Goal: Task Accomplishment & Management: Use online tool/utility

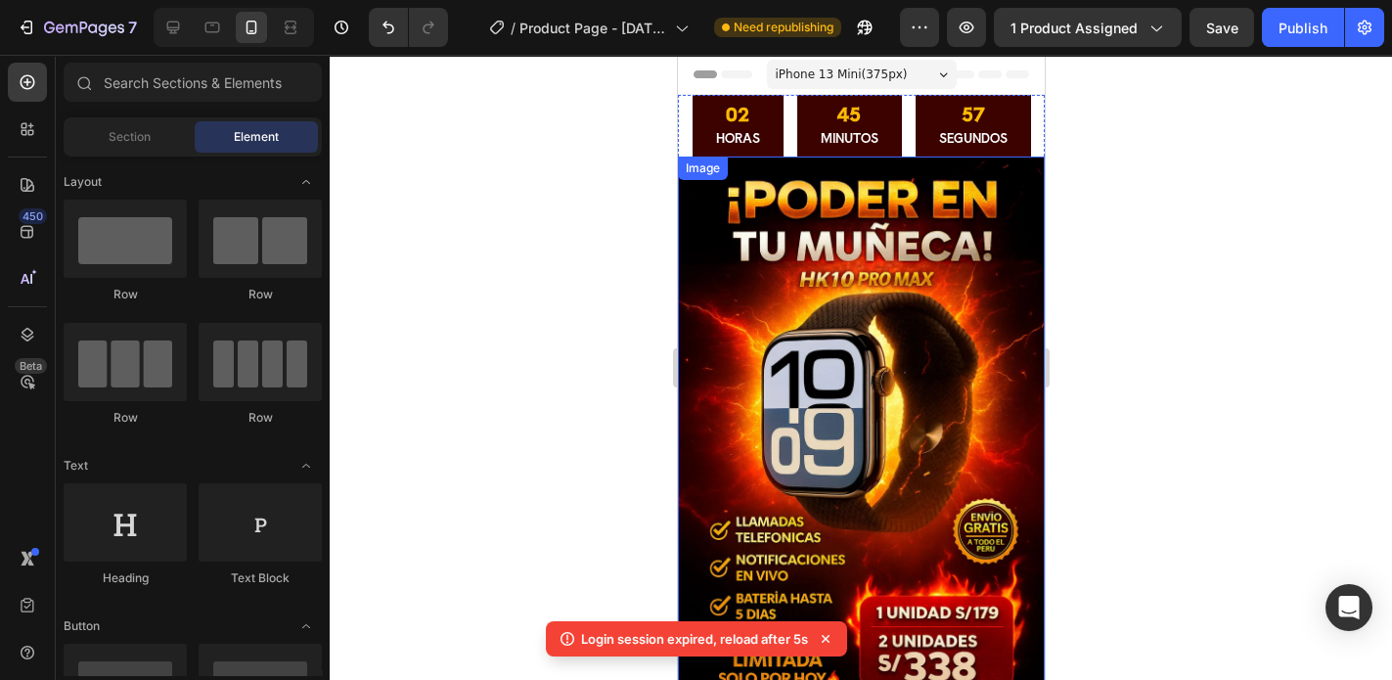
scroll to position [548, 0]
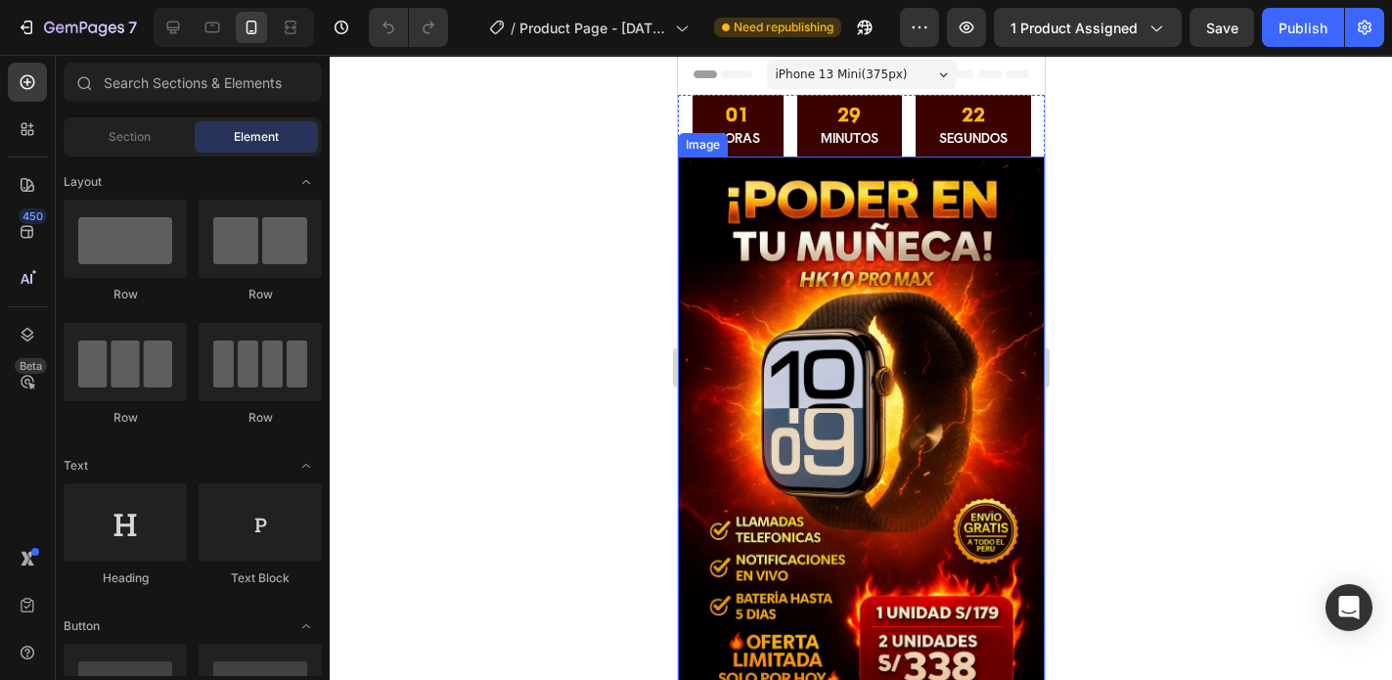
click at [781, 359] on img at bounding box center [860, 432] width 367 height 551
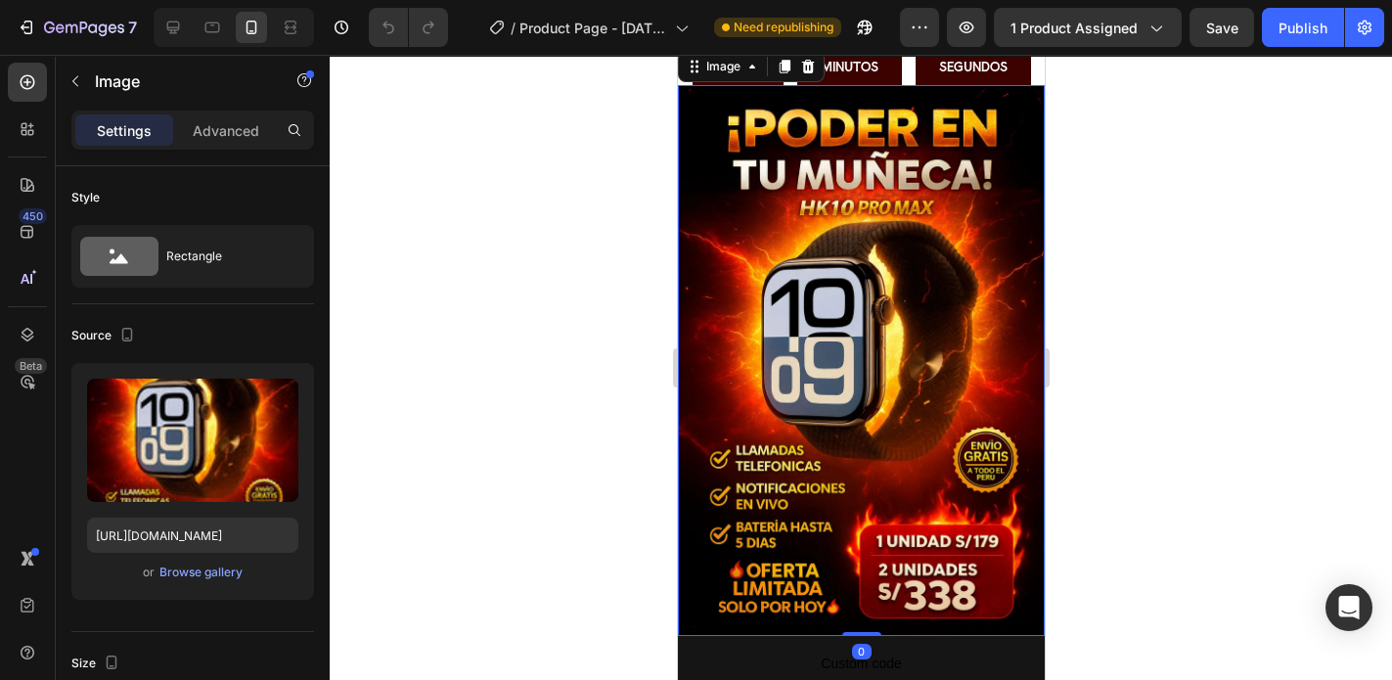
scroll to position [78, 0]
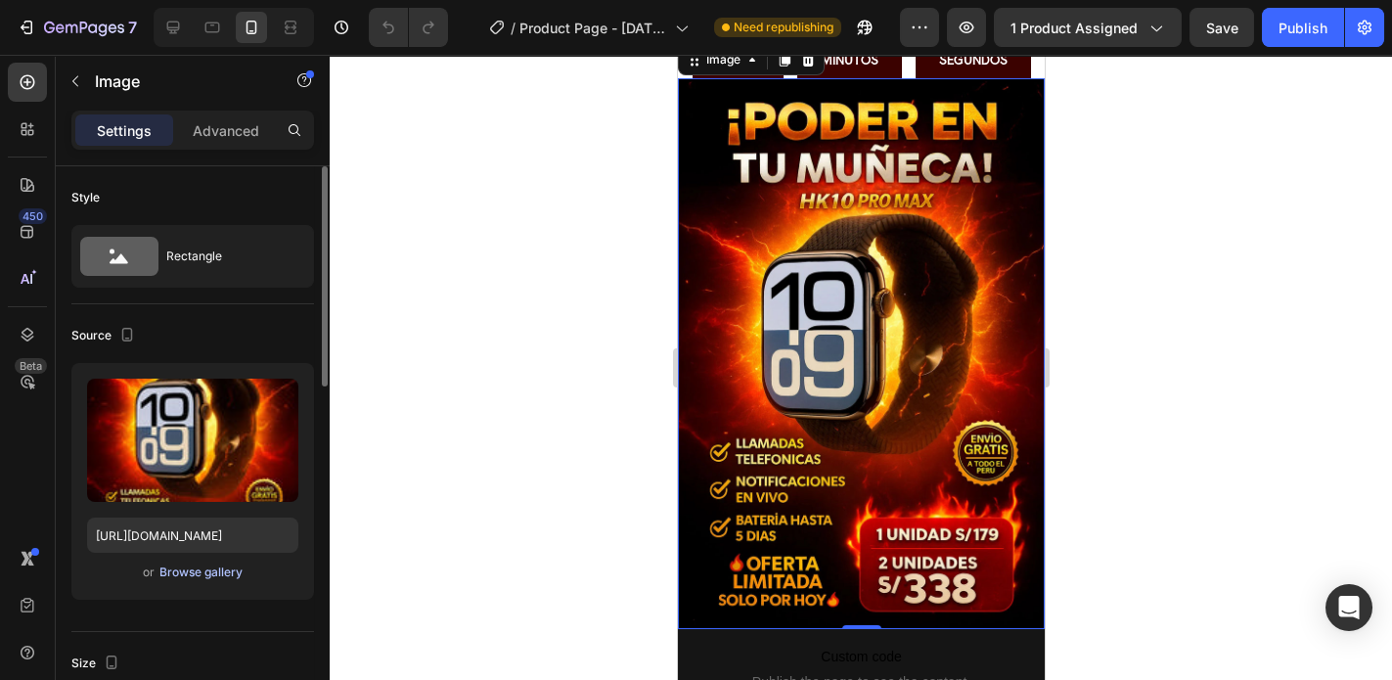
click at [208, 571] on div "Browse gallery" at bounding box center [200, 572] width 83 height 18
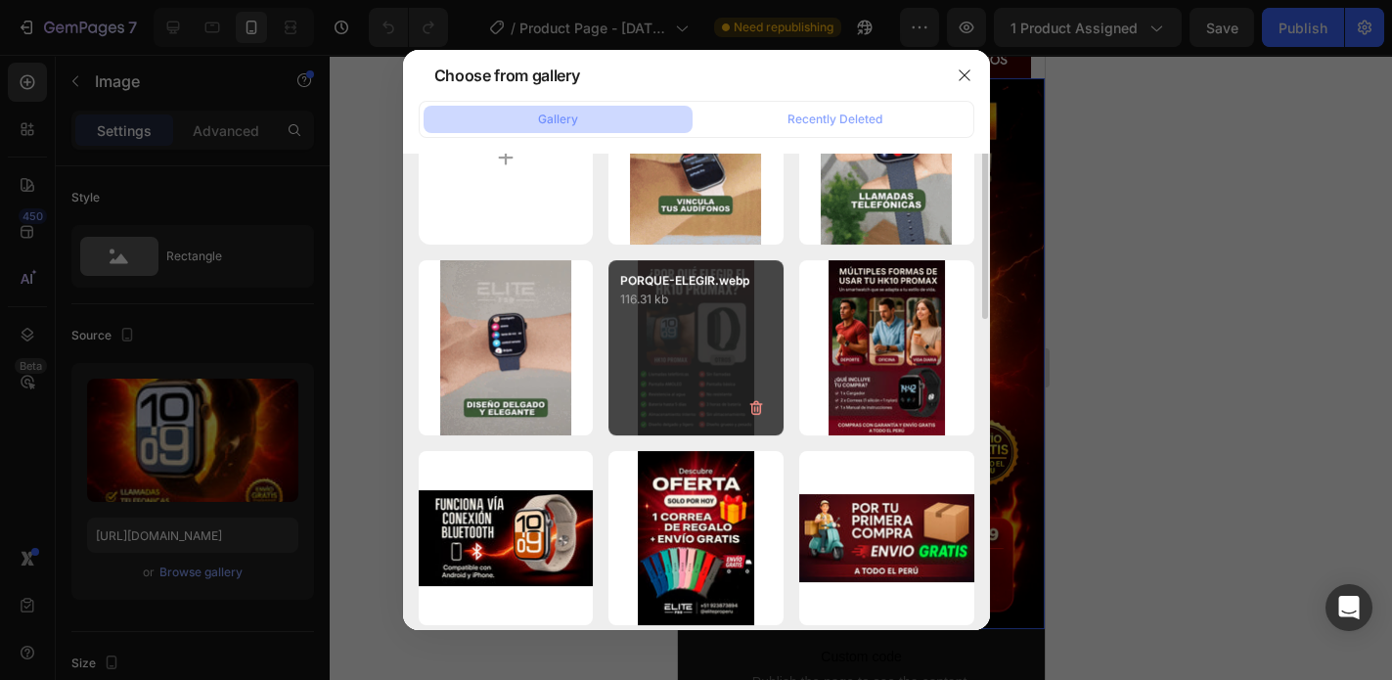
scroll to position [0, 0]
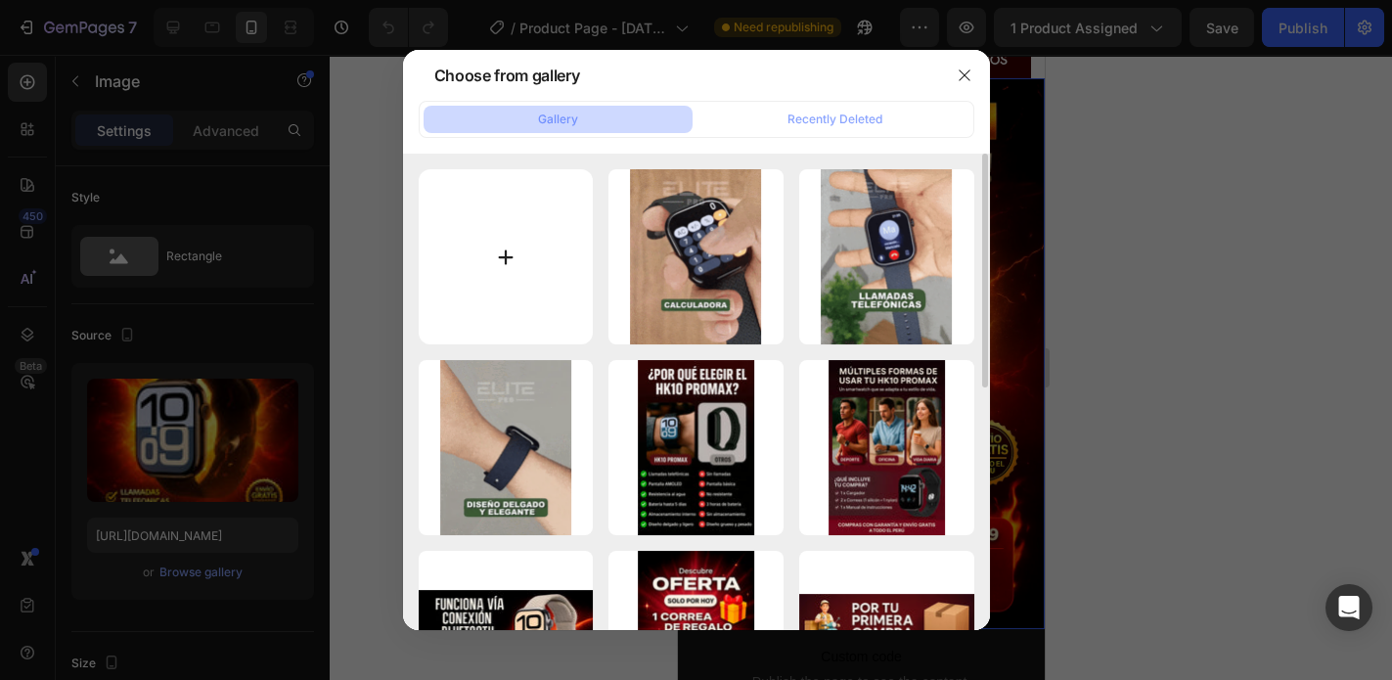
click at [495, 256] on input "file" at bounding box center [506, 256] width 175 height 175
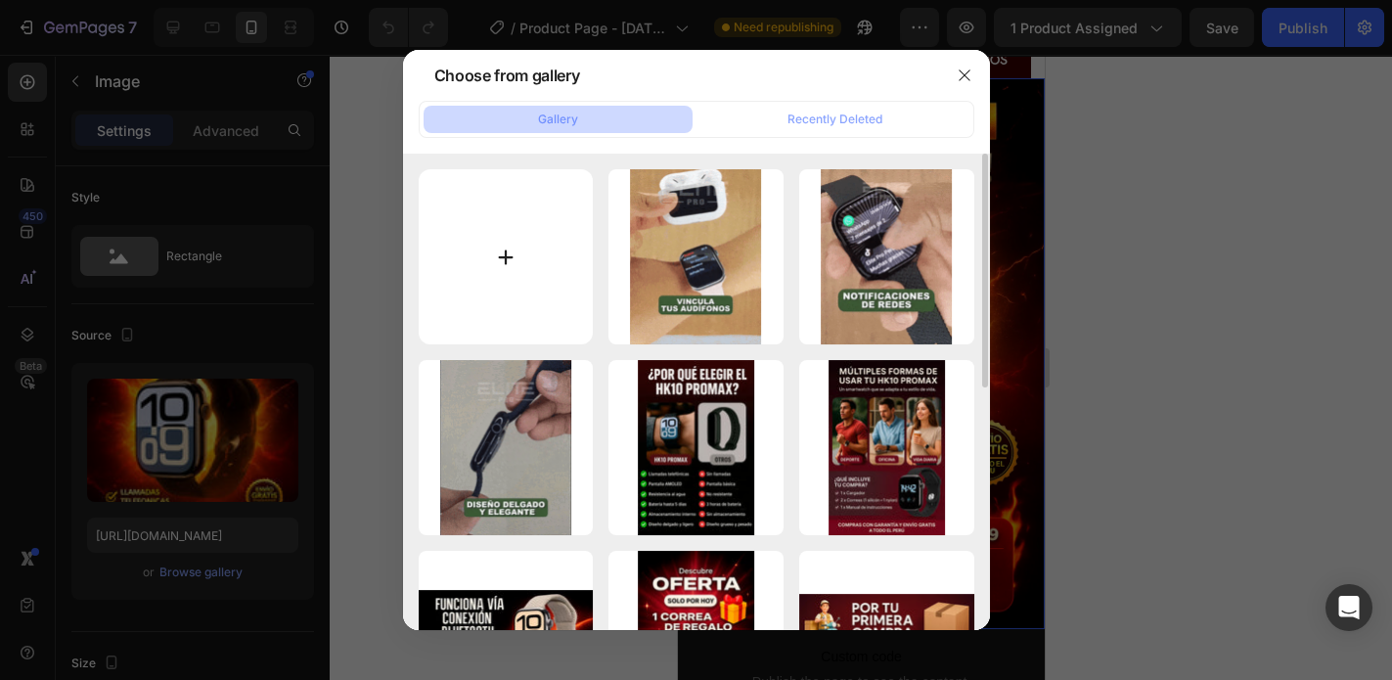
type input "C:\fakepath\LANDING-1-CON-PRECIO-FINAL.webp"
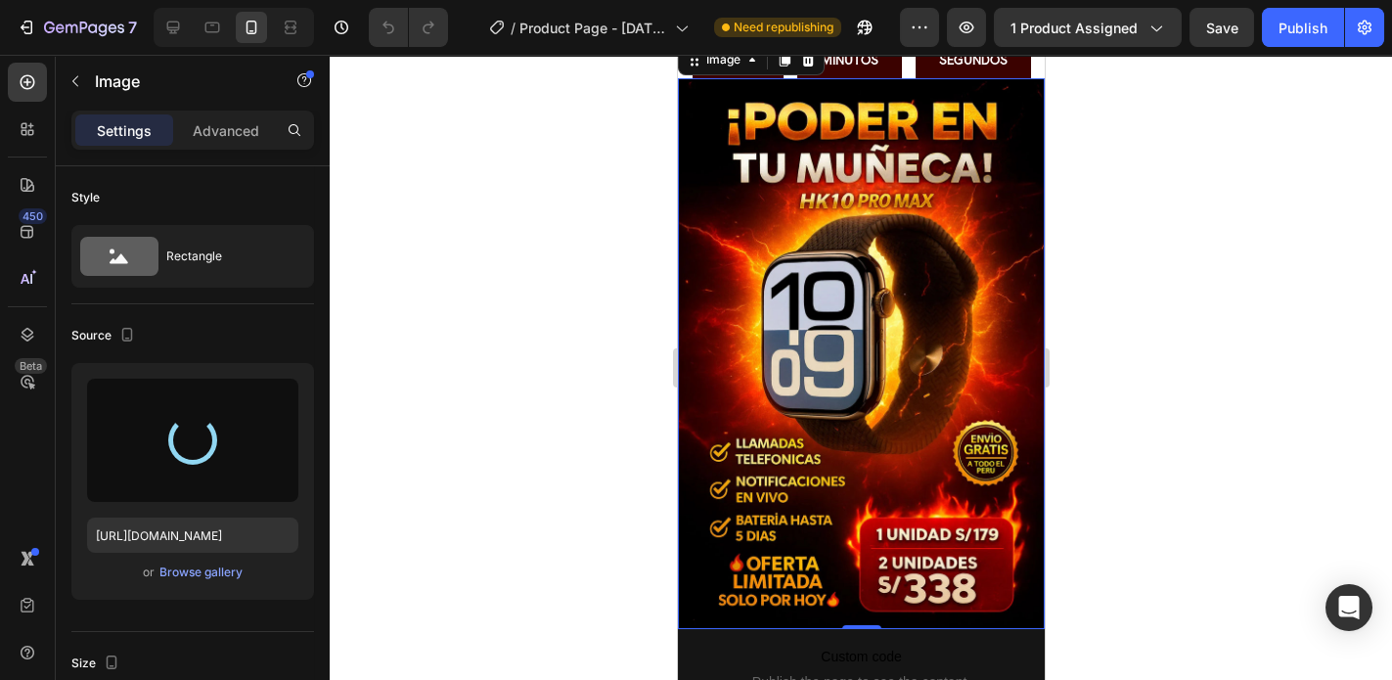
type input "[URL][DOMAIN_NAME]"
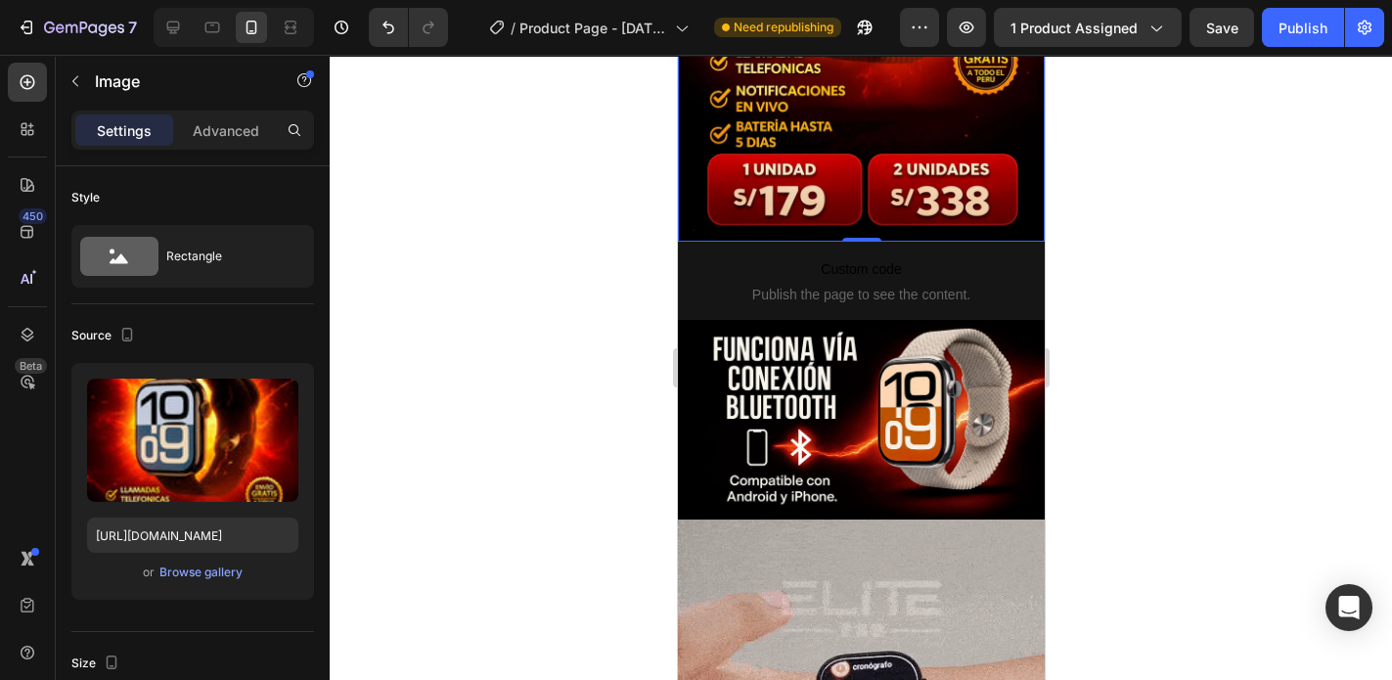
scroll to position [470, 0]
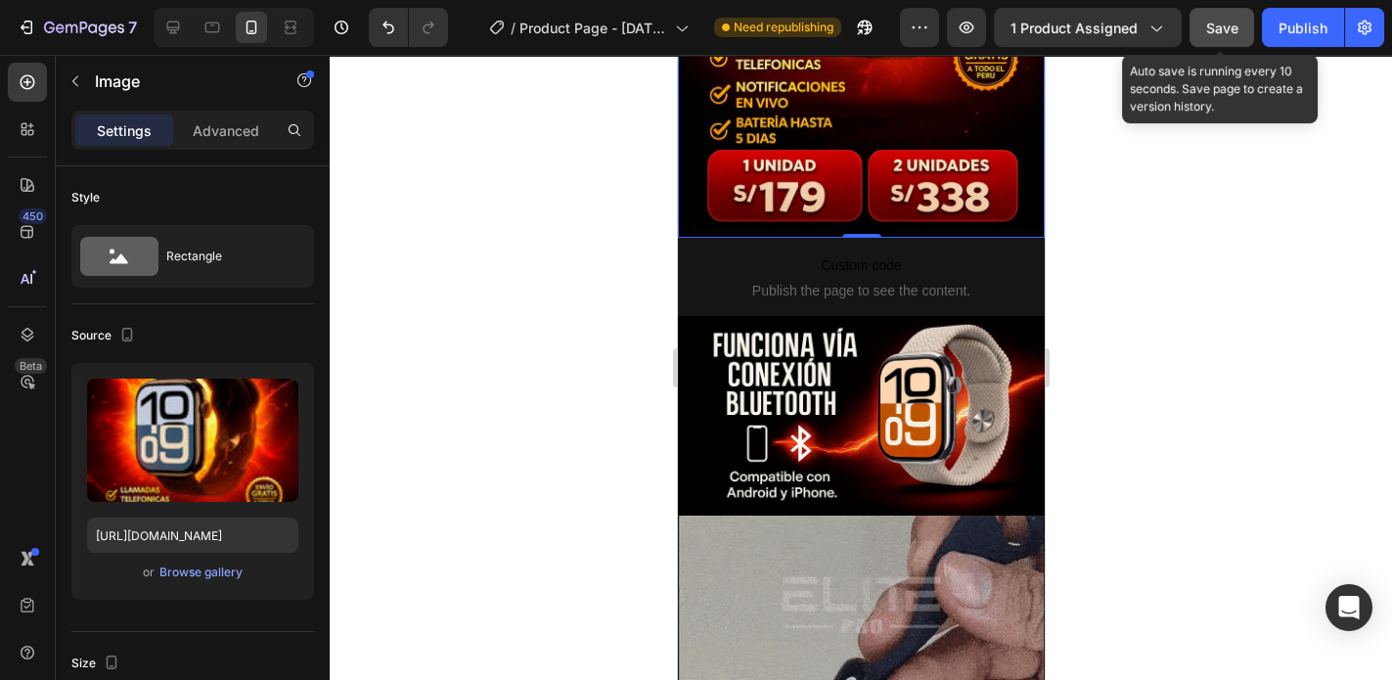
click at [1221, 25] on span "Save" at bounding box center [1222, 28] width 32 height 17
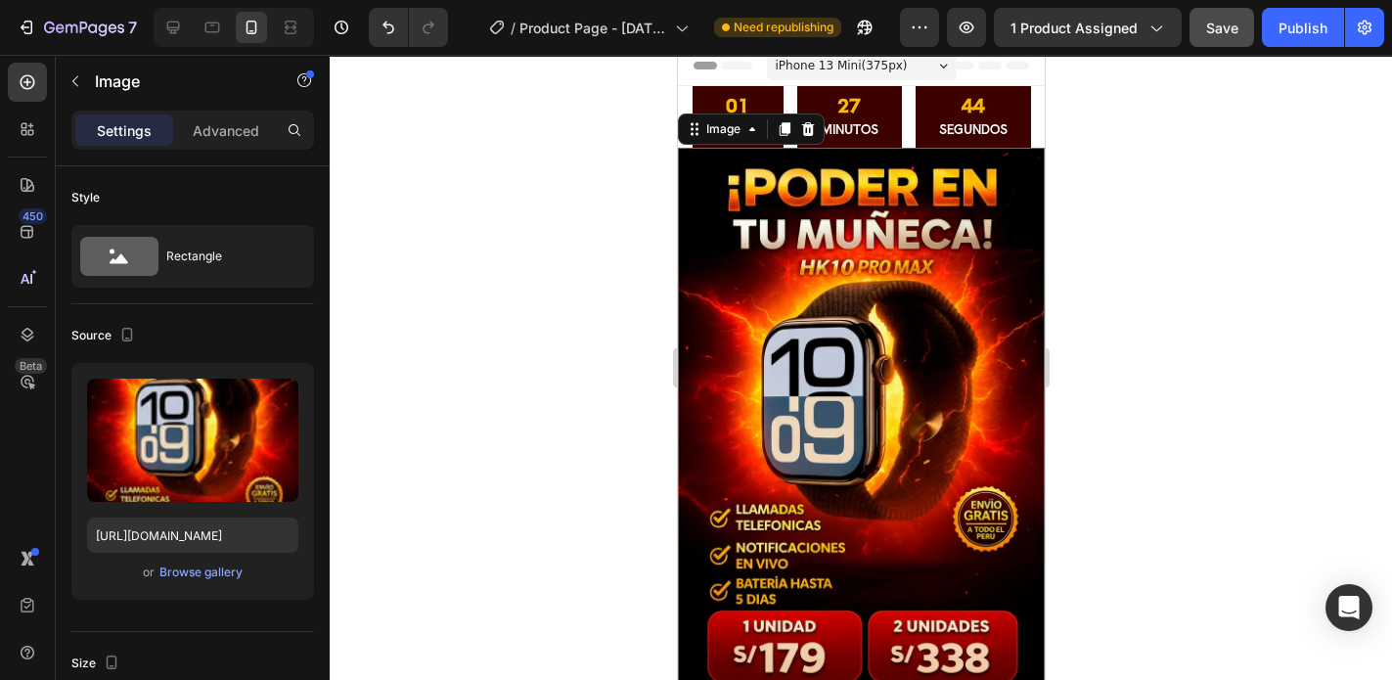
scroll to position [0, 0]
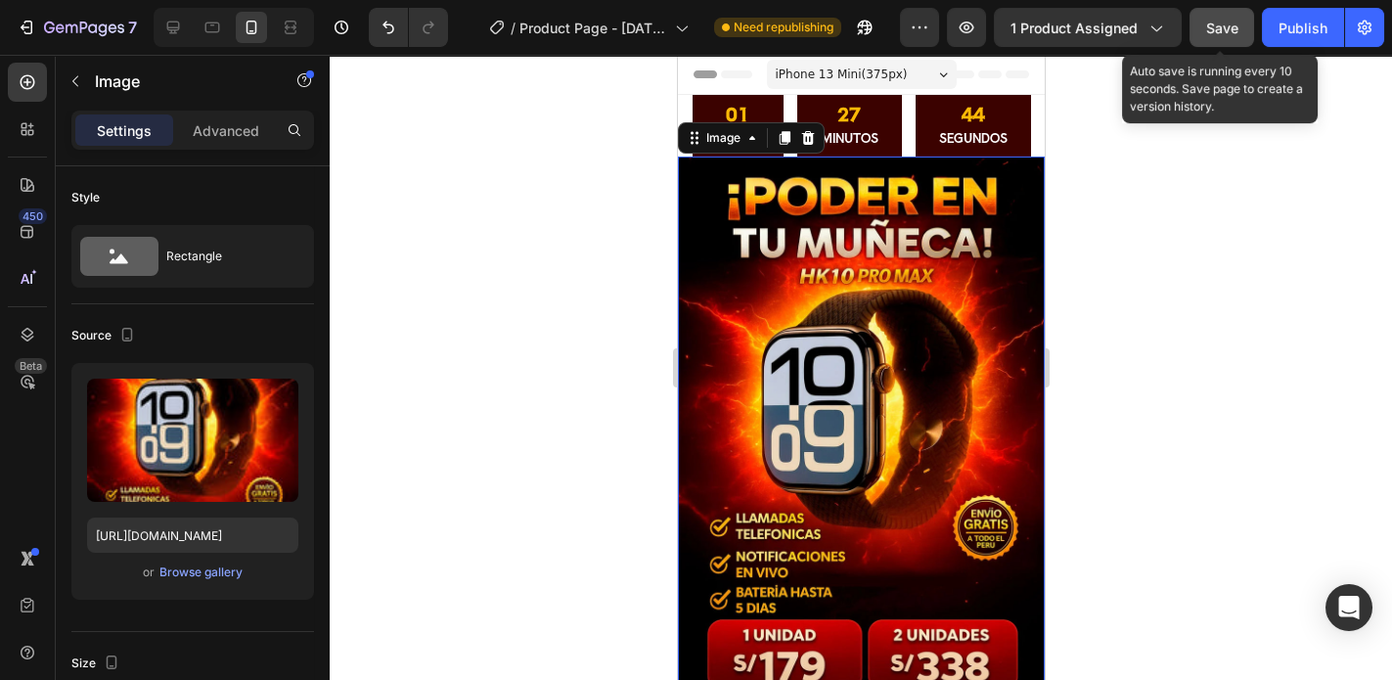
click at [1211, 33] on span "Save" at bounding box center [1222, 28] width 32 height 17
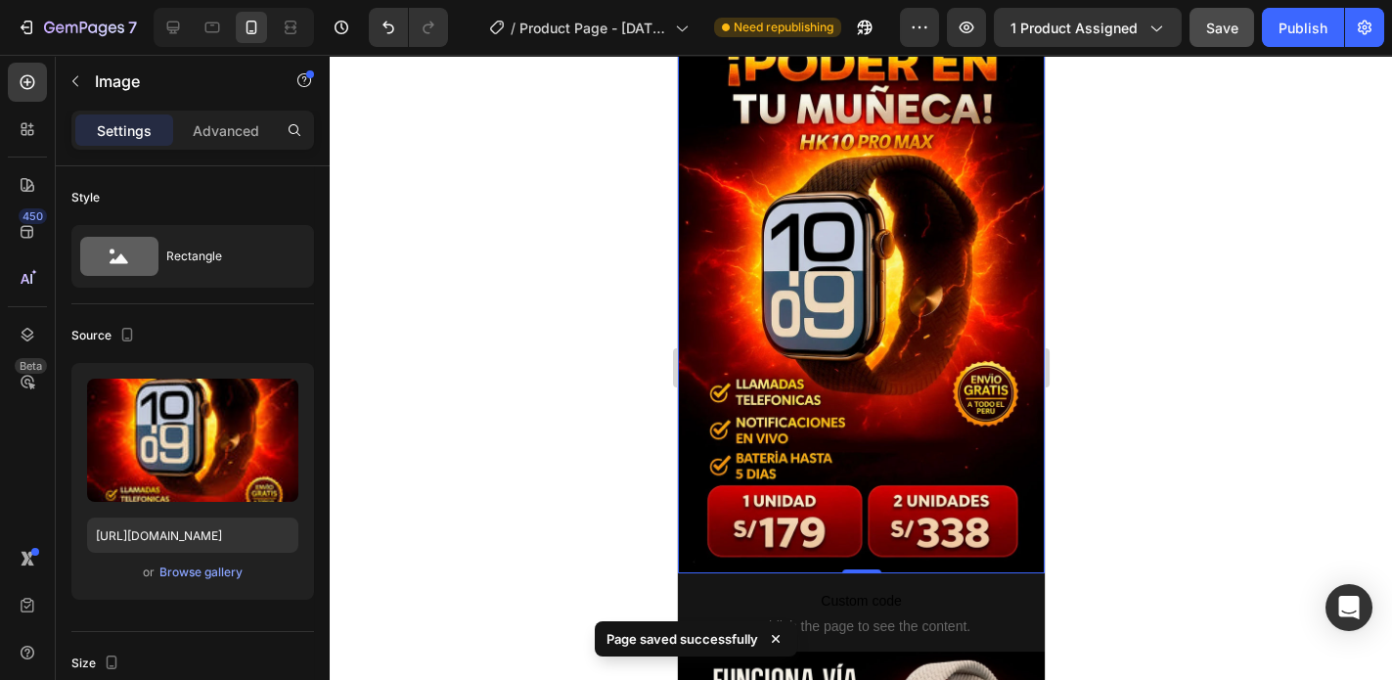
scroll to position [157, 0]
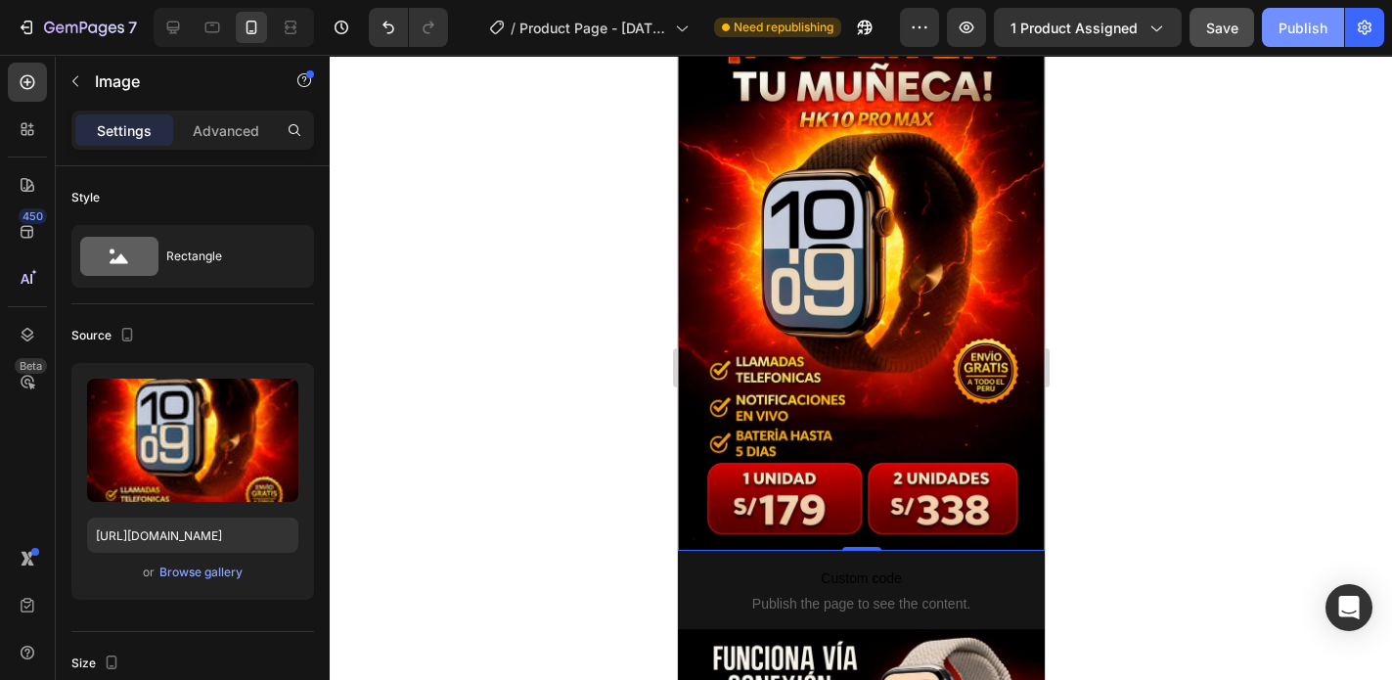
click at [1282, 24] on div "Publish" at bounding box center [1303, 28] width 49 height 21
click at [1163, 207] on div at bounding box center [861, 367] width 1062 height 625
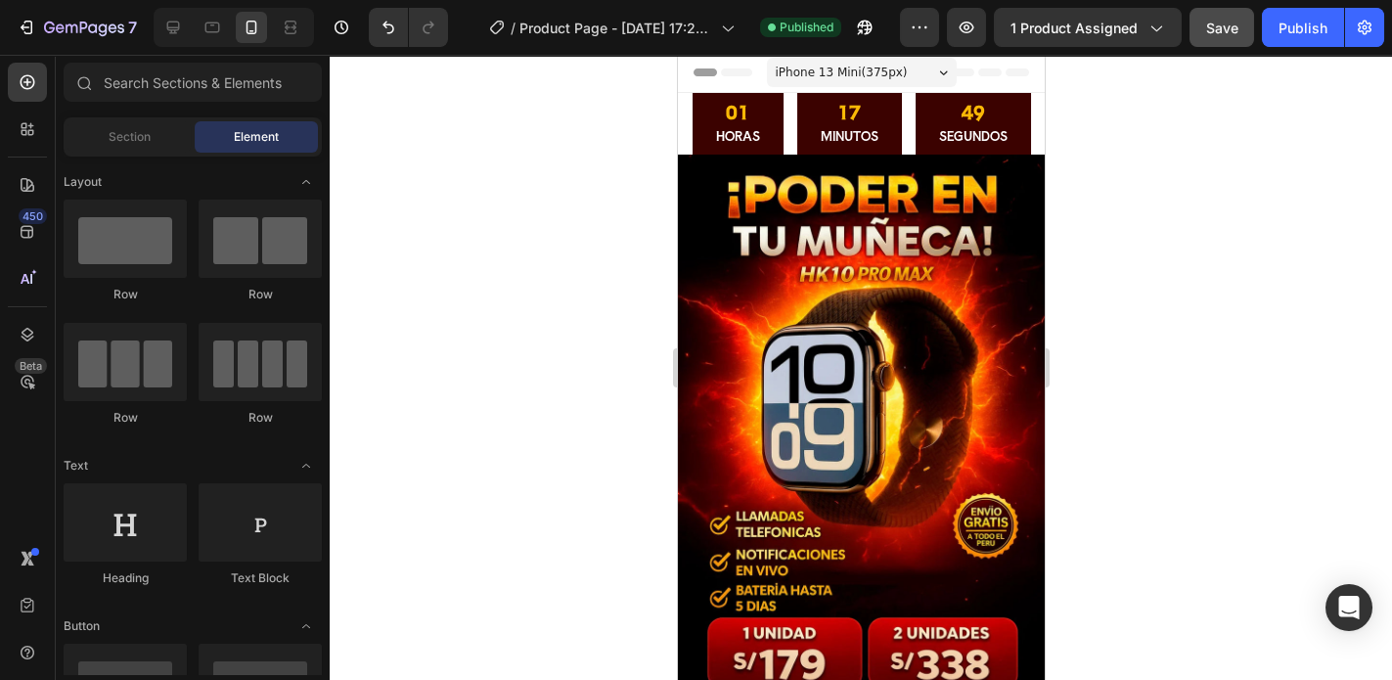
scroll to position [0, 0]
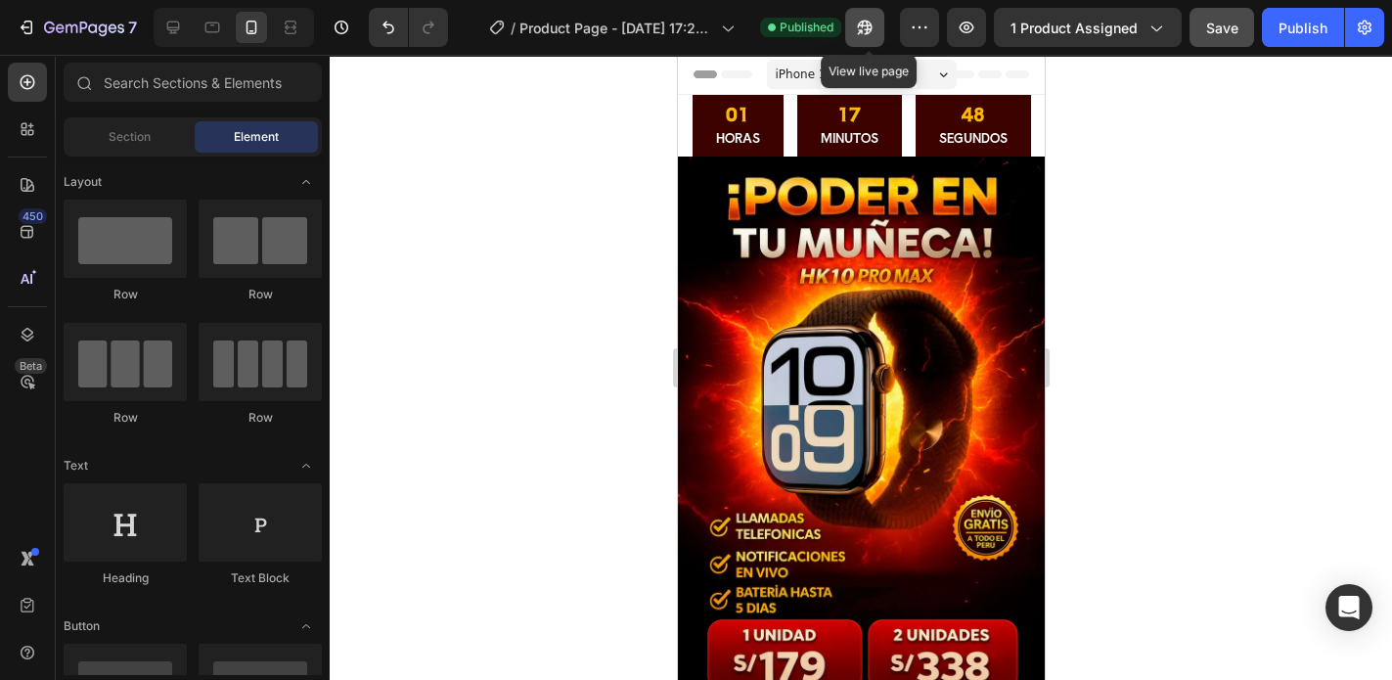
click at [859, 31] on icon "button" at bounding box center [865, 28] width 20 height 20
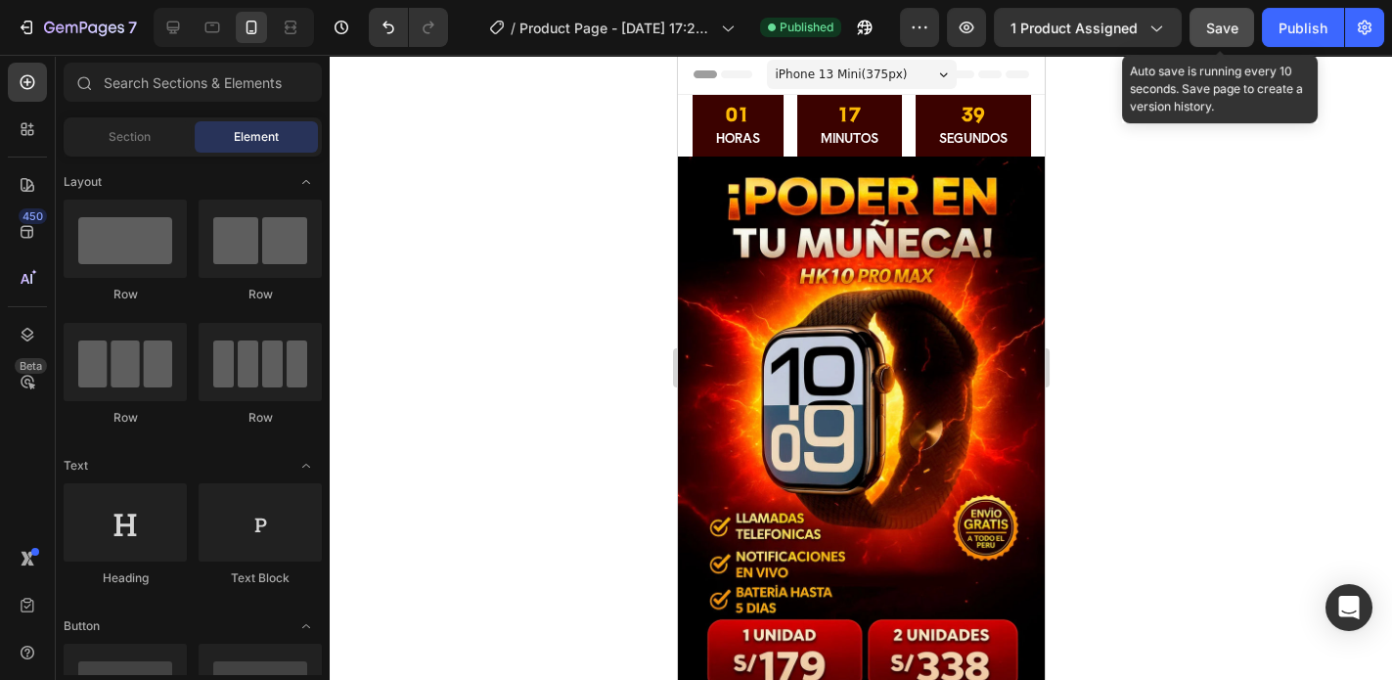
click at [1235, 32] on span "Save" at bounding box center [1222, 28] width 32 height 17
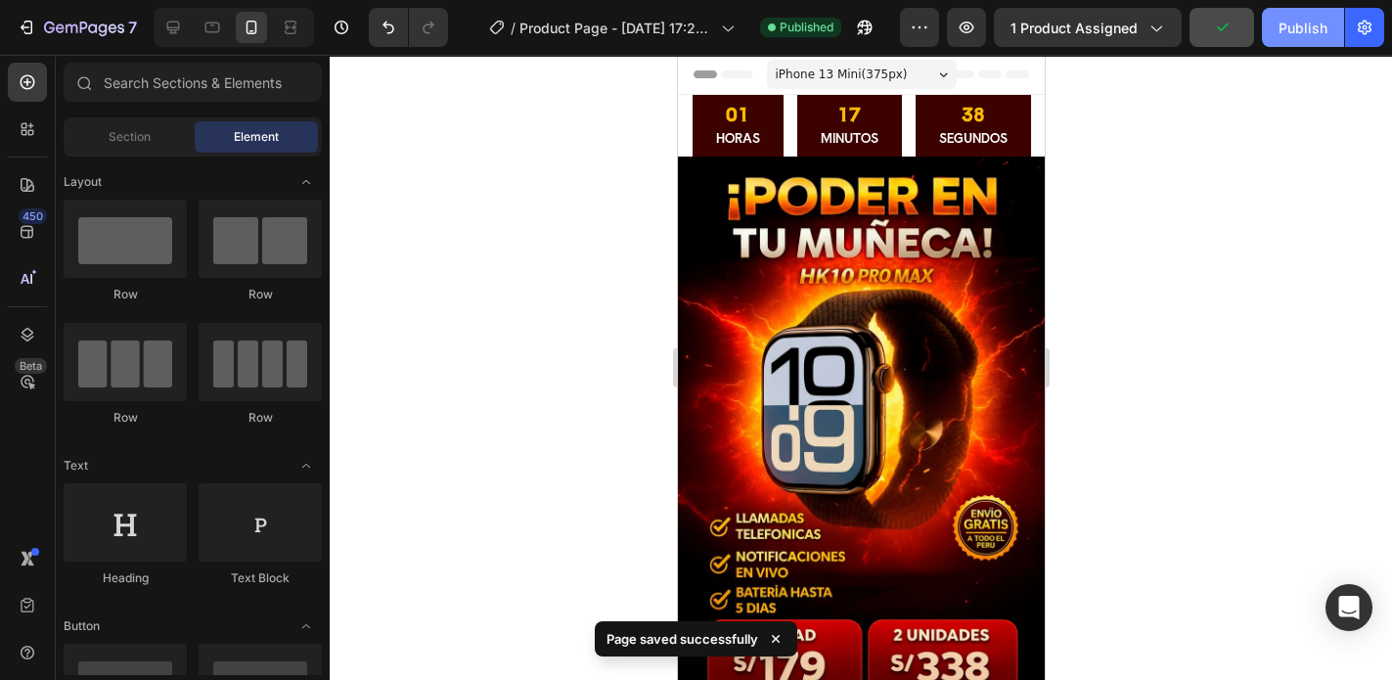
click at [1304, 30] on div "Publish" at bounding box center [1303, 28] width 49 height 21
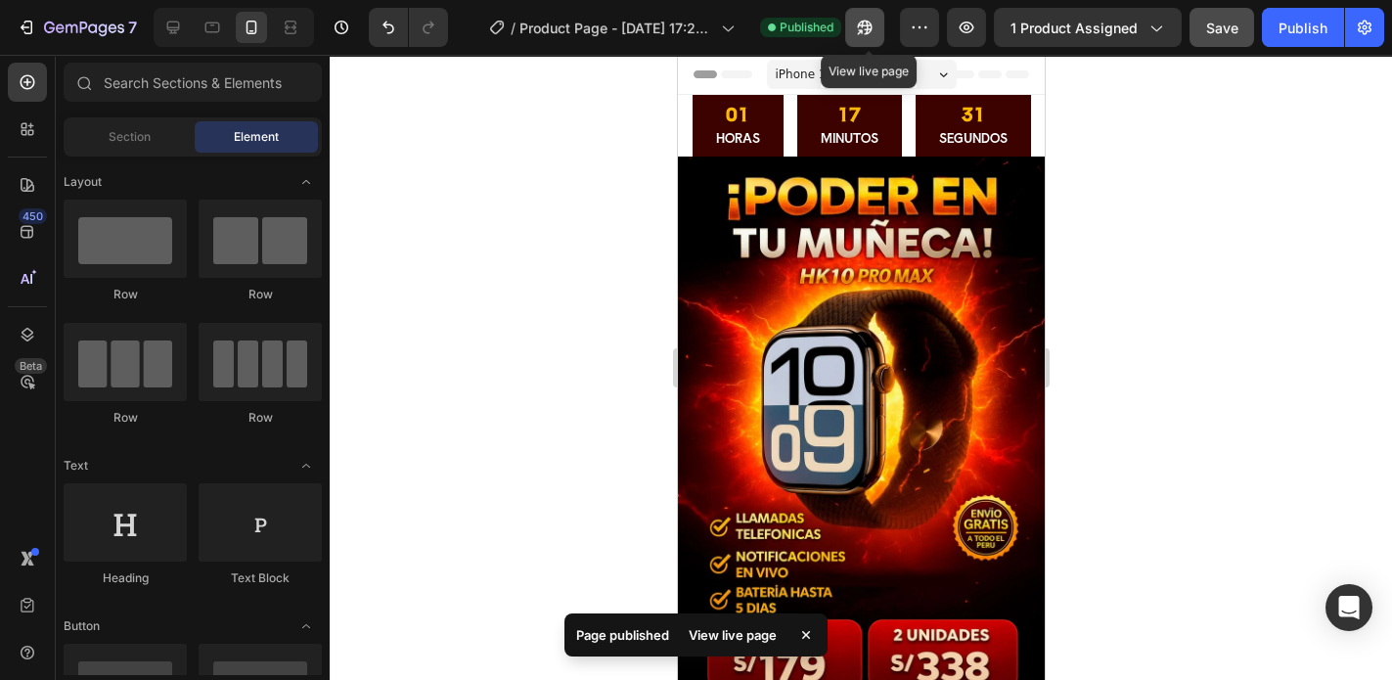
click at [872, 27] on icon "button" at bounding box center [865, 28] width 15 height 15
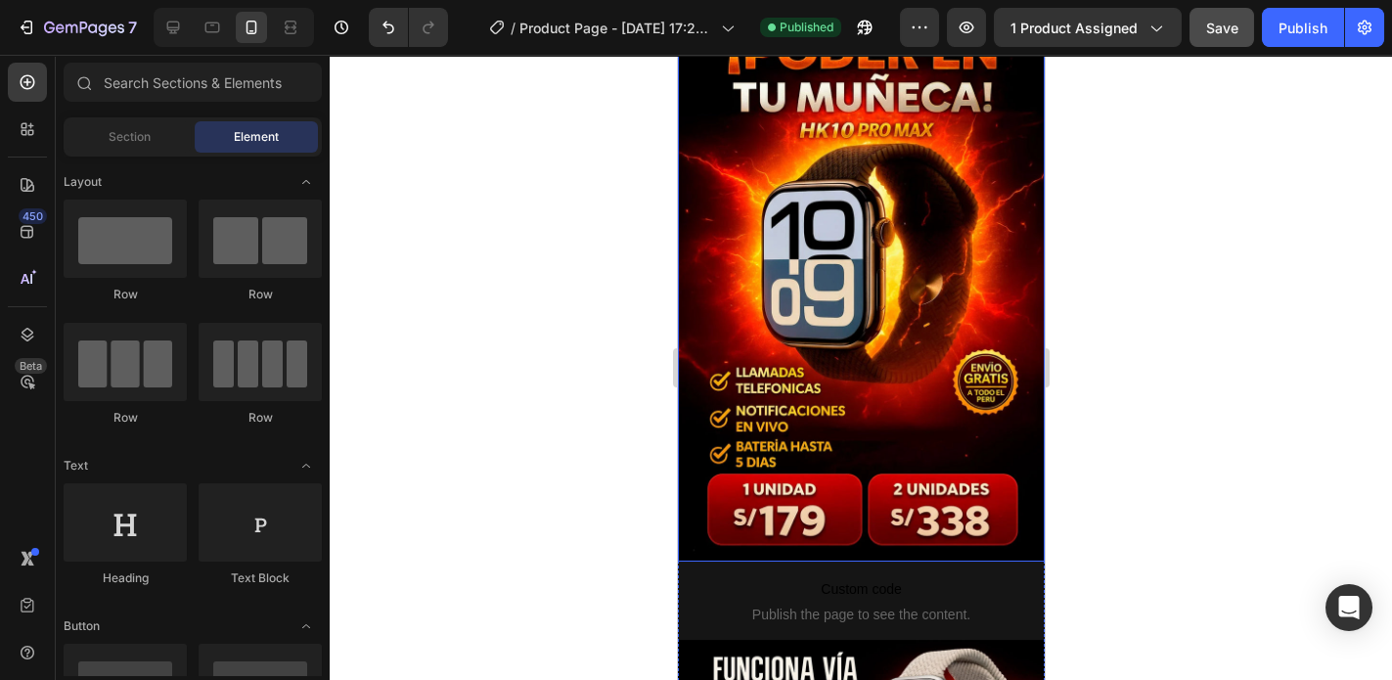
scroll to position [78, 0]
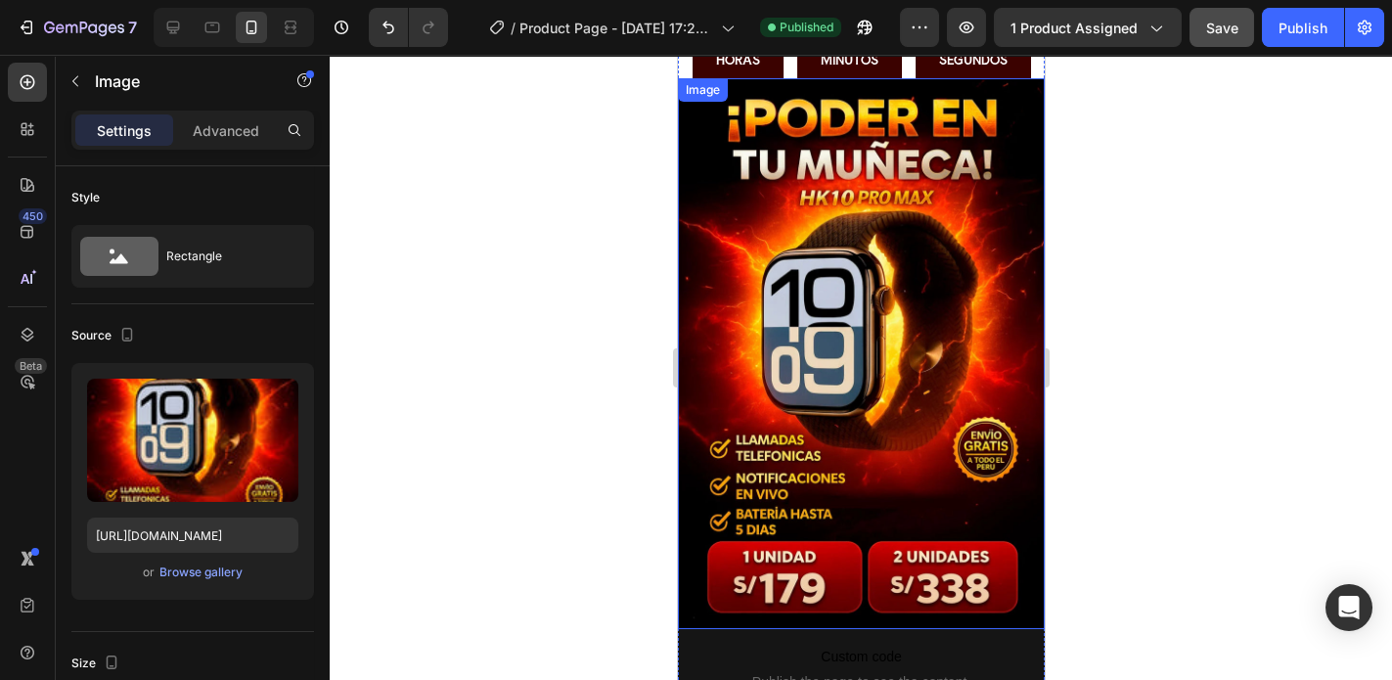
click at [917, 352] on img at bounding box center [860, 353] width 367 height 551
click at [215, 570] on div "Browse gallery" at bounding box center [200, 572] width 83 height 18
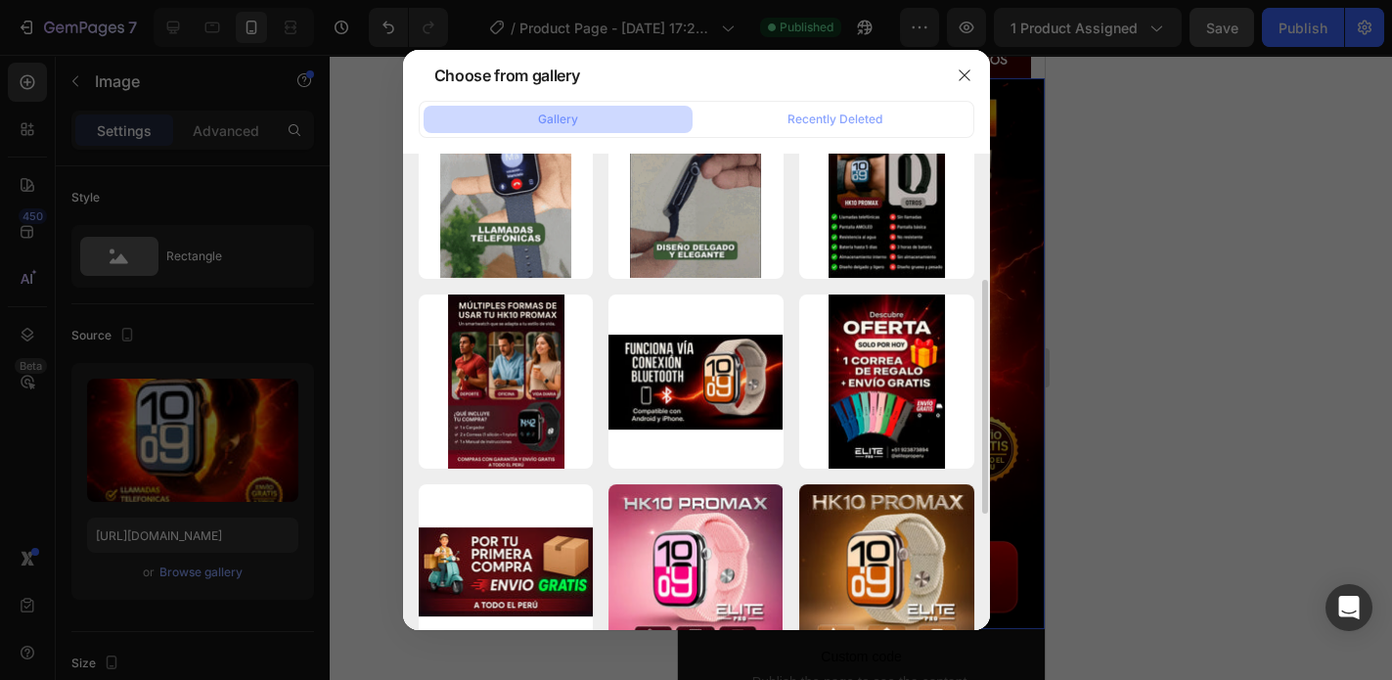
scroll to position [0, 0]
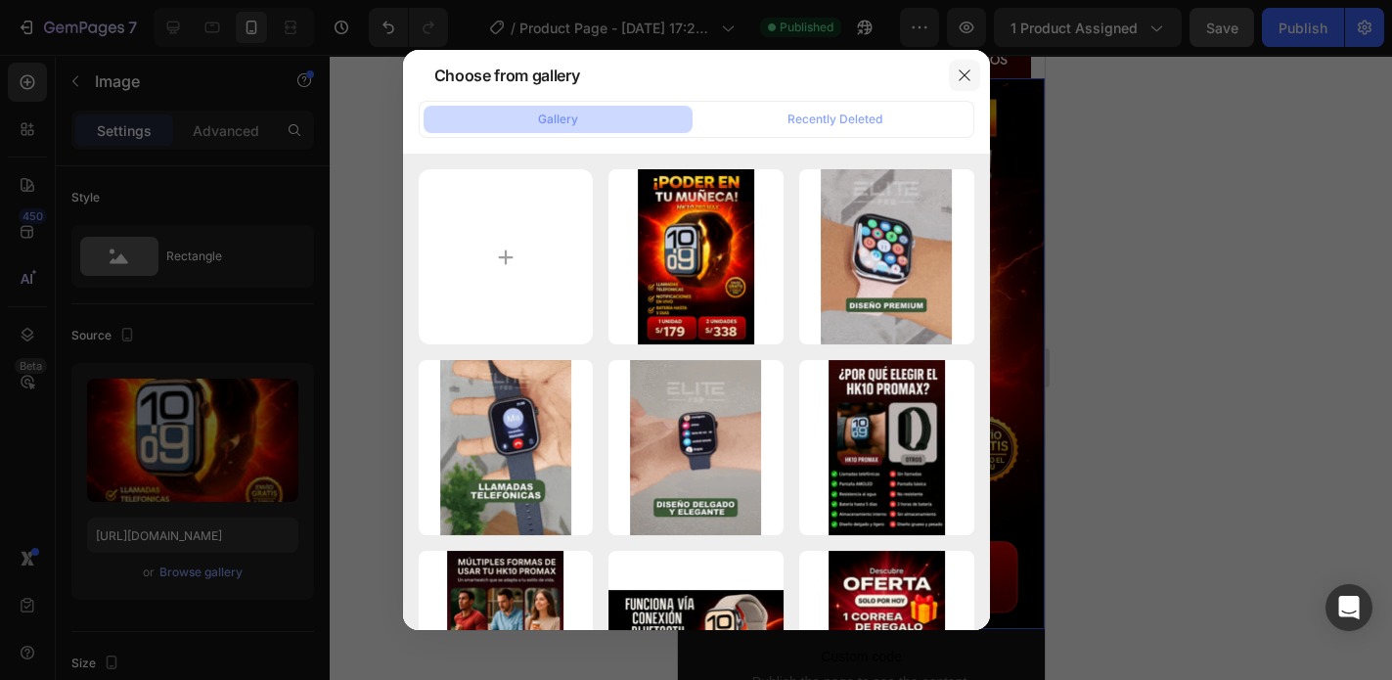
click at [964, 79] on icon "button" at bounding box center [965, 75] width 16 height 16
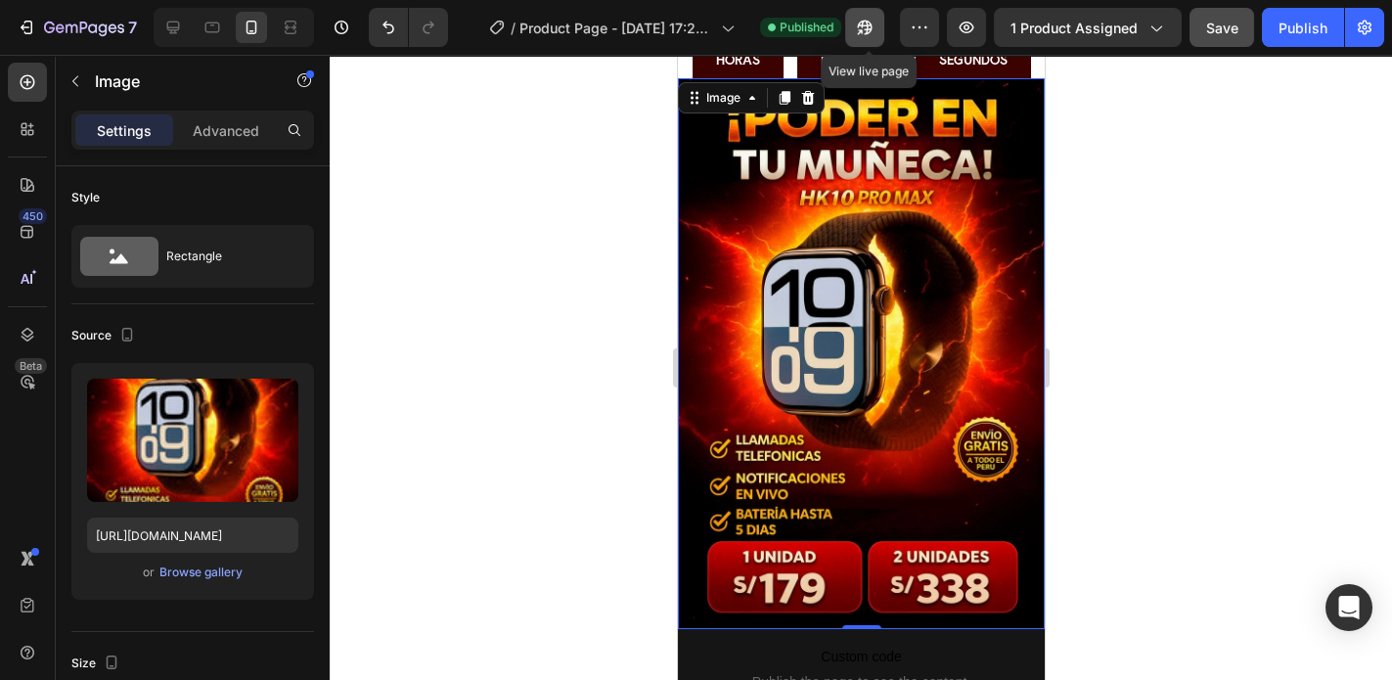
click at [872, 27] on icon "button" at bounding box center [865, 28] width 20 height 20
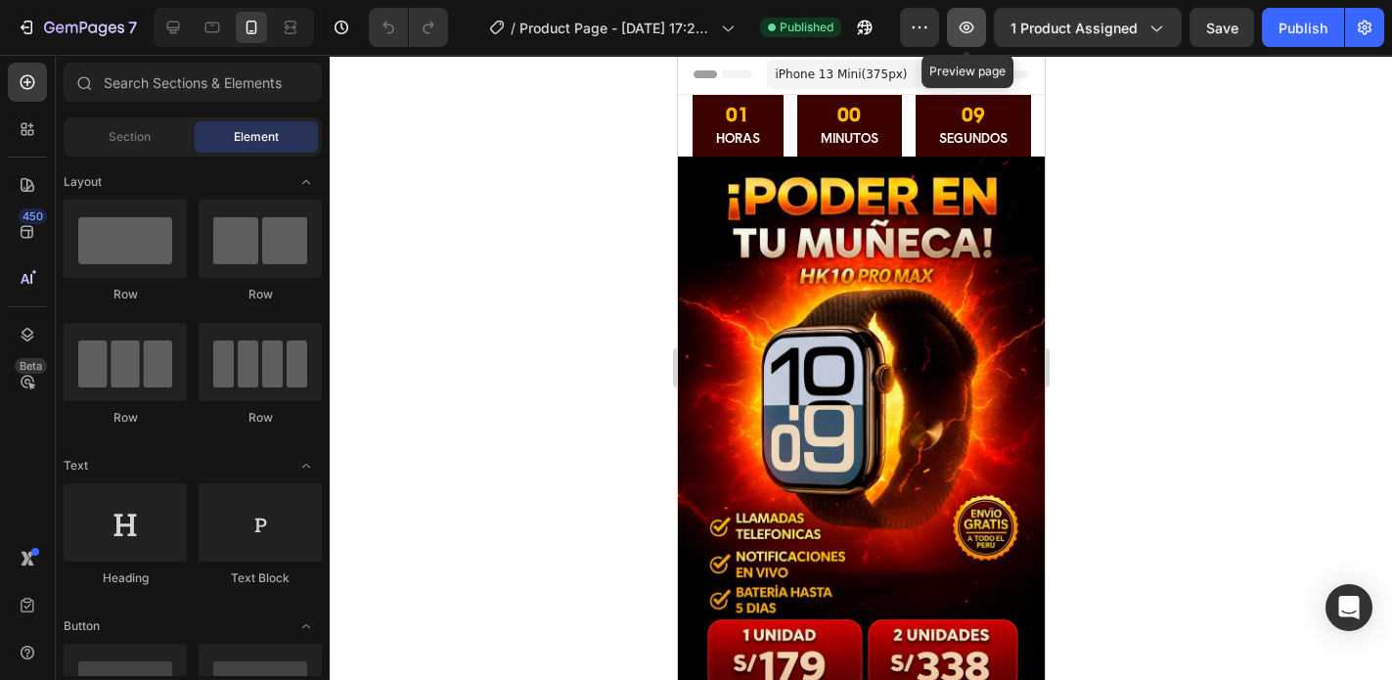
click at [966, 23] on icon "button" at bounding box center [967, 28] width 15 height 12
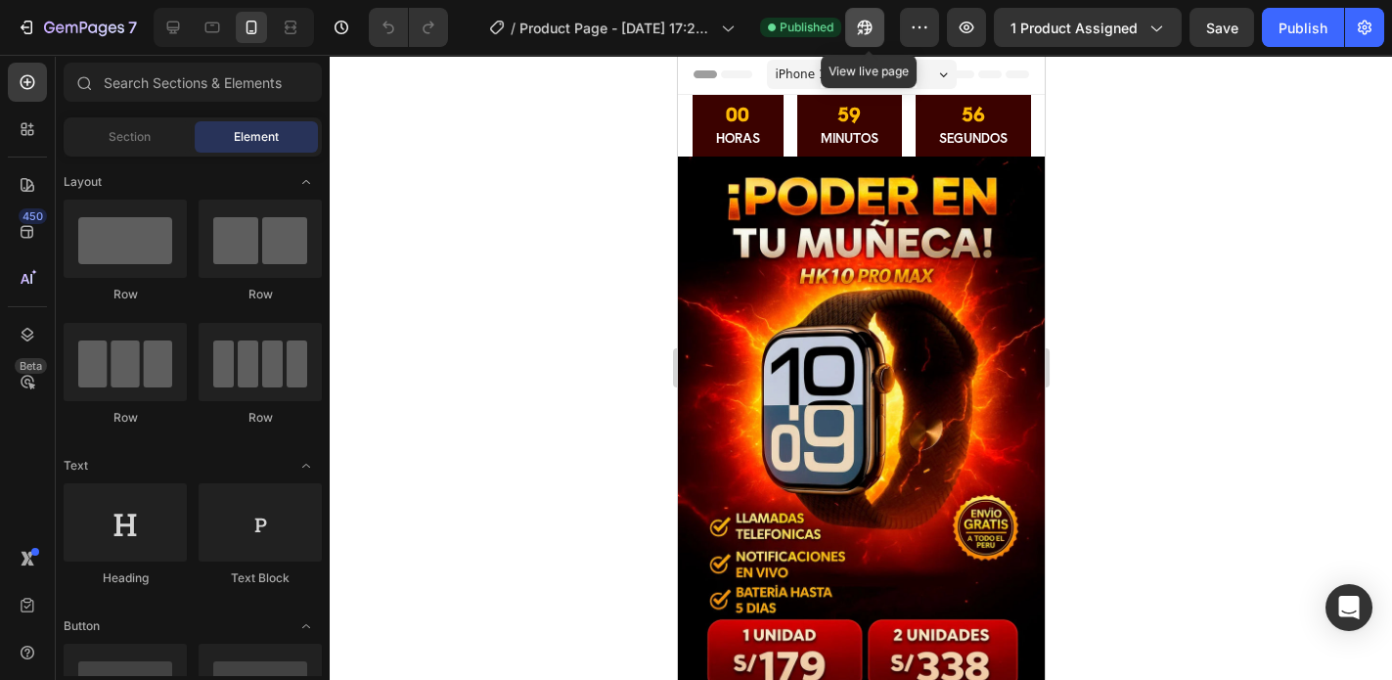
click at [868, 20] on icon "button" at bounding box center [865, 28] width 20 height 20
click at [168, 22] on icon at bounding box center [173, 28] width 20 height 20
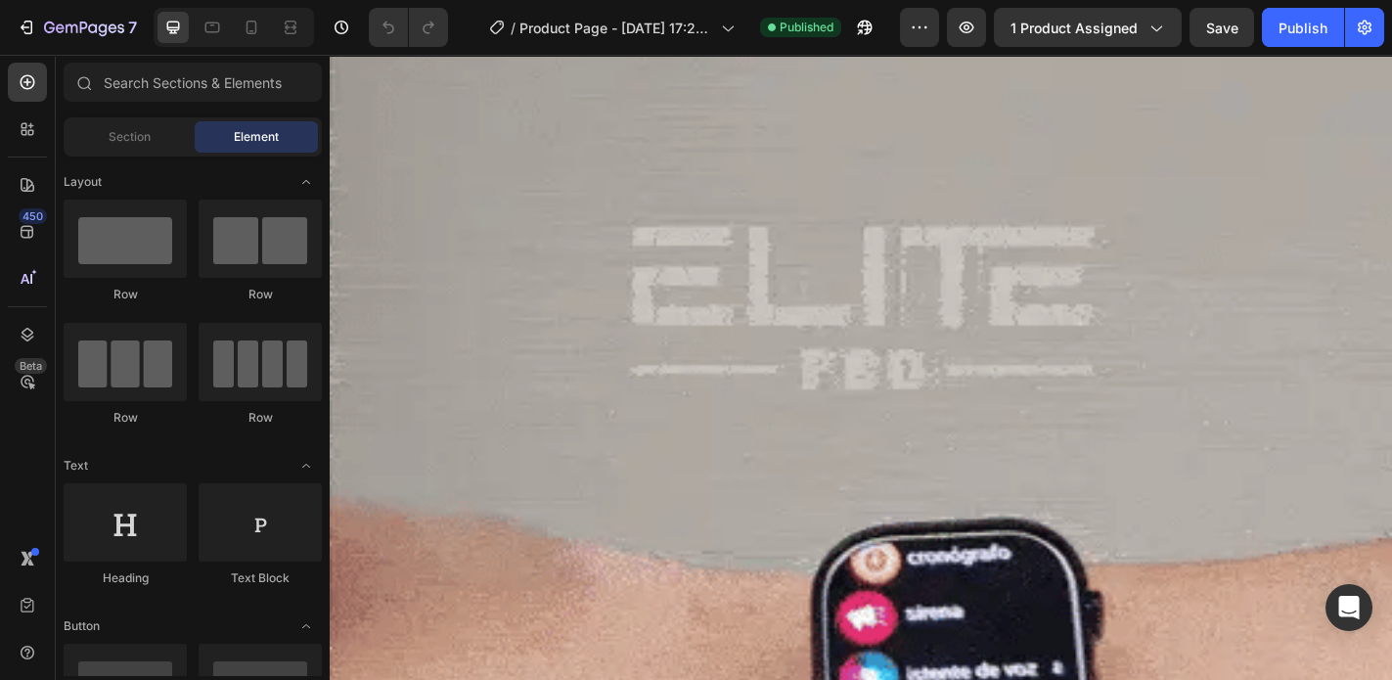
scroll to position [1643, 0]
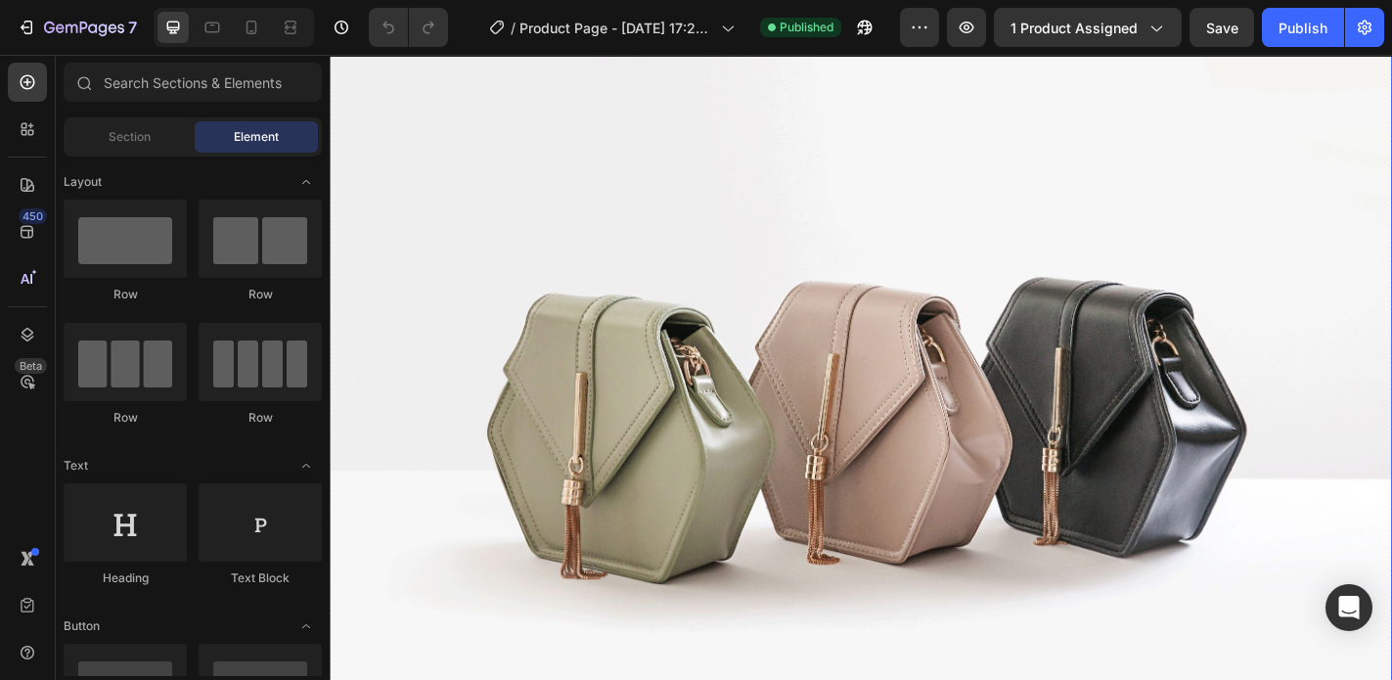
click at [581, 372] on img at bounding box center [917, 440] width 1174 height 880
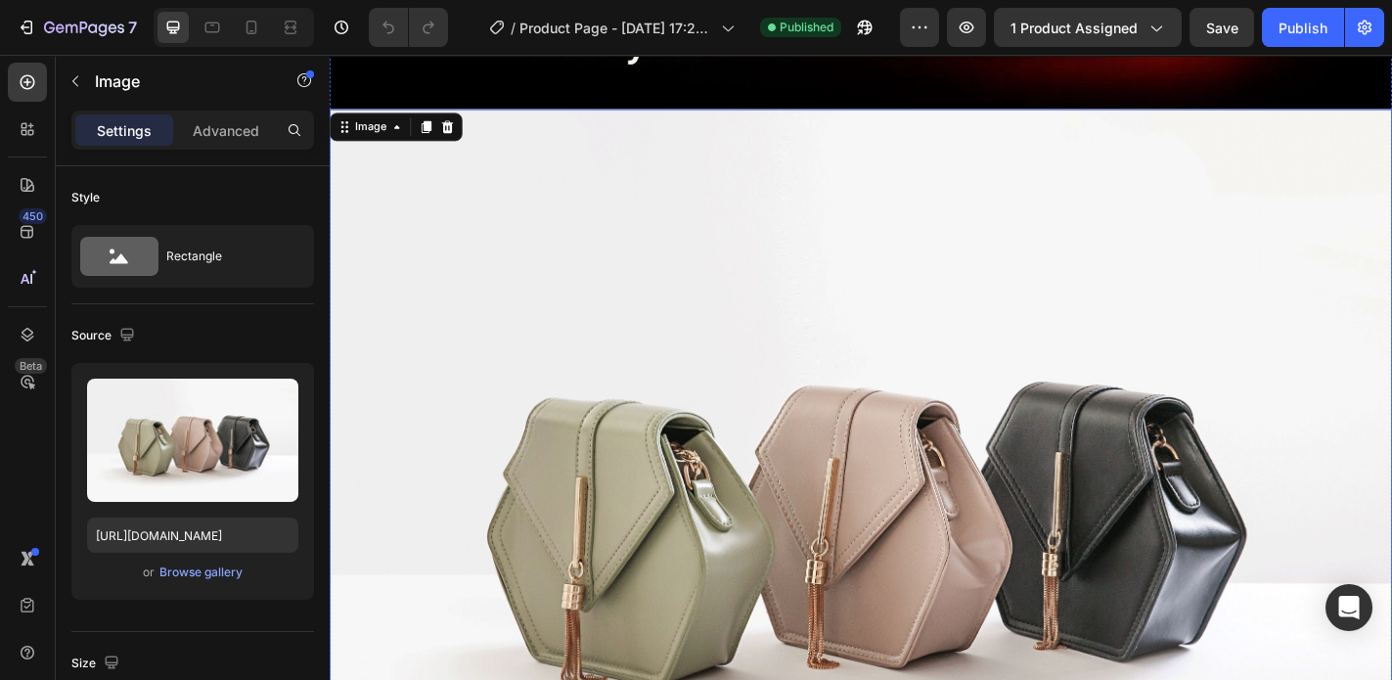
scroll to position [1722, 0]
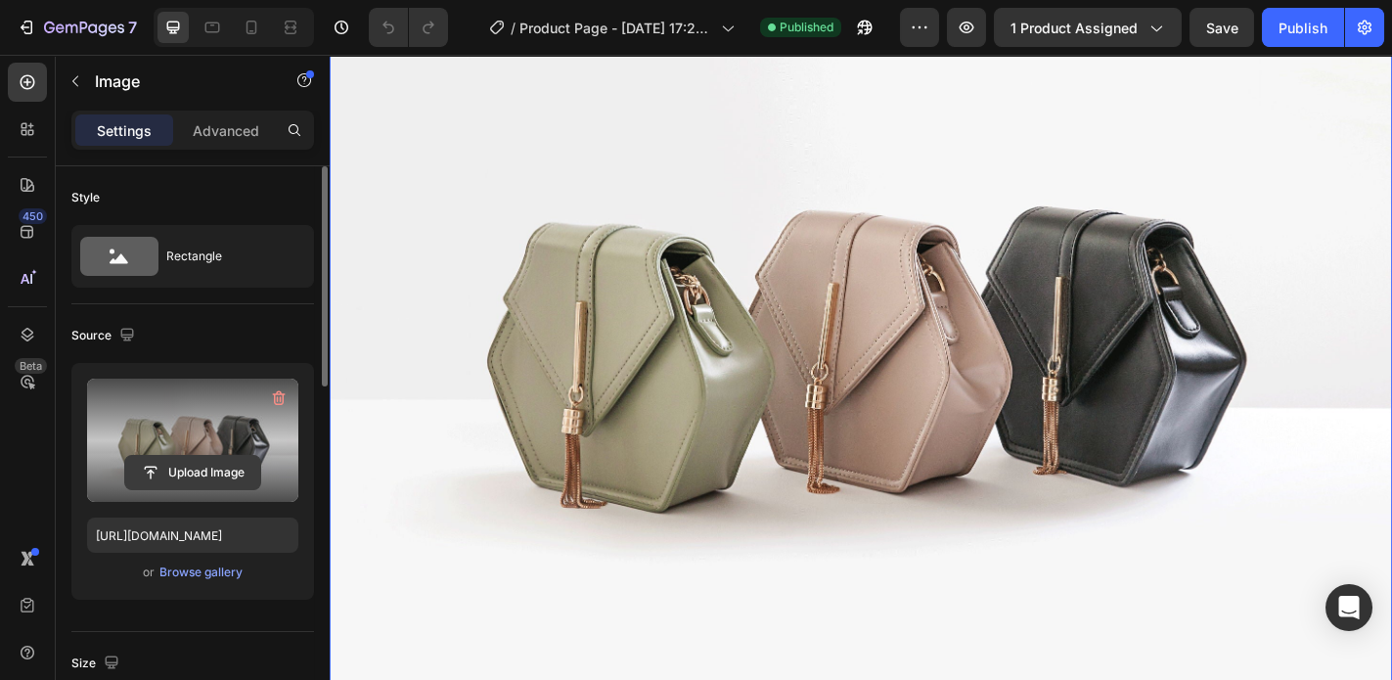
click at [199, 477] on input "file" at bounding box center [192, 472] width 135 height 33
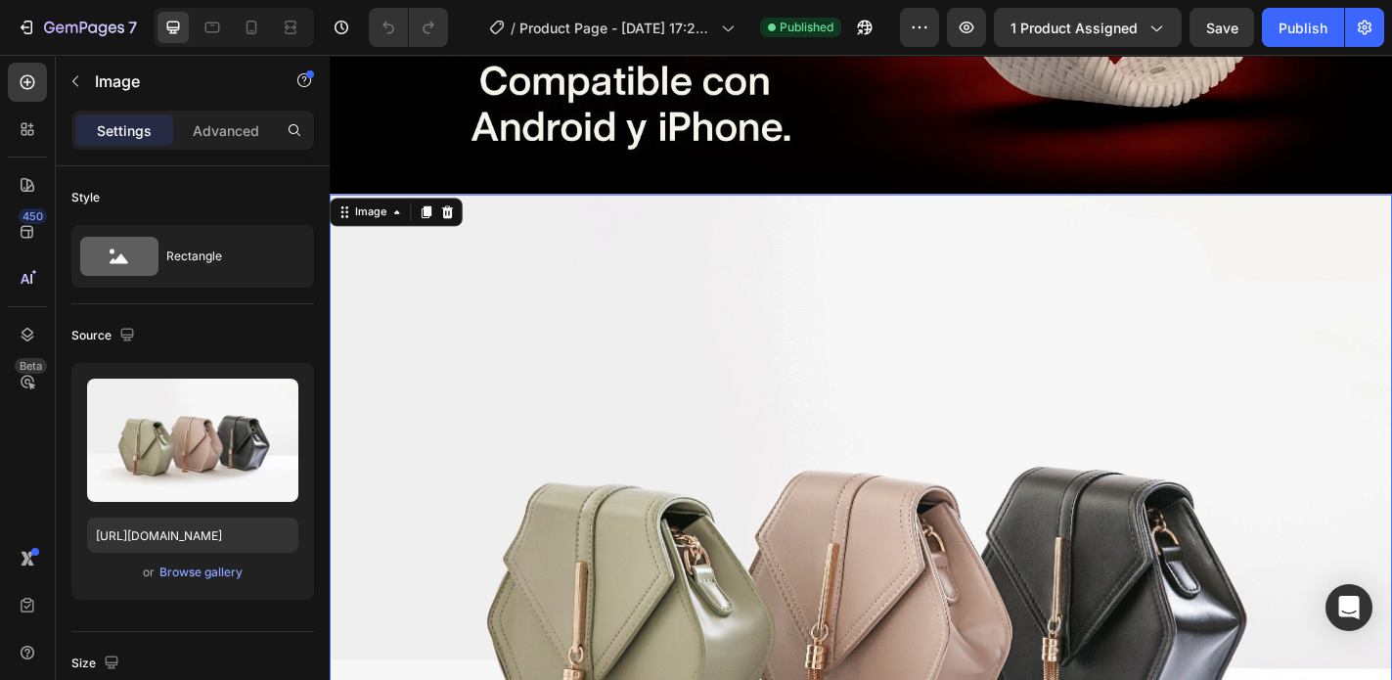
scroll to position [1487, 0]
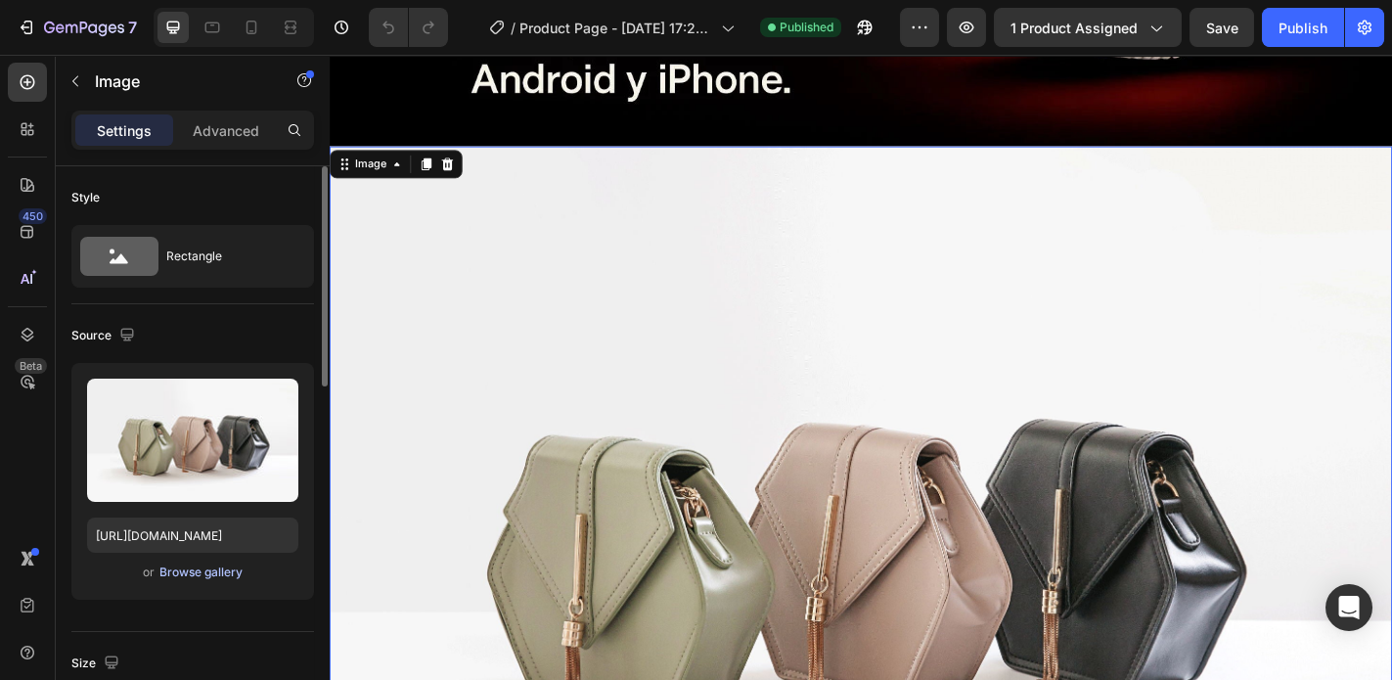
click at [220, 572] on div "Browse gallery" at bounding box center [200, 572] width 83 height 18
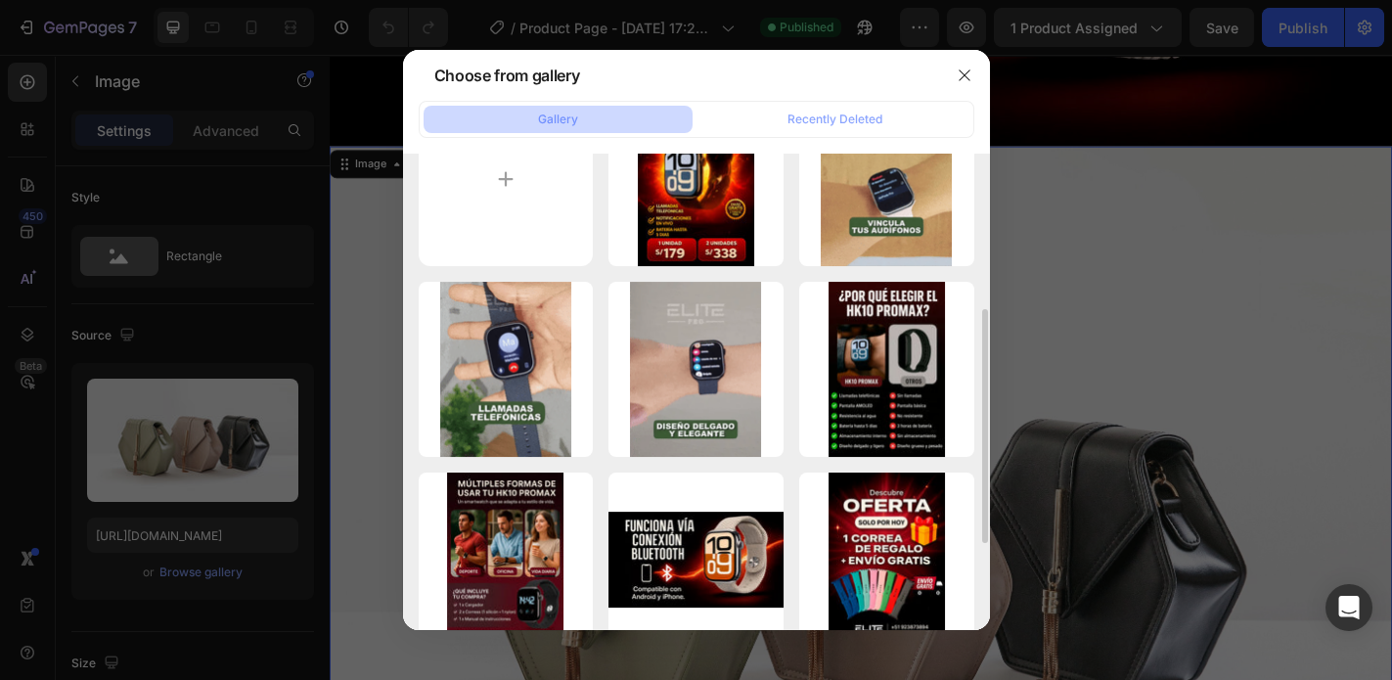
scroll to position [0, 0]
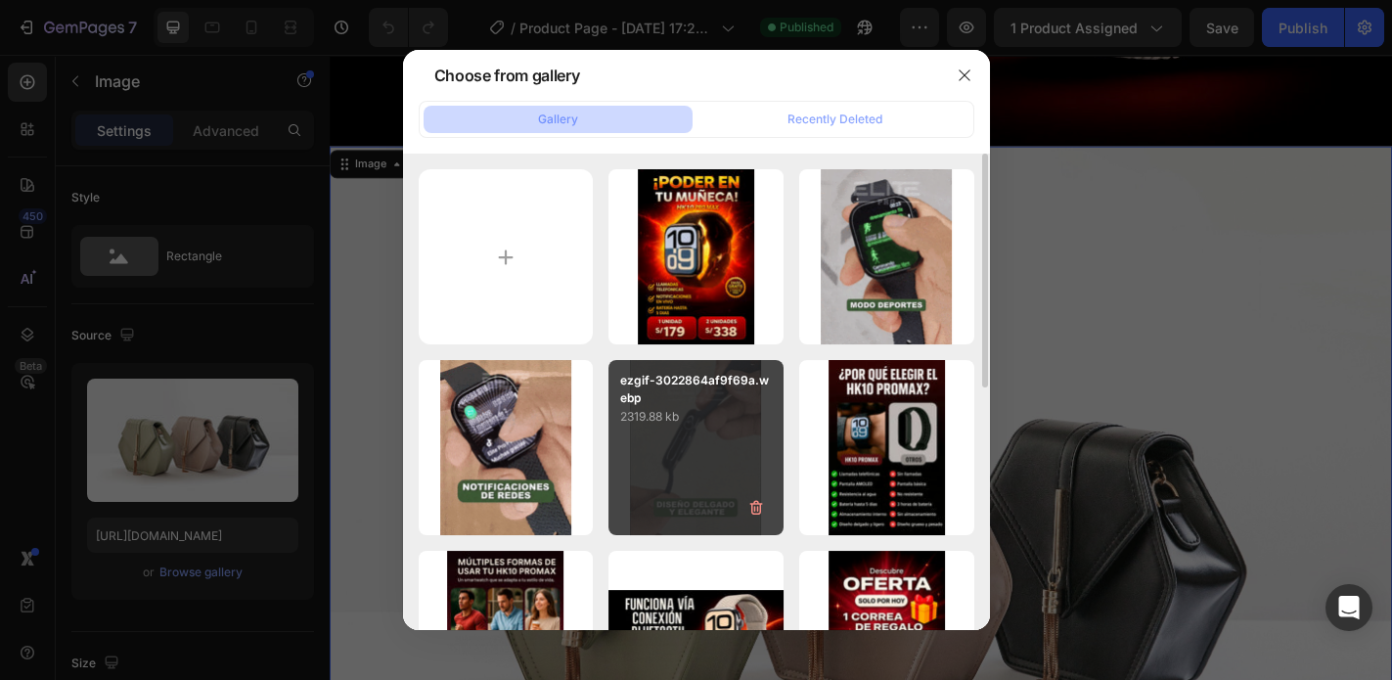
click at [715, 474] on div "ezgif-3022864af9f69a.webp 2319.88 kb" at bounding box center [695, 447] width 175 height 175
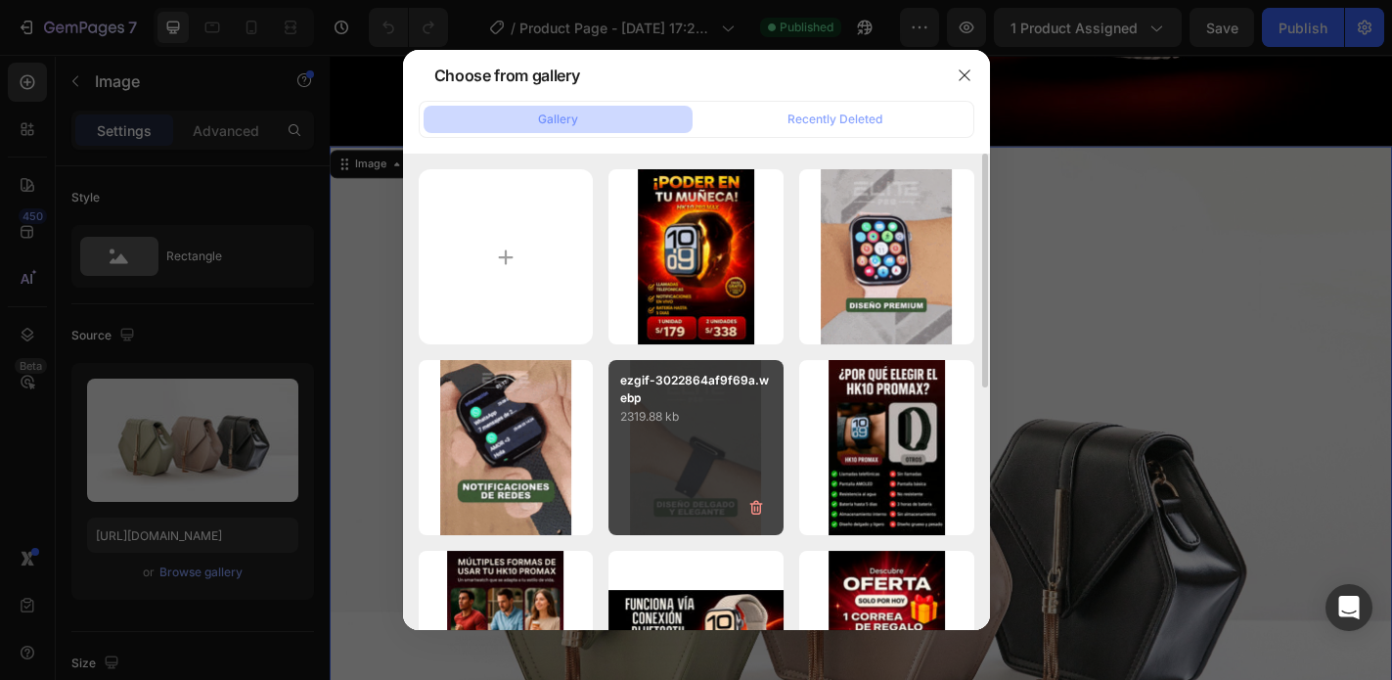
type input "https://cdn.shopify.com/s/files/1/0773/3611/7498/files/gempages_585318487551902…"
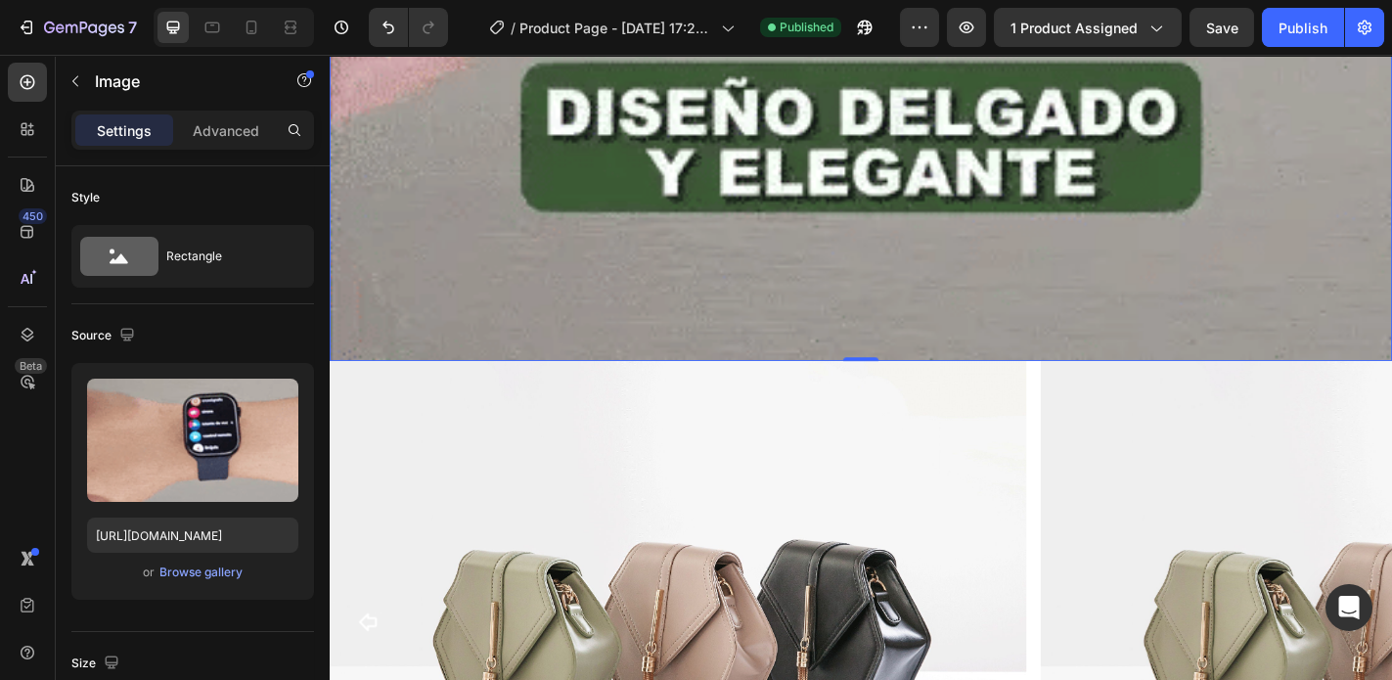
scroll to position [3052, 0]
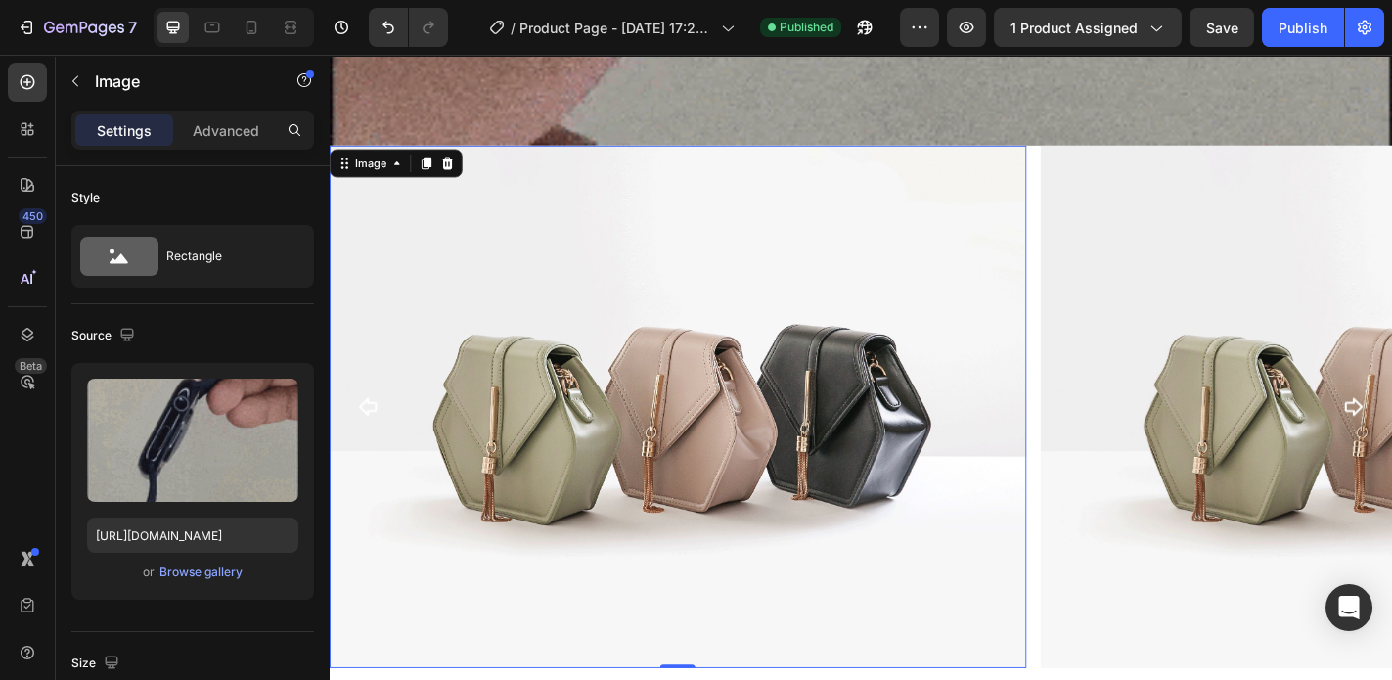
click at [725, 506] on img at bounding box center [715, 444] width 770 height 577
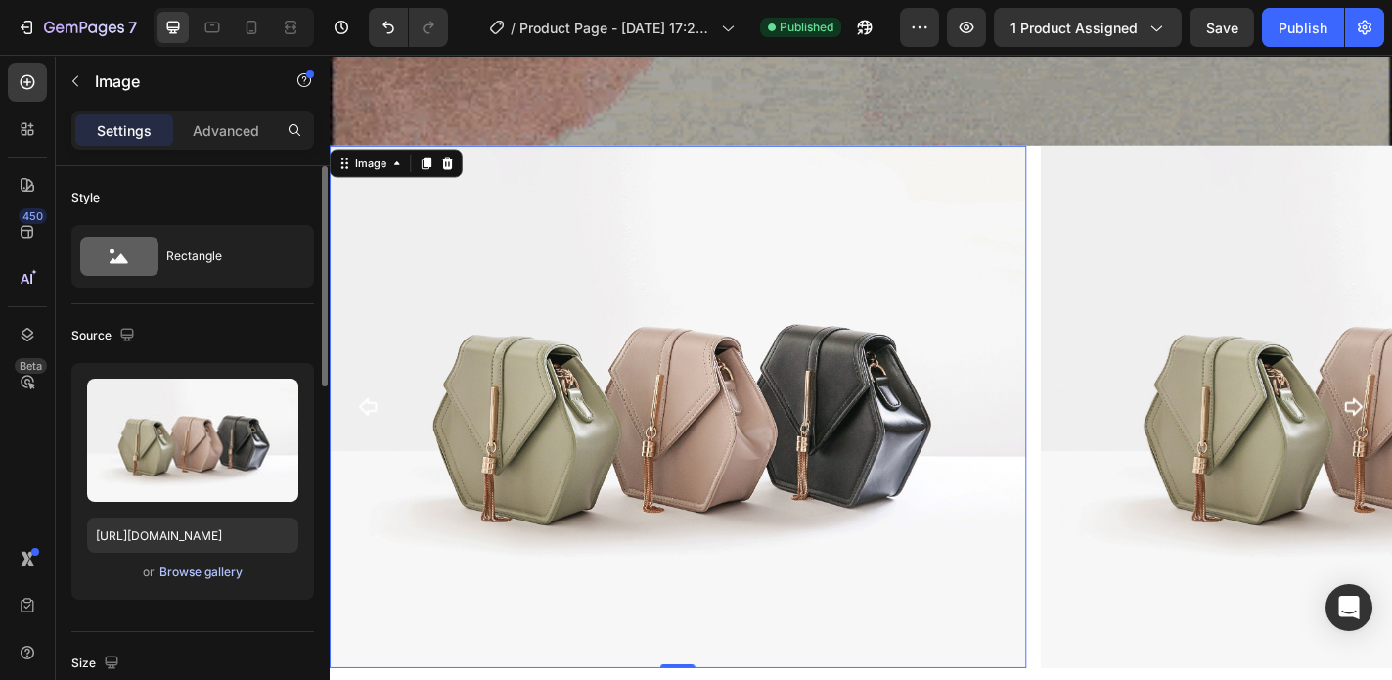
click at [212, 569] on div "Browse gallery" at bounding box center [200, 572] width 83 height 18
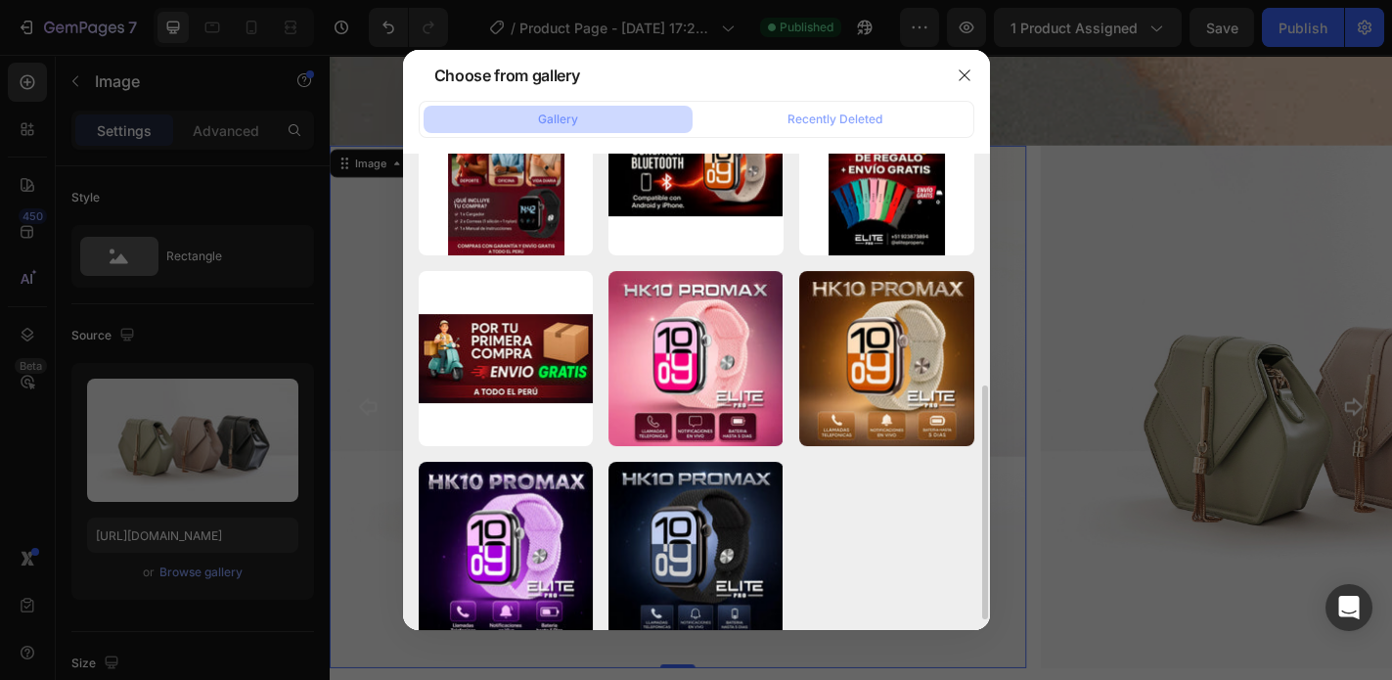
scroll to position [491, 0]
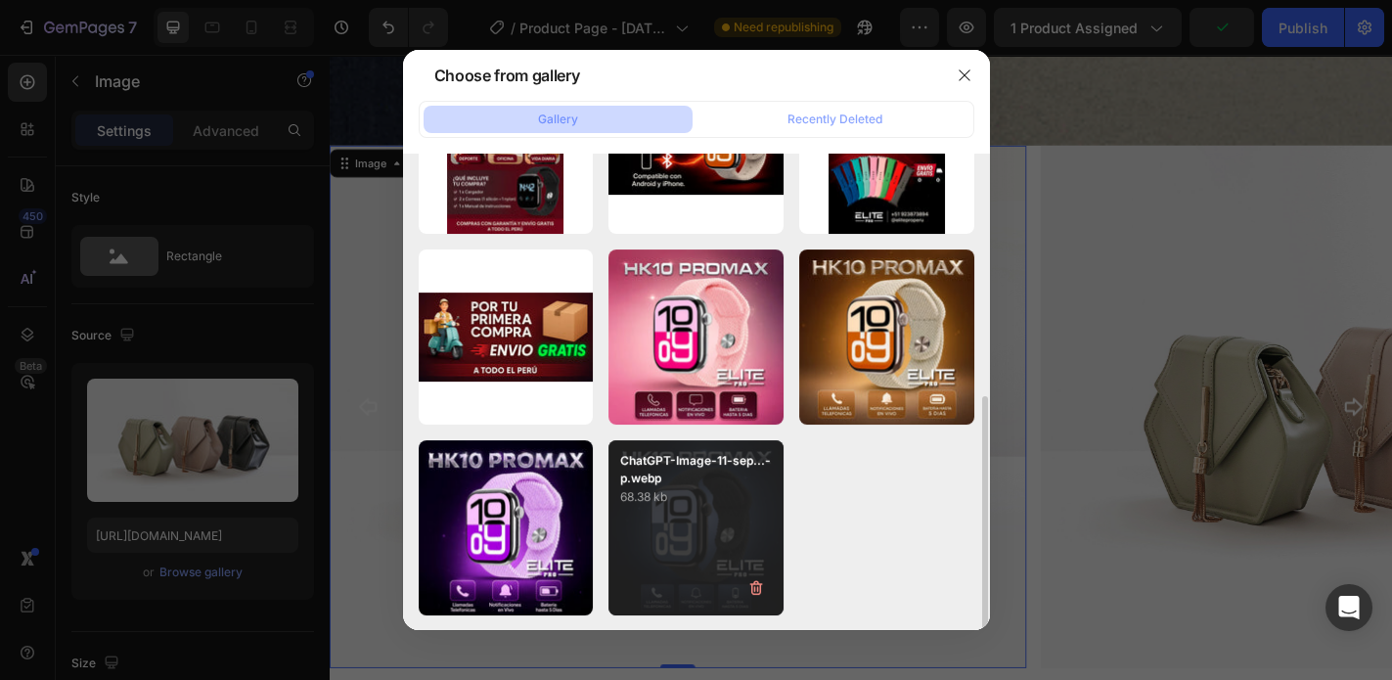
click at [676, 532] on div "ChatGPT-Image-11-sep...-p.webp 68.38 kb" at bounding box center [695, 527] width 175 height 175
type input "https://cdn.shopify.com/s/files/1/0773/3611/7498/files/gempages_585318487551902…"
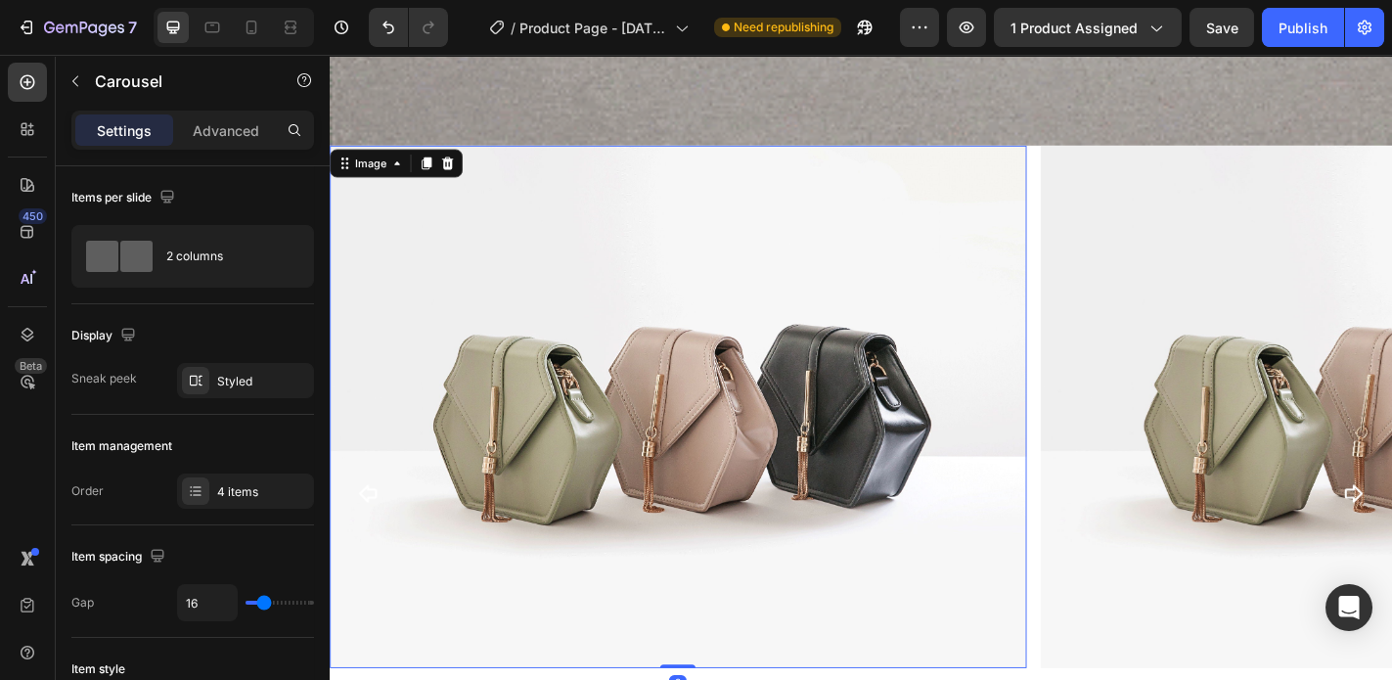
click at [675, 600] on img at bounding box center [715, 444] width 770 height 577
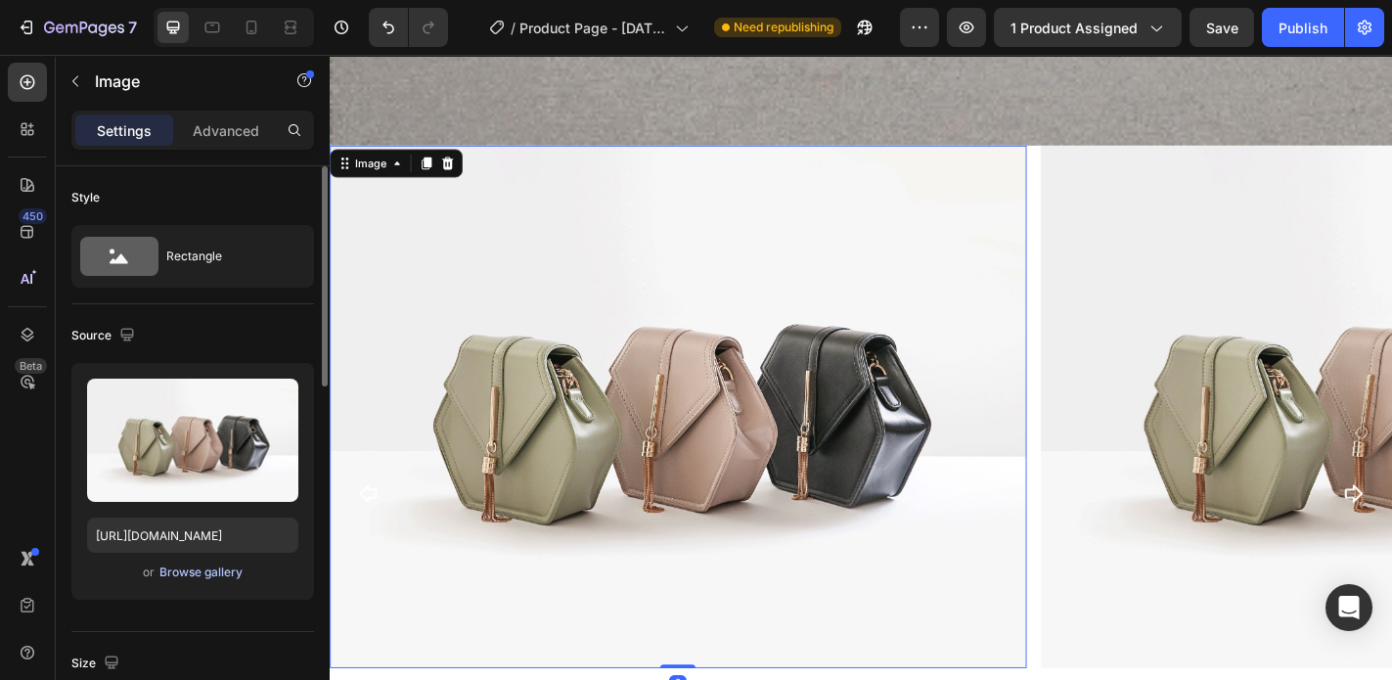
click at [208, 580] on button "Browse gallery" at bounding box center [200, 572] width 85 height 20
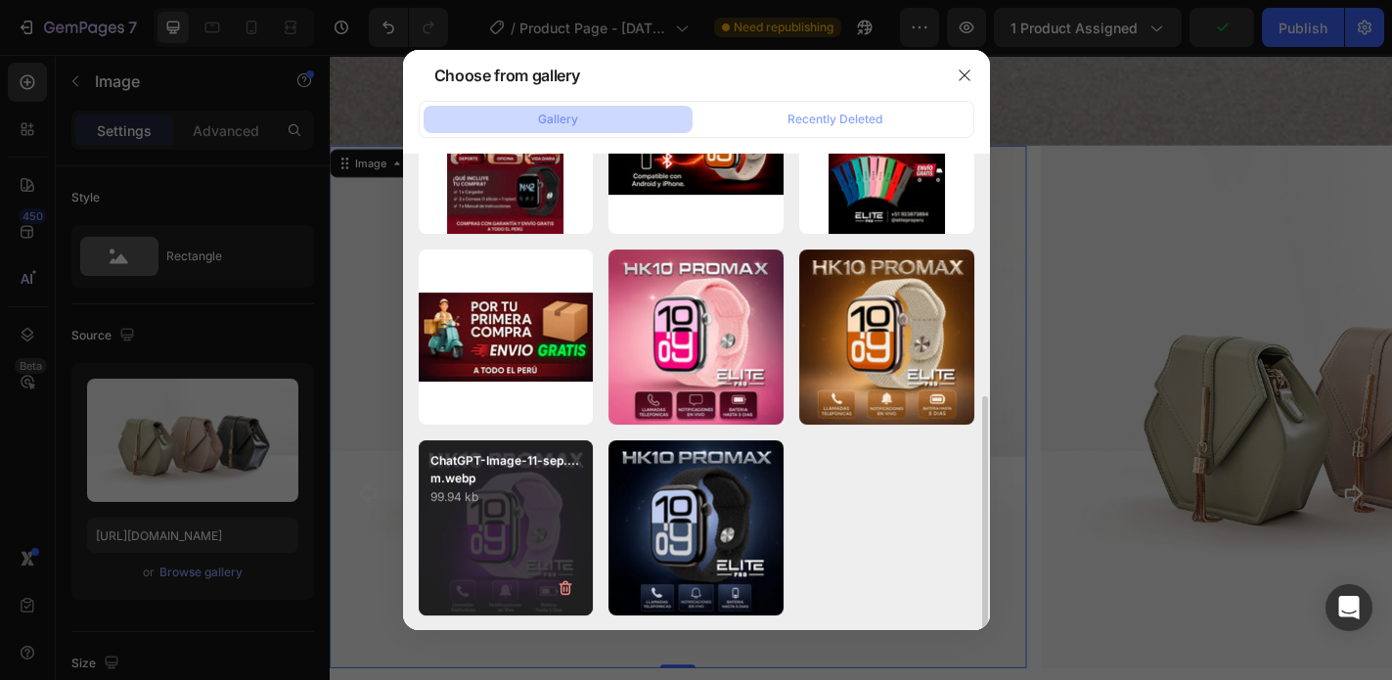
click at [546, 507] on div "ChatGPT-Image-11-sep....m.webp 99.94 kb" at bounding box center [506, 527] width 175 height 175
type input "https://cdn.shopify.com/s/files/1/0773/3611/7498/files/gempages_585318487551902…"
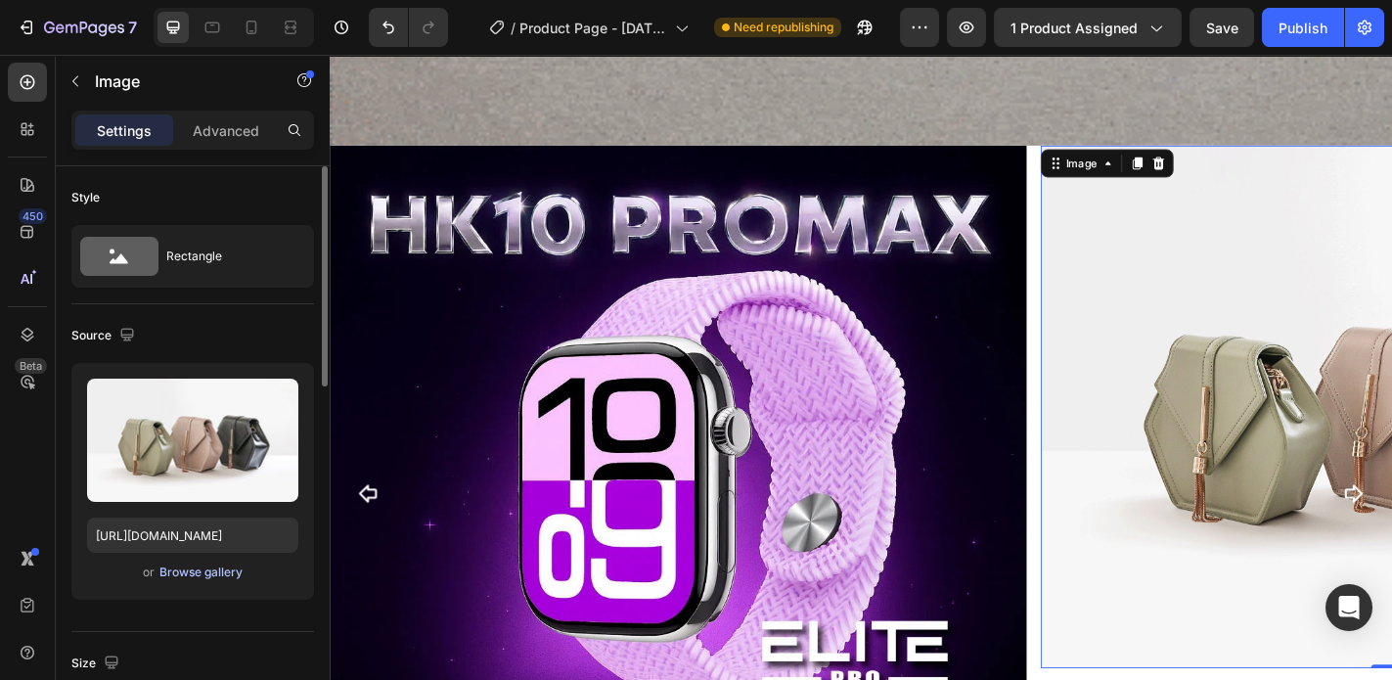
click at [212, 574] on div "Browse gallery" at bounding box center [200, 572] width 83 height 18
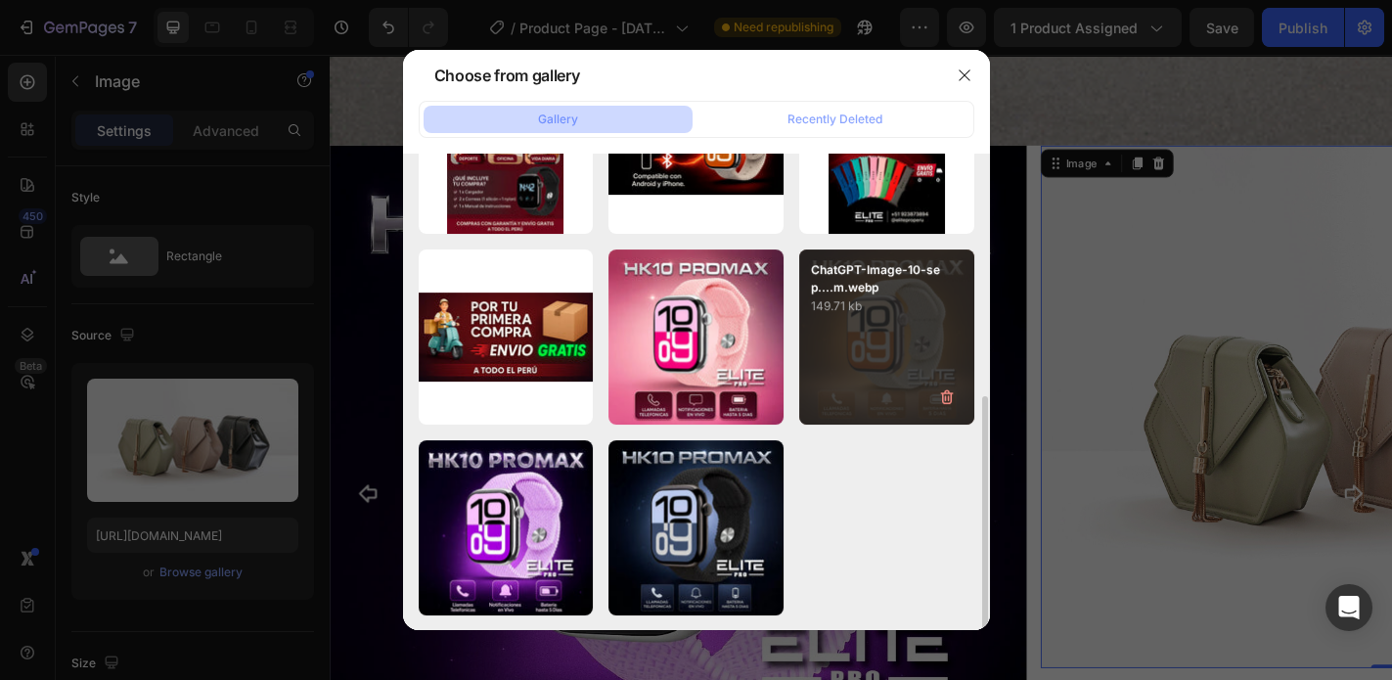
click at [839, 367] on div "ChatGPT-Image-10-sep....m.webp 149.71 kb" at bounding box center [886, 336] width 175 height 175
type input "https://cdn.shopify.com/s/files/1/0773/3611/7498/files/gempages_585318487551902…"
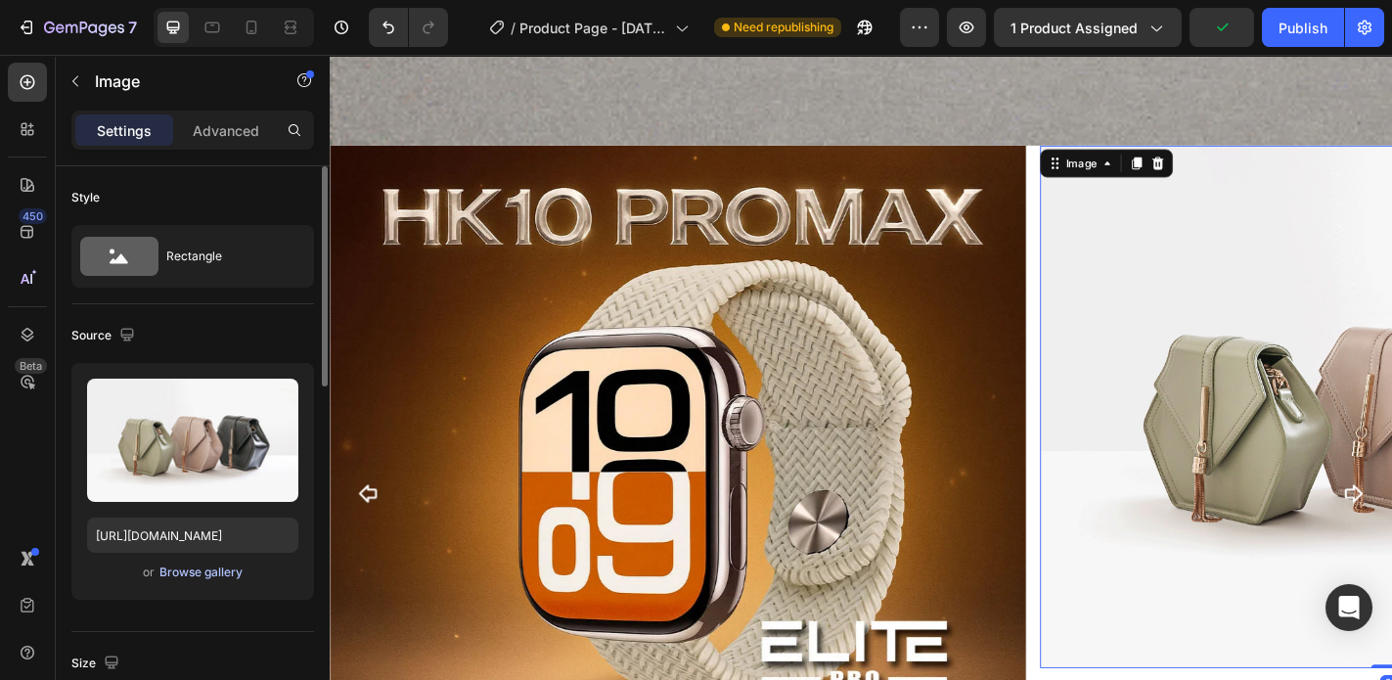
click at [196, 575] on div "Browse gallery" at bounding box center [200, 572] width 83 height 18
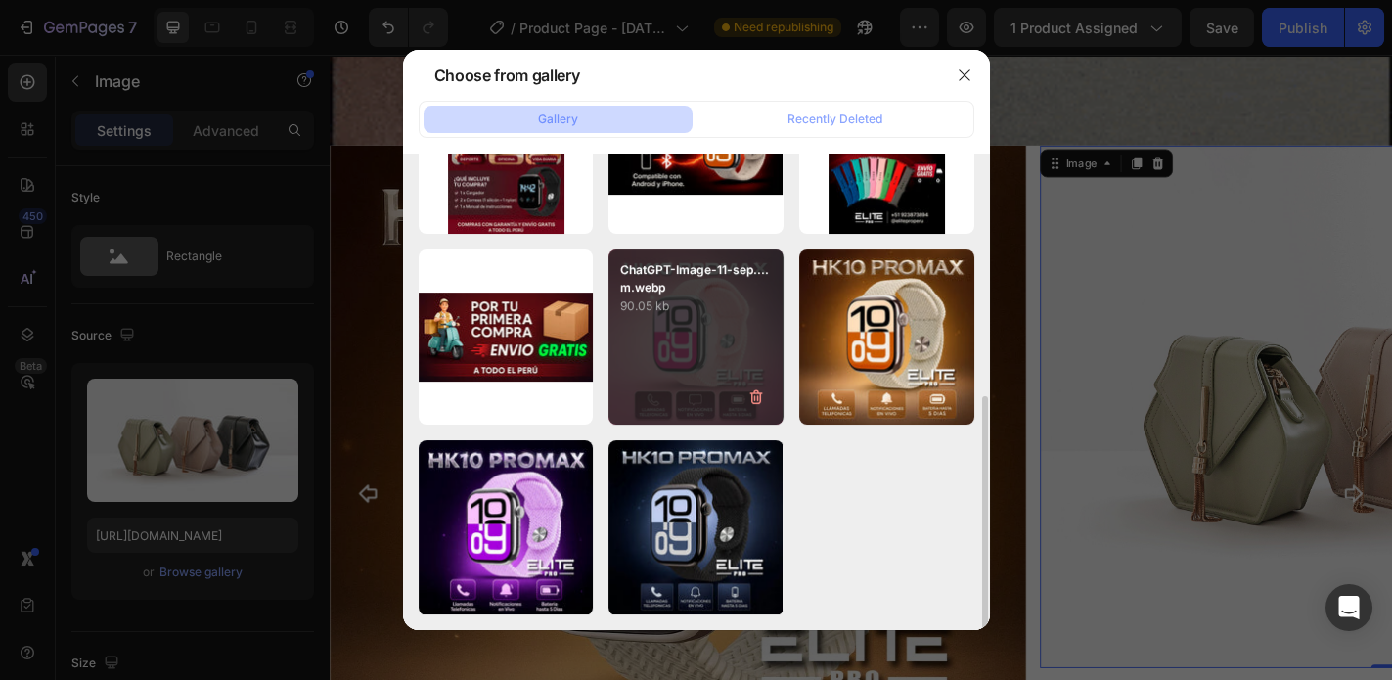
click at [655, 301] on p "90.05 kb" at bounding box center [696, 306] width 152 height 20
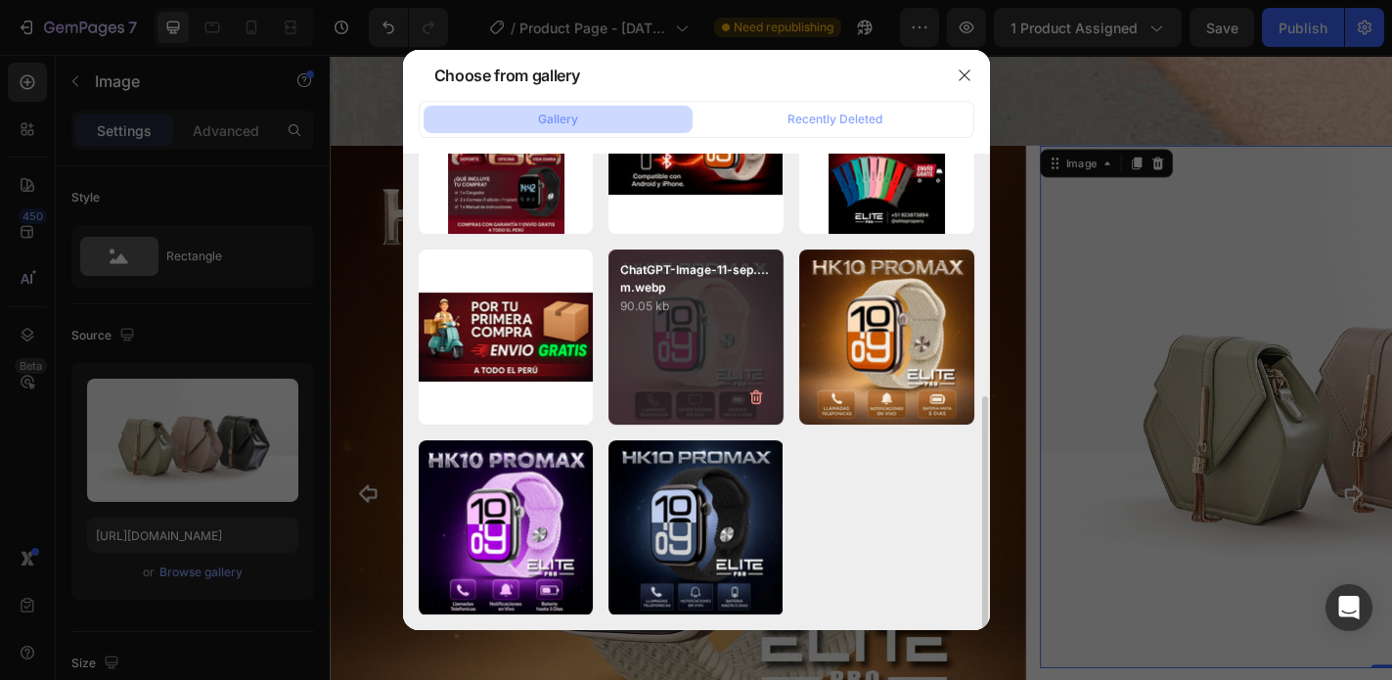
type input "https://cdn.shopify.com/s/files/1/0773/3611/7498/files/gempages_585318487551902…"
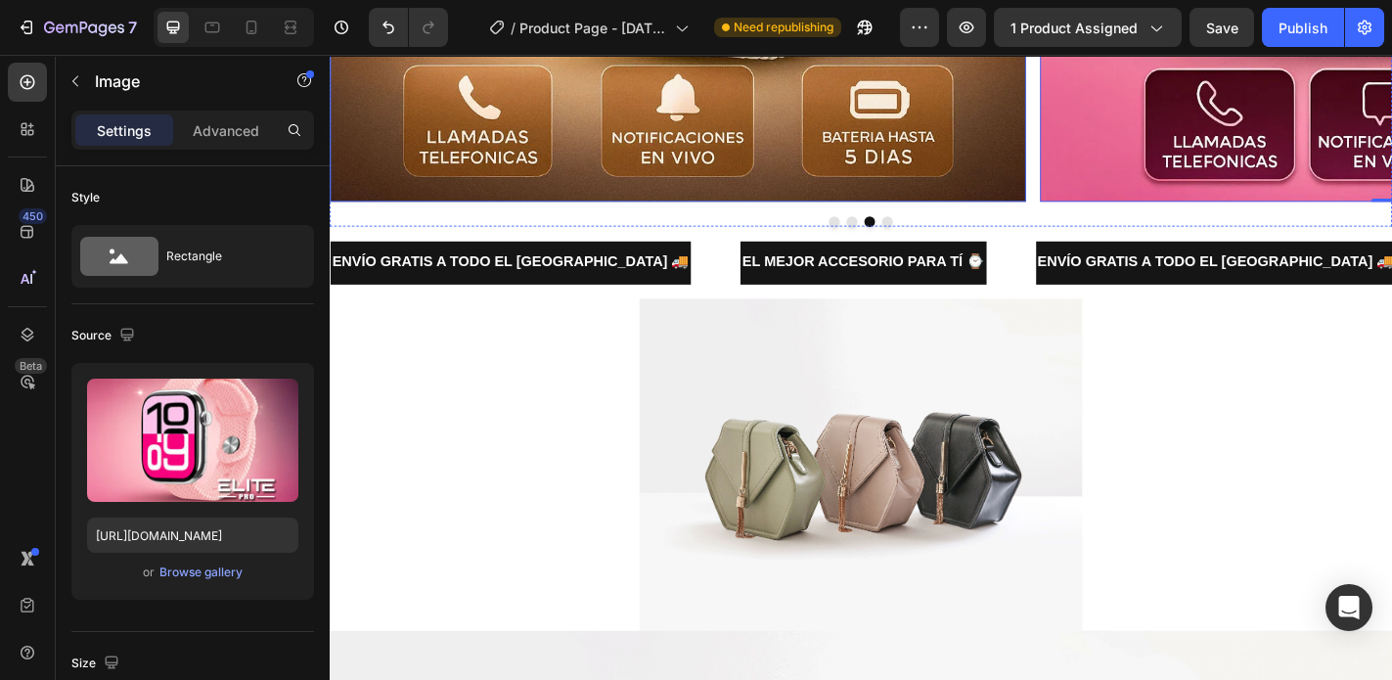
scroll to position [3756, 0]
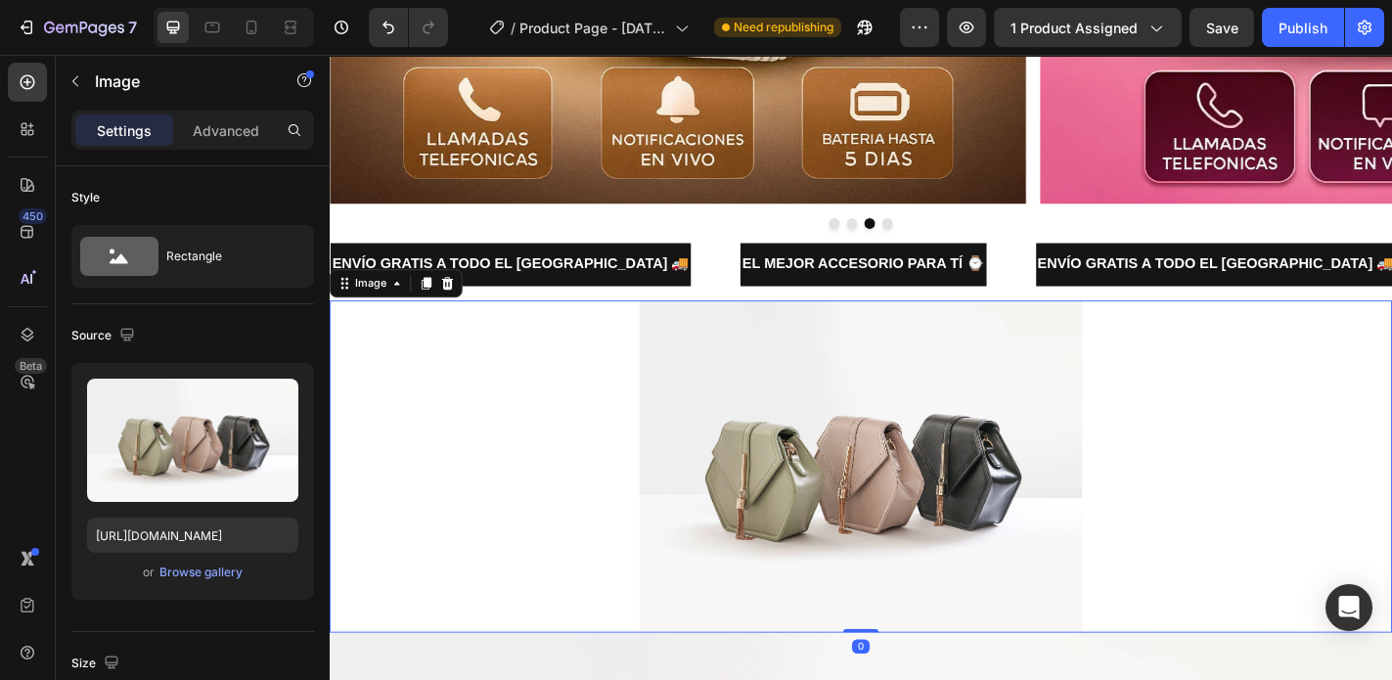
click at [707, 453] on img at bounding box center [916, 510] width 489 height 367
click at [217, 572] on div "Browse gallery" at bounding box center [200, 572] width 83 height 18
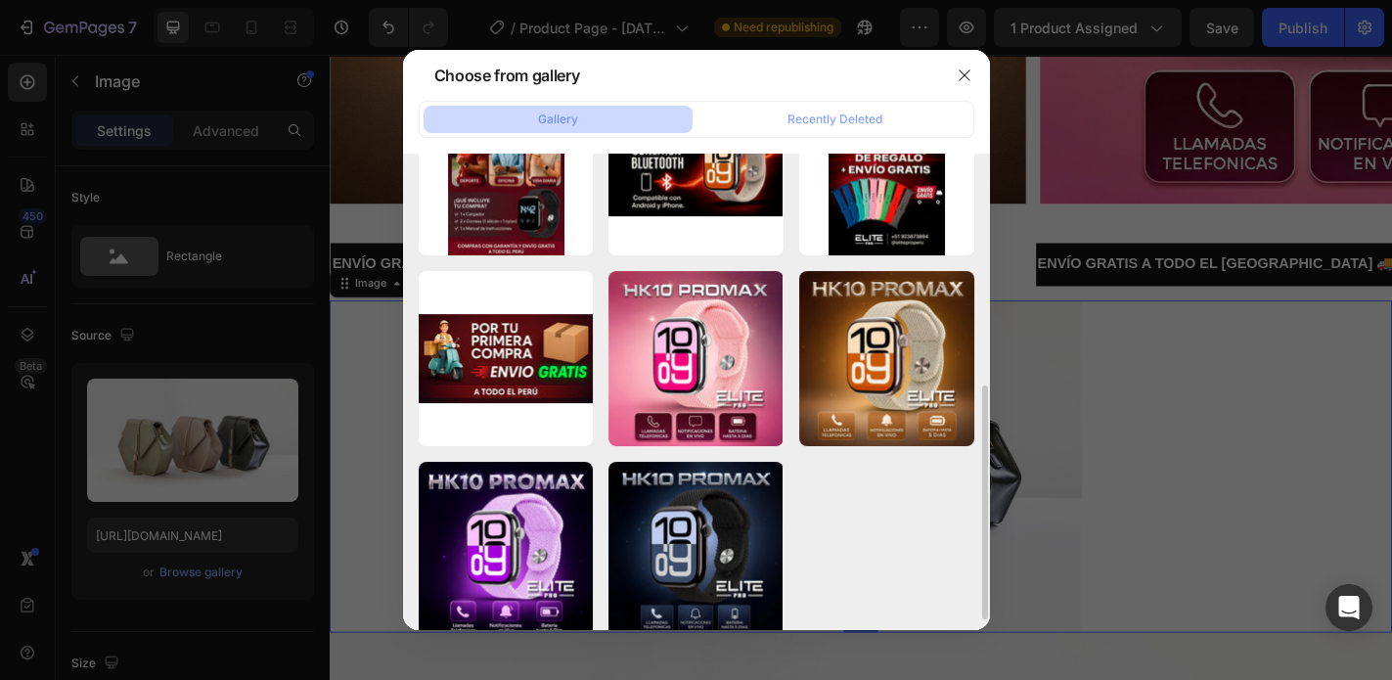
scroll to position [313, 0]
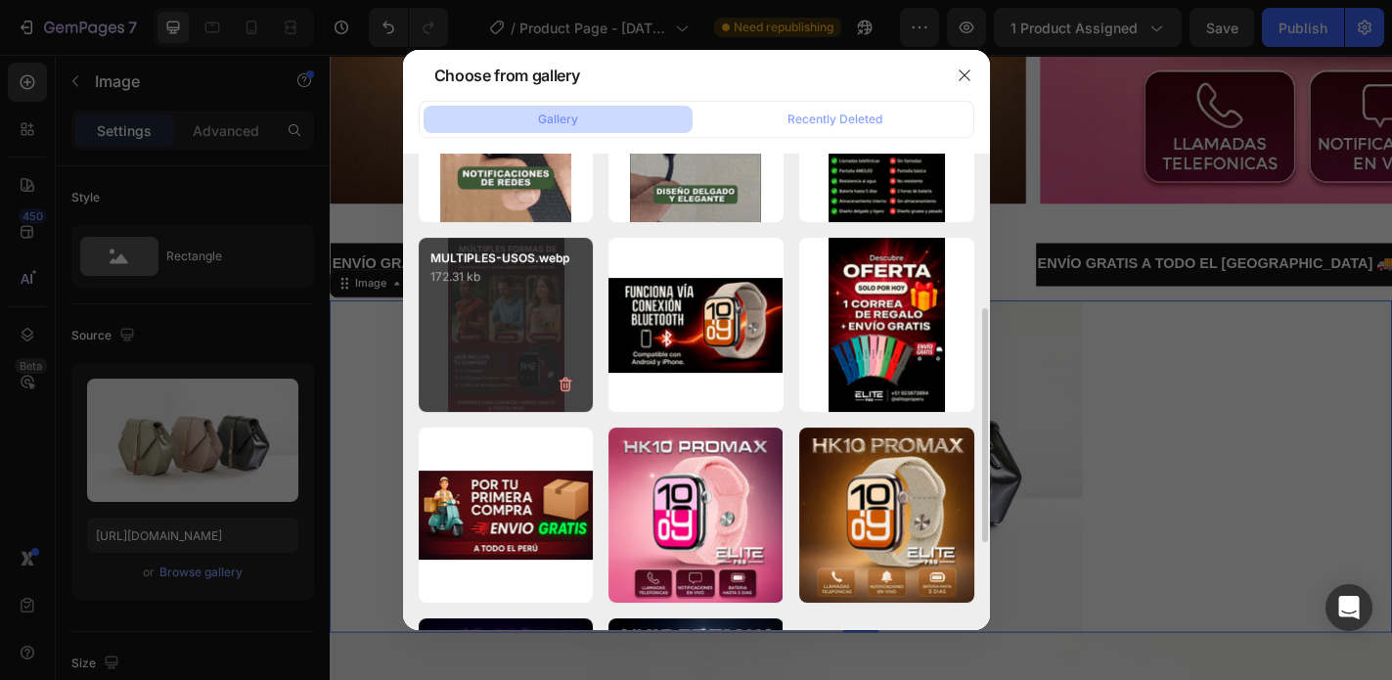
click at [510, 359] on div "MULTIPLES-USOS.webp 172.31 kb" at bounding box center [506, 325] width 175 height 175
type input "https://cdn.shopify.com/s/files/1/0773/3611/7498/files/gempages_585318487551902…"
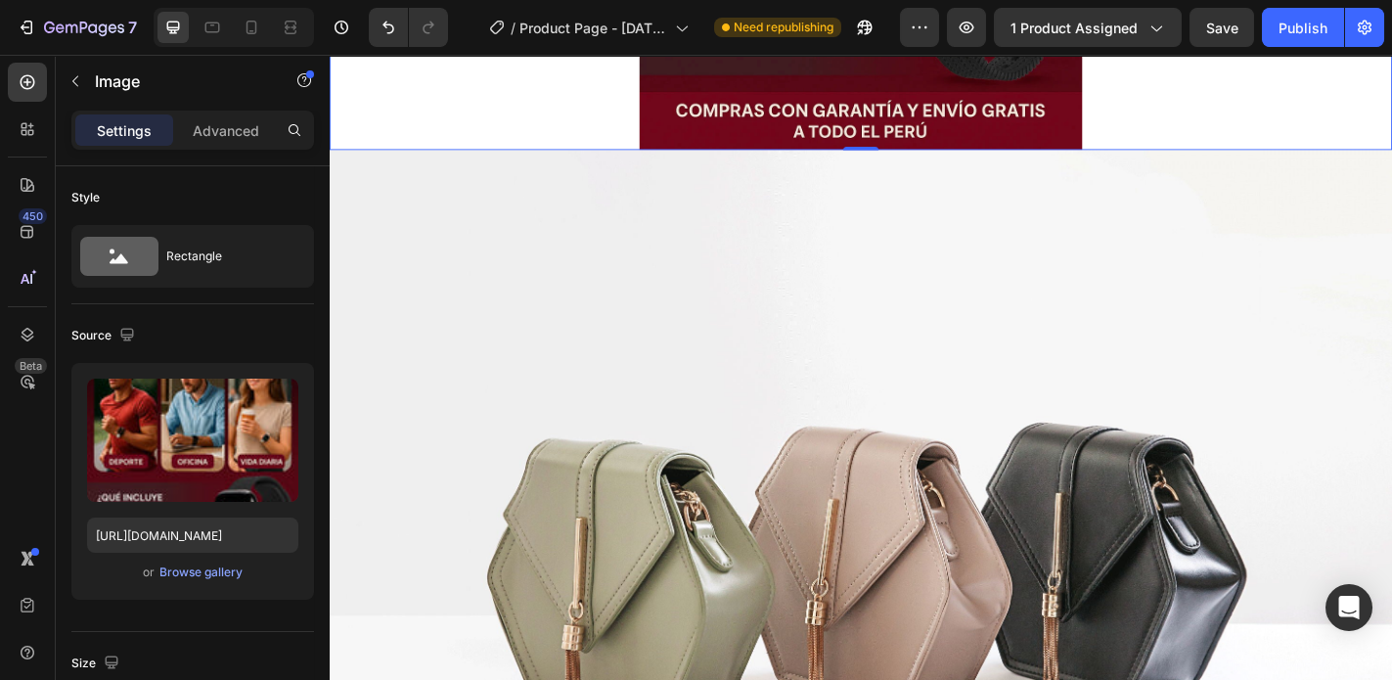
scroll to position [4852, 0]
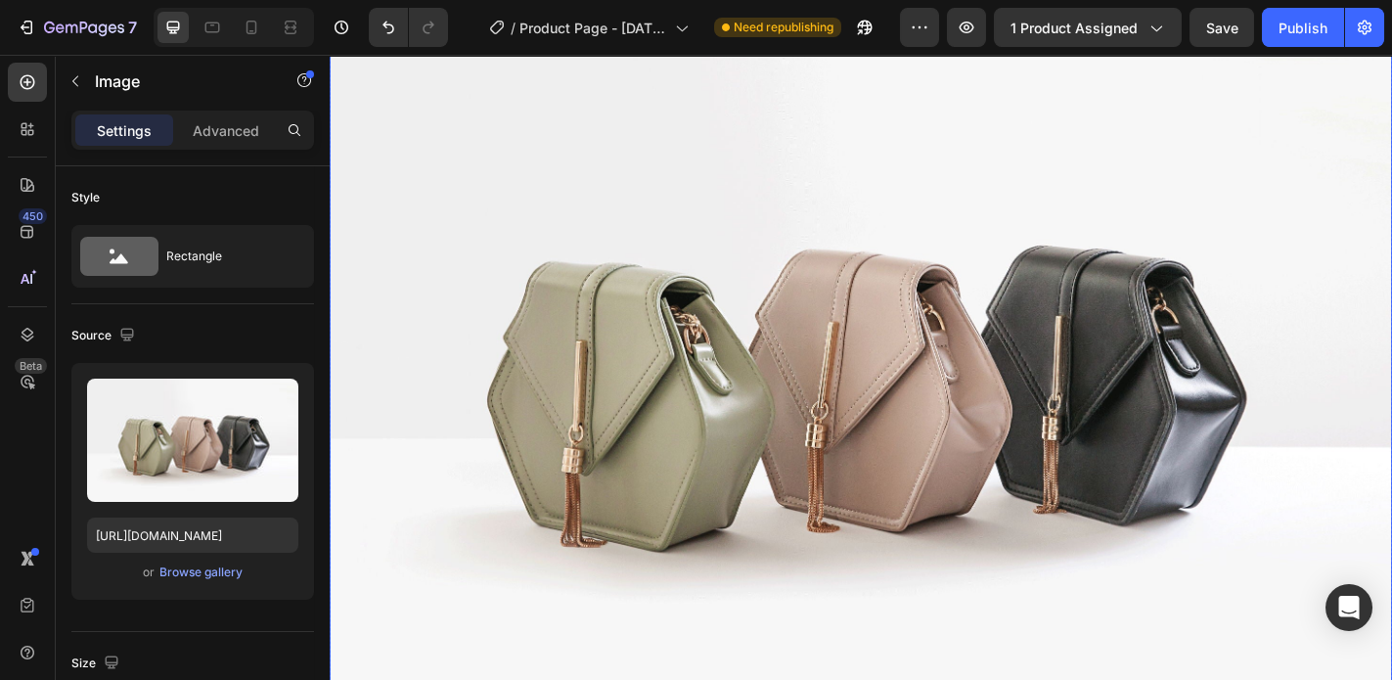
click at [766, 385] on img at bounding box center [917, 405] width 1174 height 880
click at [193, 572] on div "Browse gallery" at bounding box center [200, 572] width 83 height 18
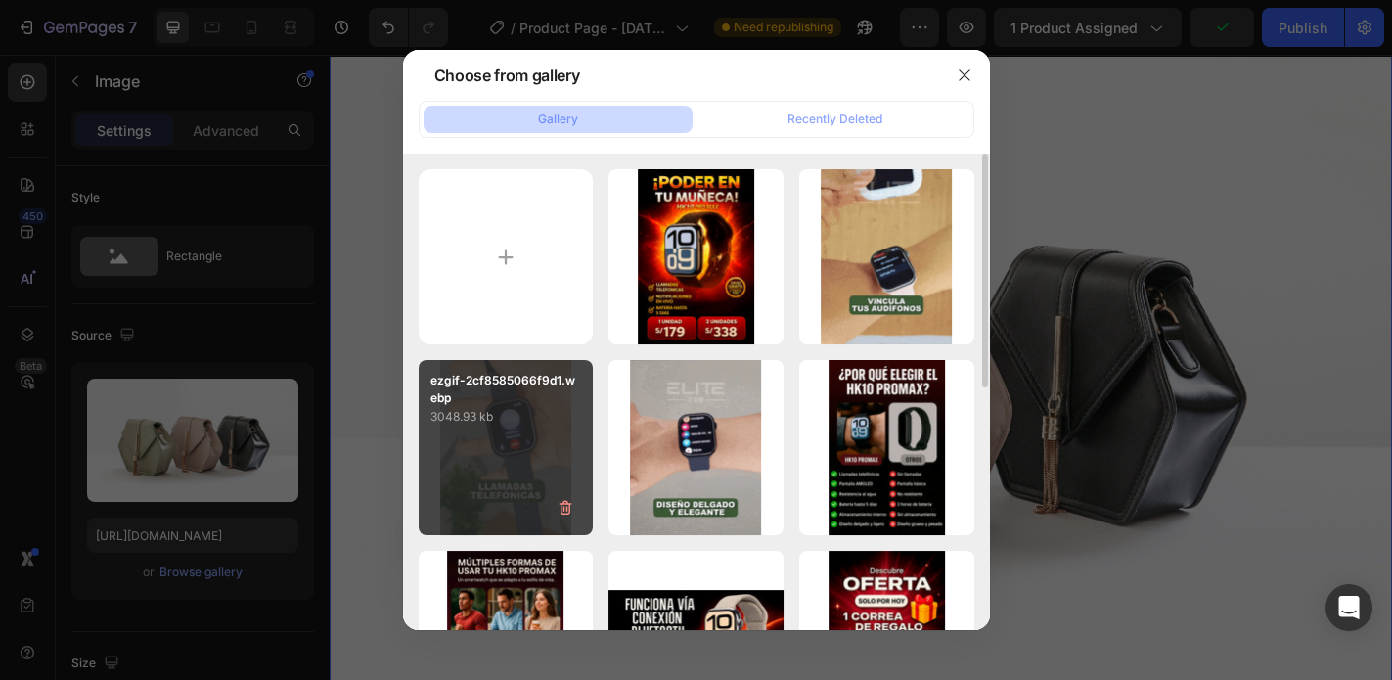
click at [500, 450] on div "ezgif-2cf8585066f9d1.webp 3048.93 kb" at bounding box center [506, 447] width 175 height 175
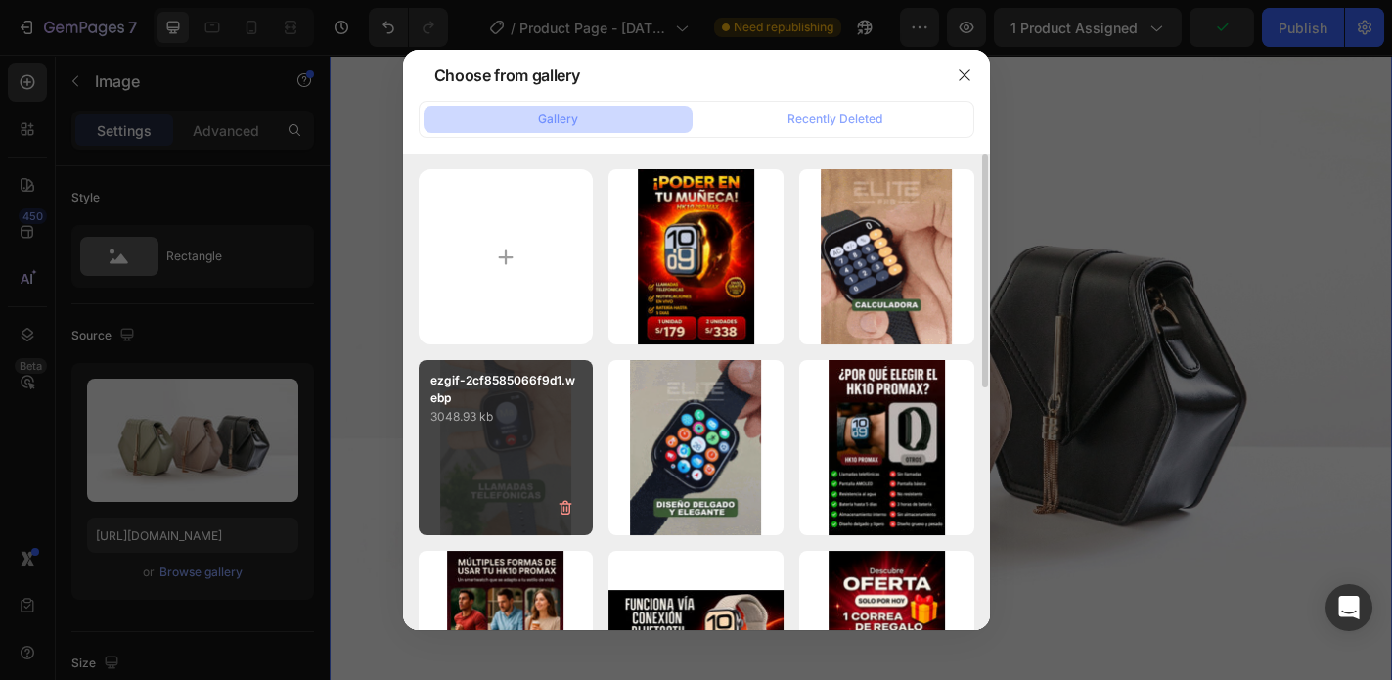
type input "https://cdn.shopify.com/s/files/1/0773/3611/7498/files/gempages_585318487551902…"
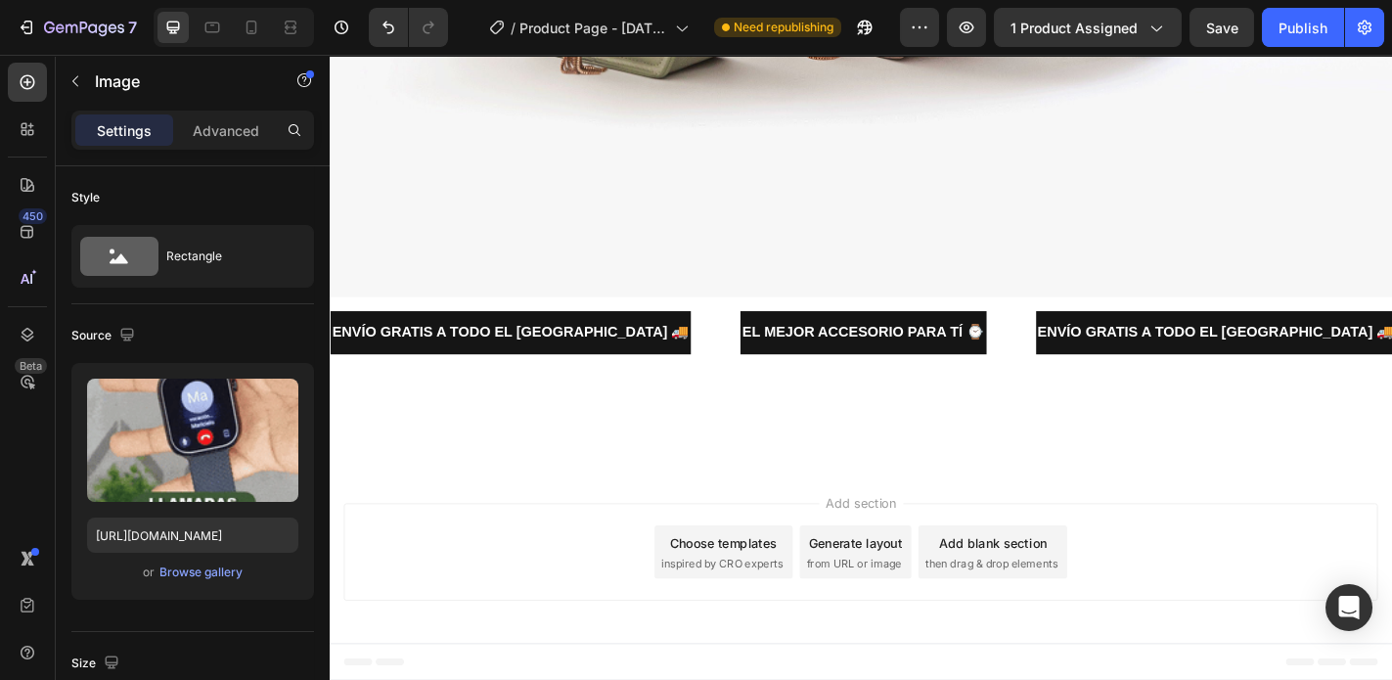
scroll to position [6574, 0]
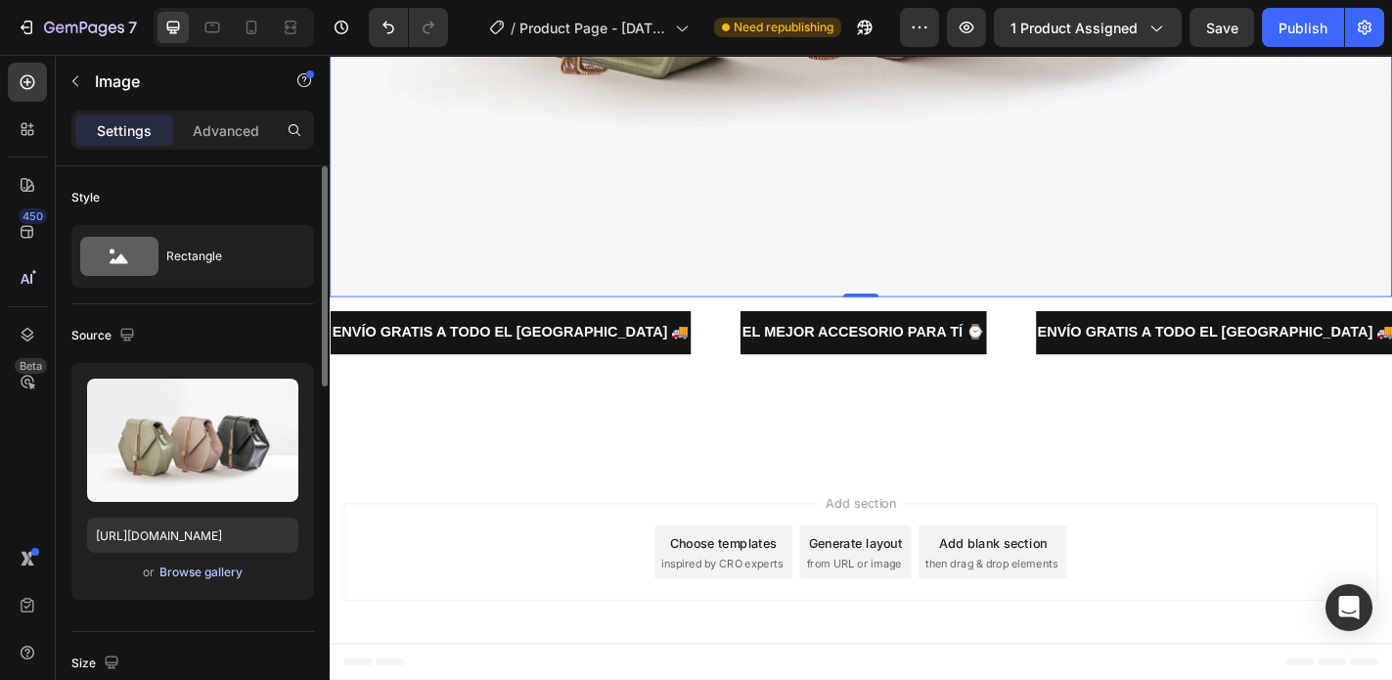
click at [218, 569] on div "Browse gallery" at bounding box center [200, 572] width 83 height 18
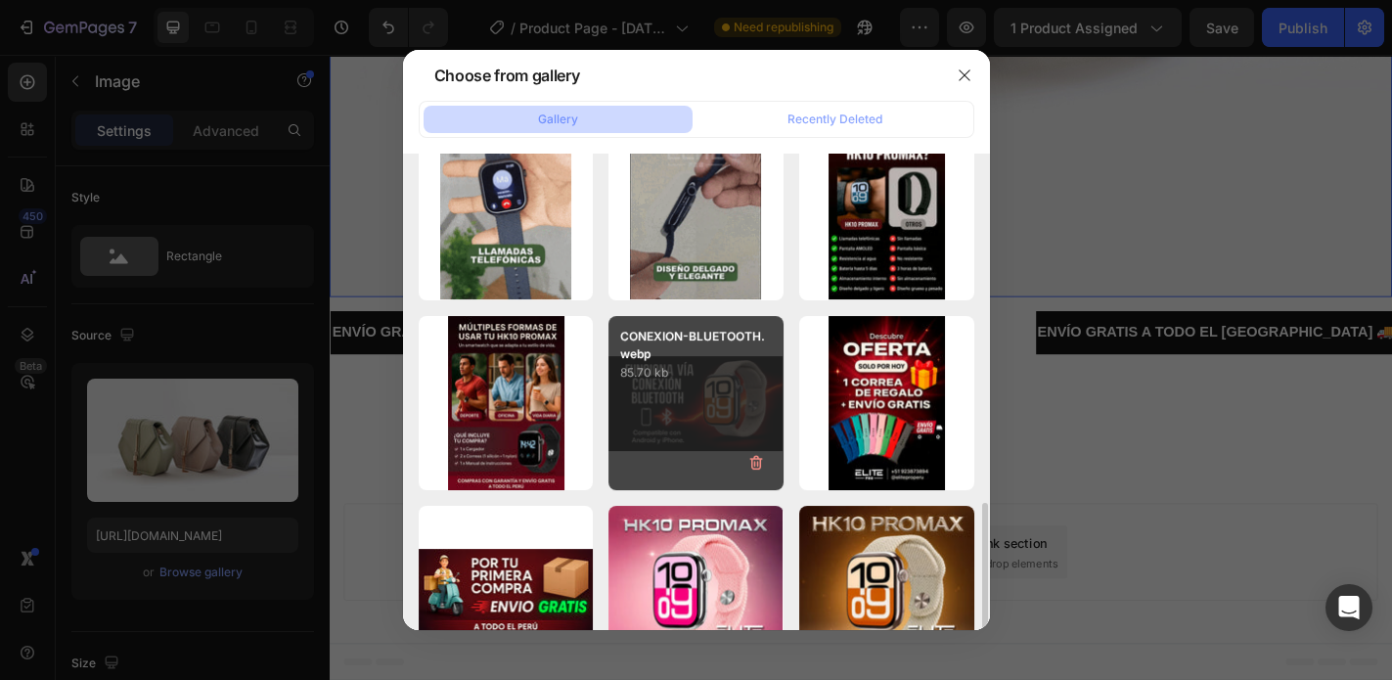
scroll to position [391, 0]
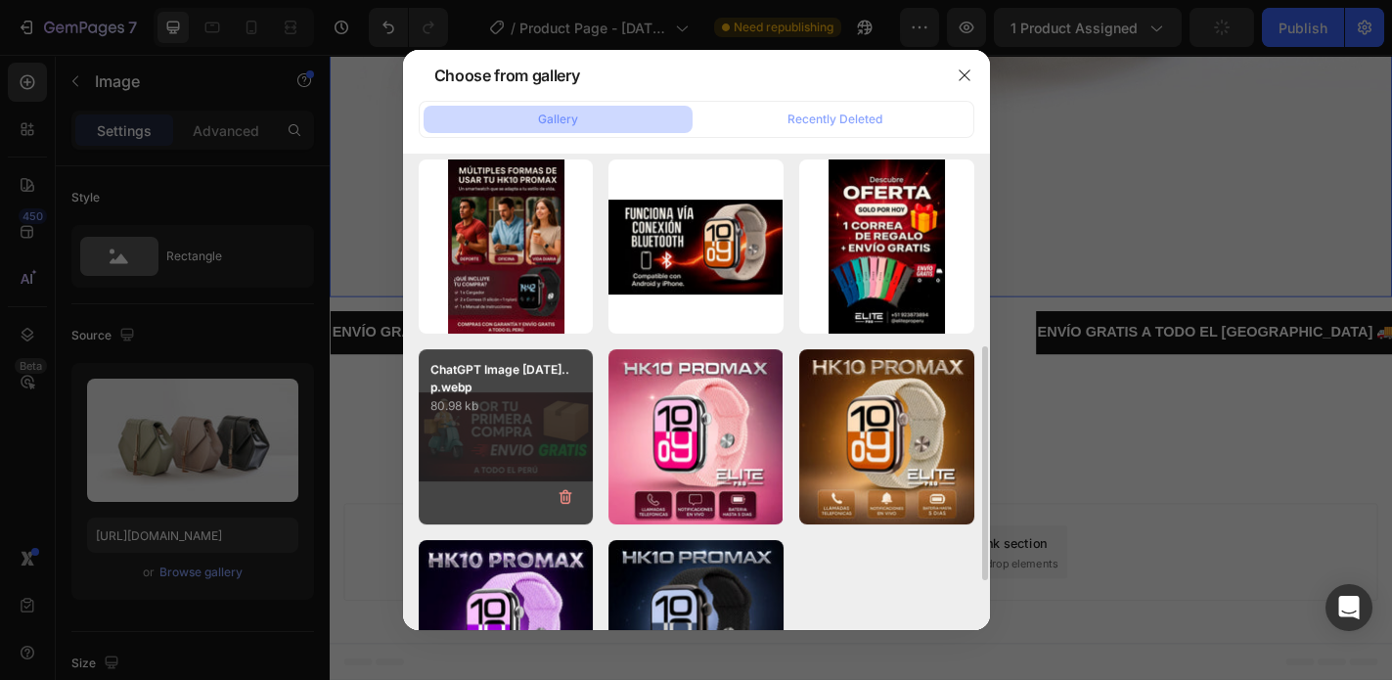
click at [525, 426] on div "ChatGPT Image 16 sep... p.webp 80.98 kb" at bounding box center [506, 436] width 175 height 175
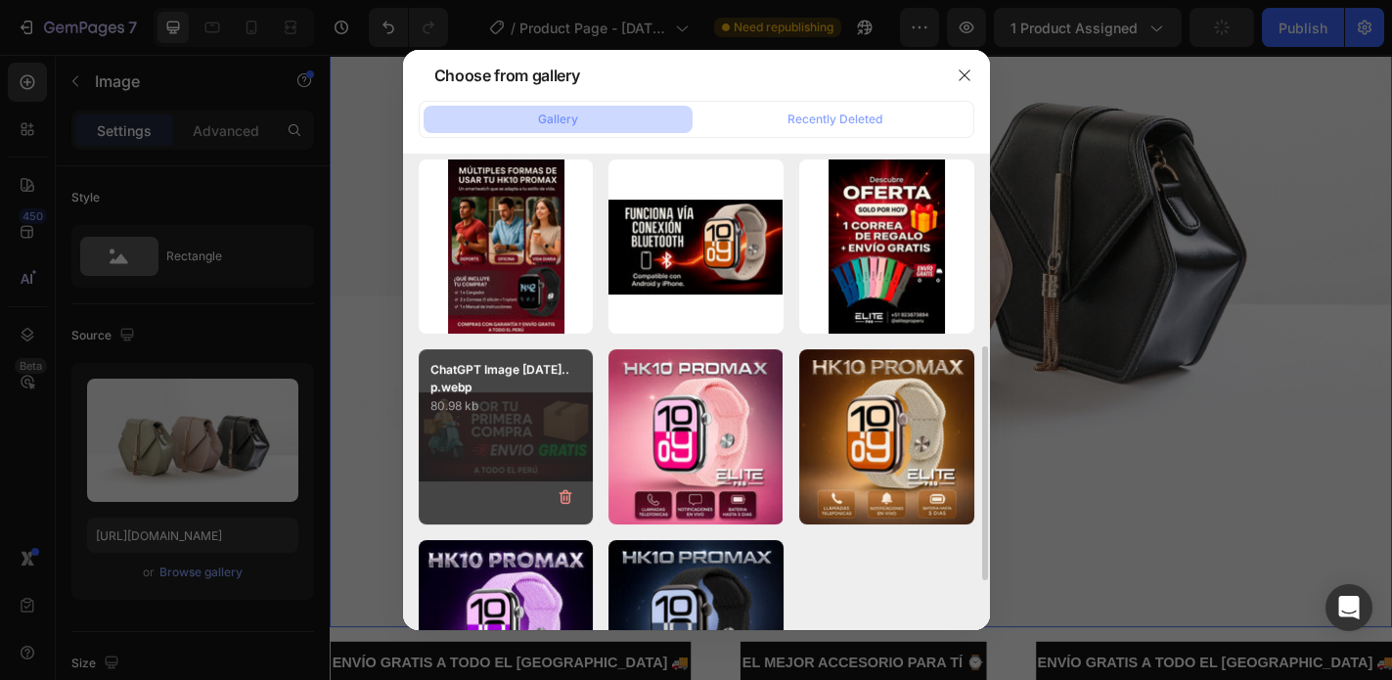
type input "https://cdn.shopify.com/s/files/1/0773/3611/7498/files/gempages_585318487551902…"
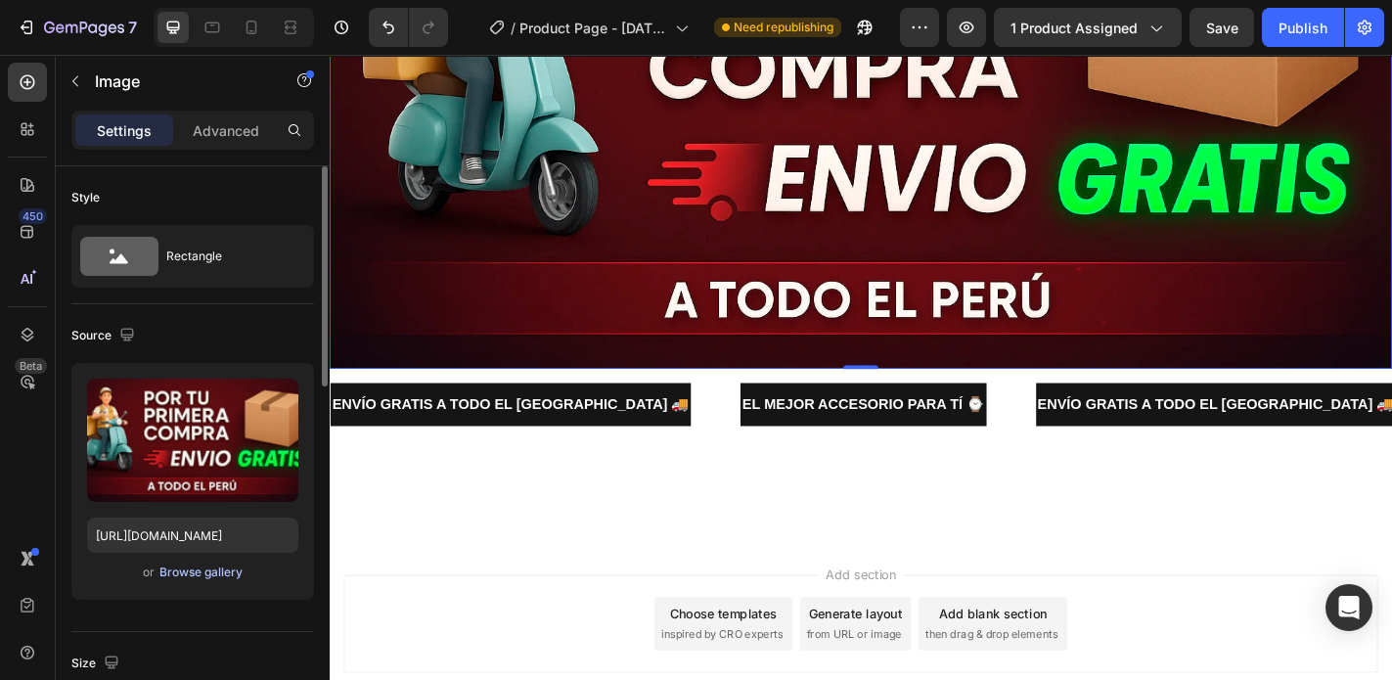
click at [209, 570] on div "Browse gallery" at bounding box center [200, 572] width 83 height 18
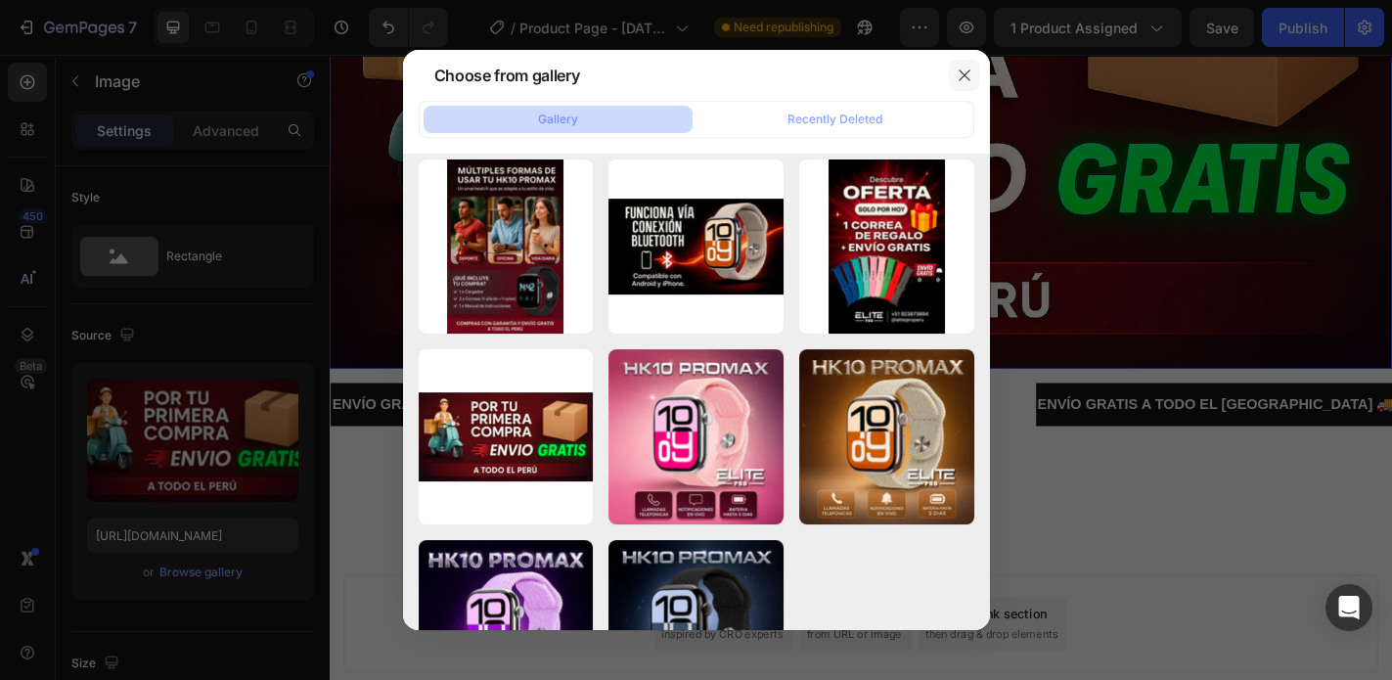
click at [959, 80] on icon "button" at bounding box center [964, 75] width 11 height 11
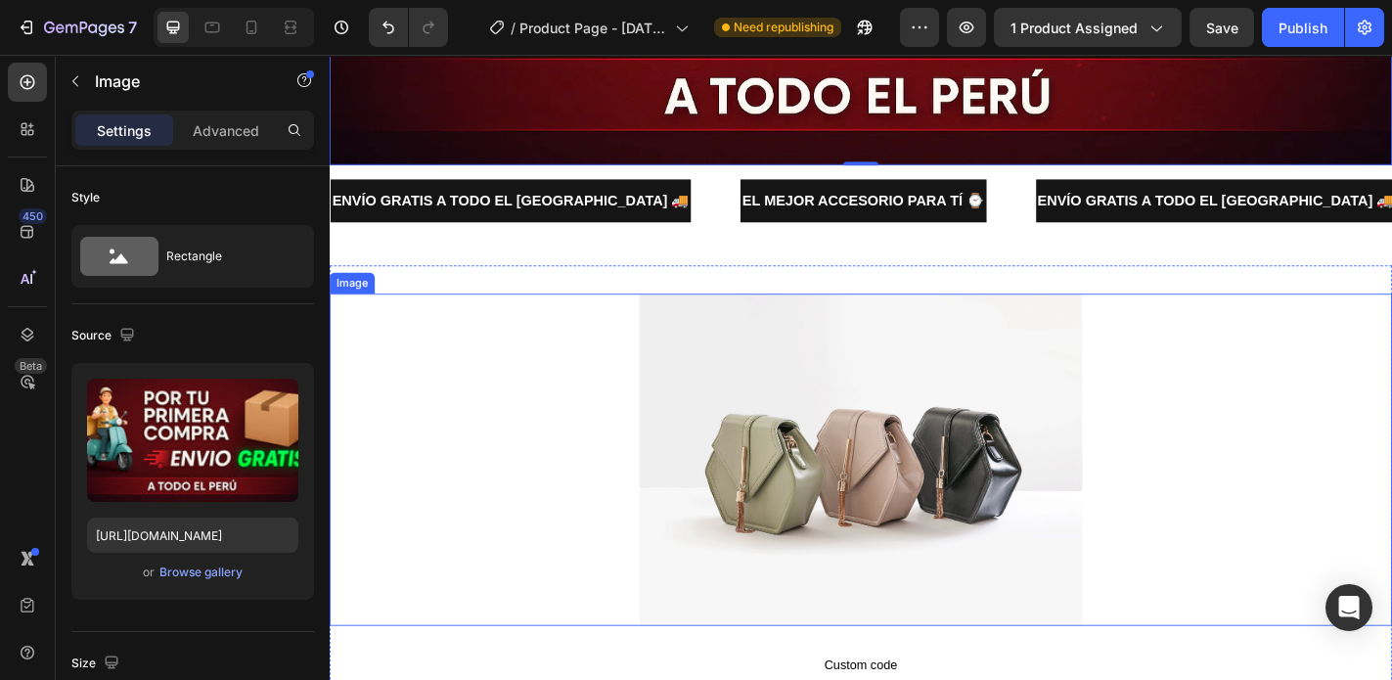
scroll to position [6920, 0]
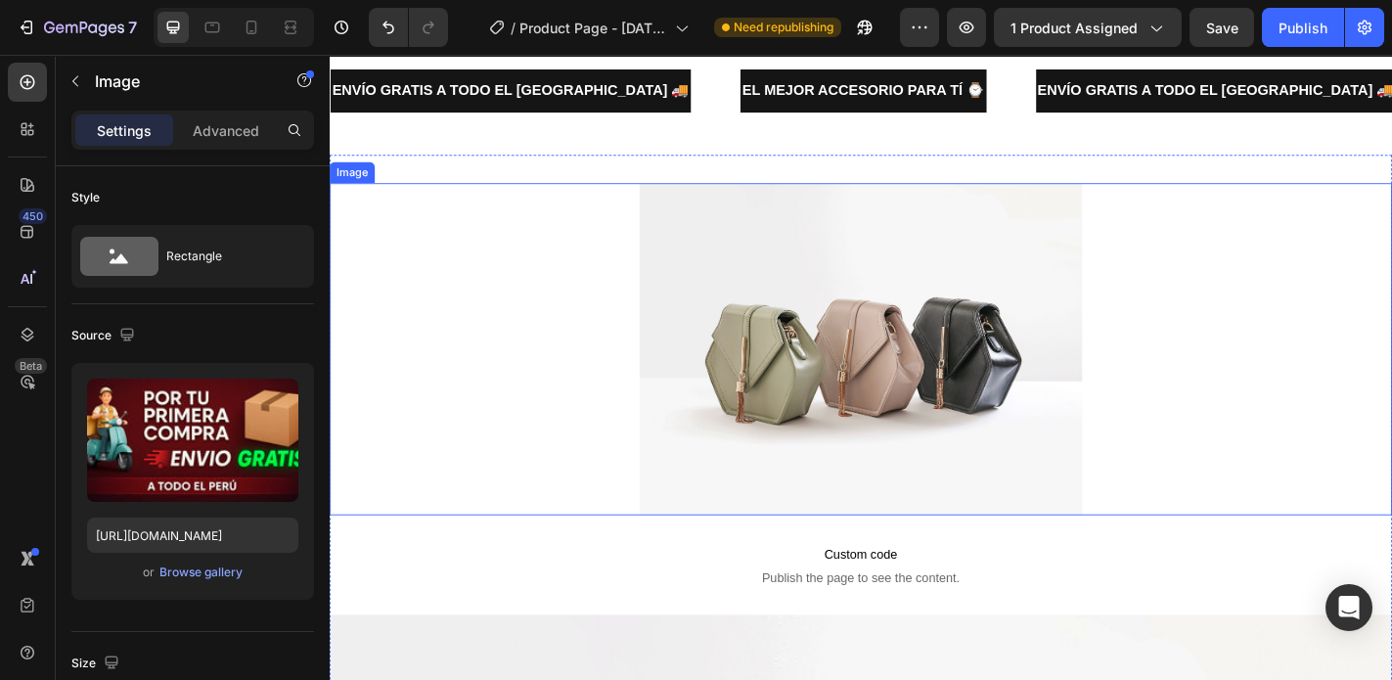
click at [728, 349] on img at bounding box center [916, 381] width 489 height 367
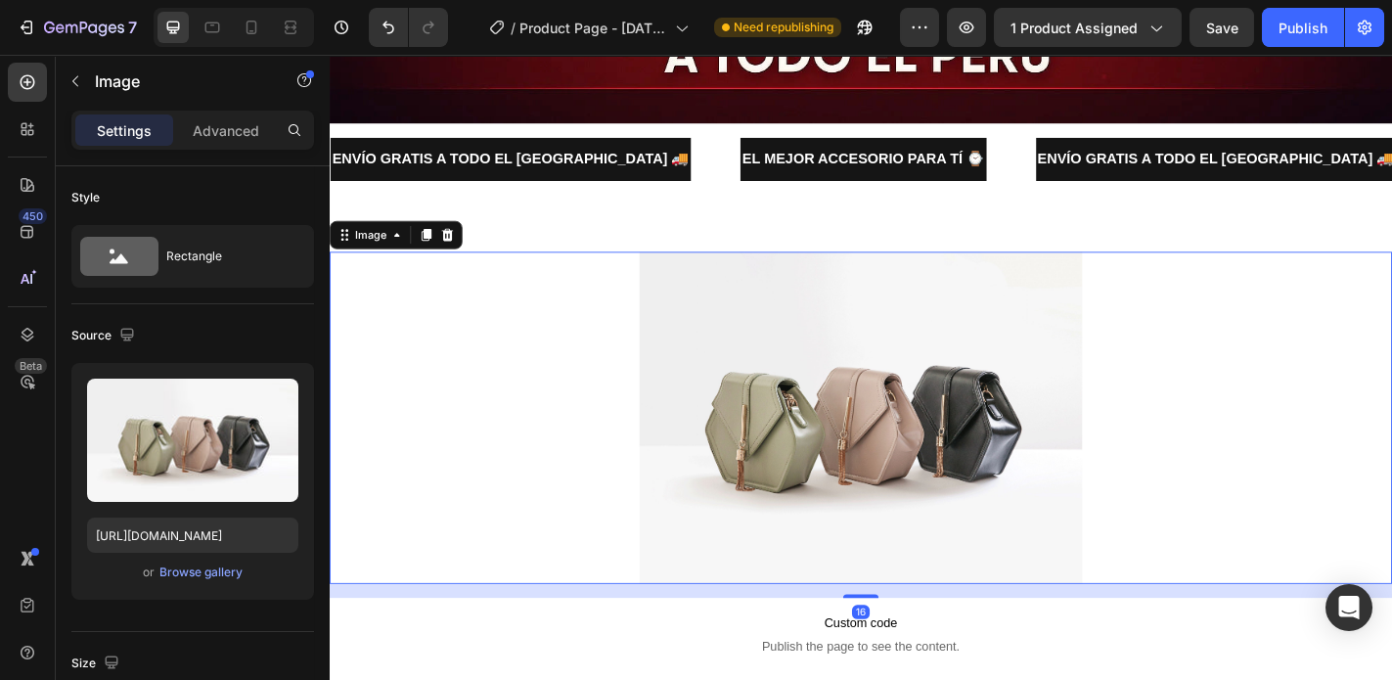
scroll to position [6842, 0]
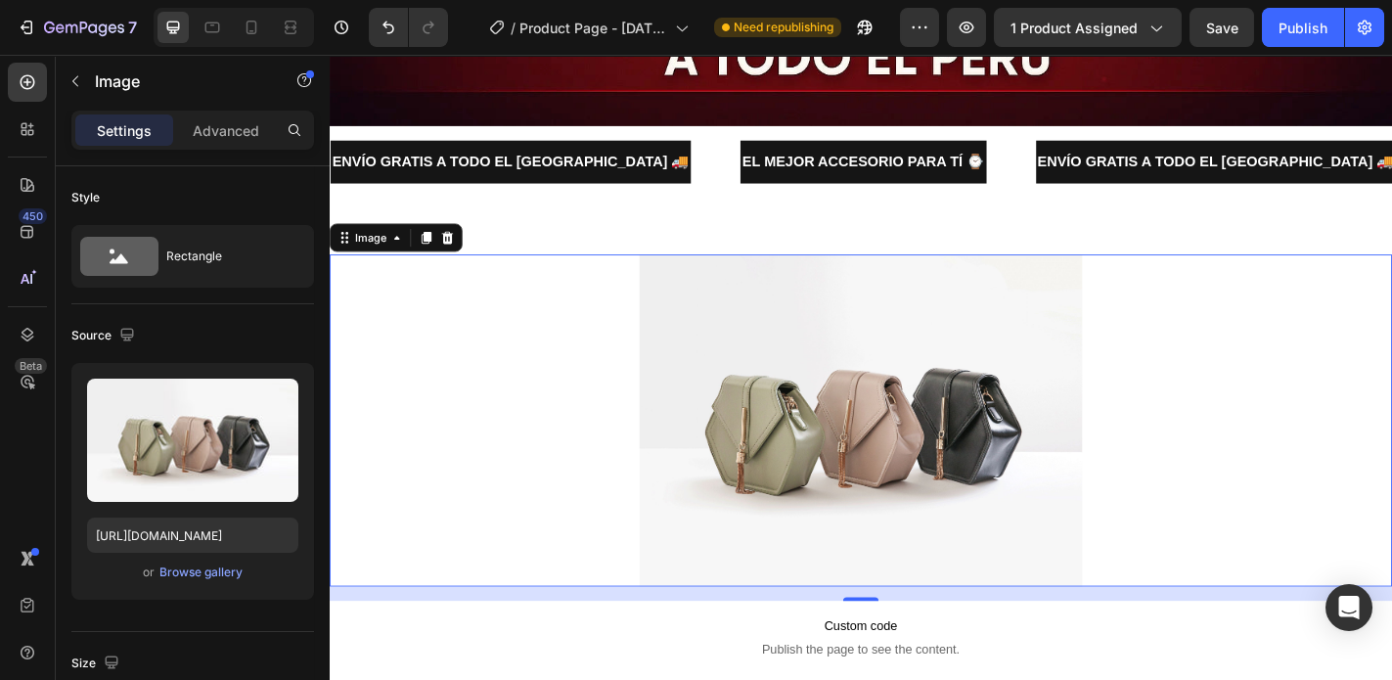
click at [700, 386] on img at bounding box center [916, 459] width 489 height 367
click at [202, 575] on div "Browse gallery" at bounding box center [200, 572] width 83 height 18
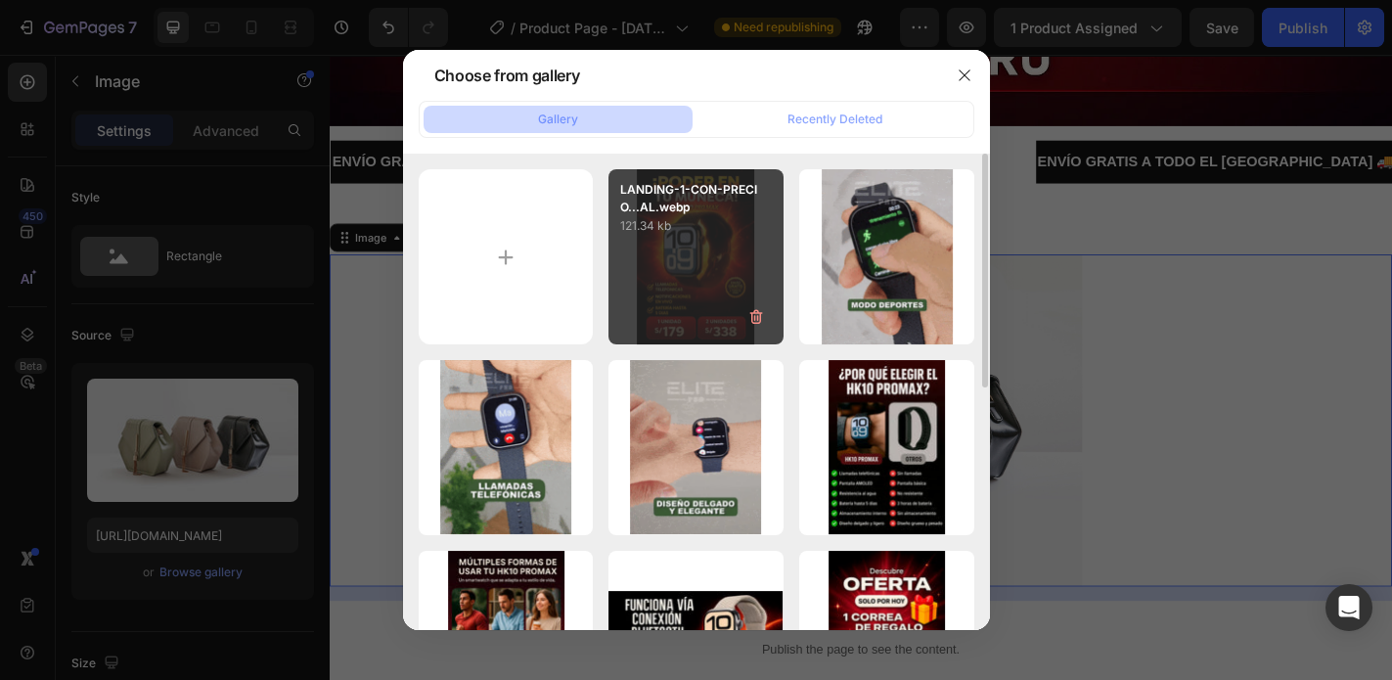
scroll to position [157, 0]
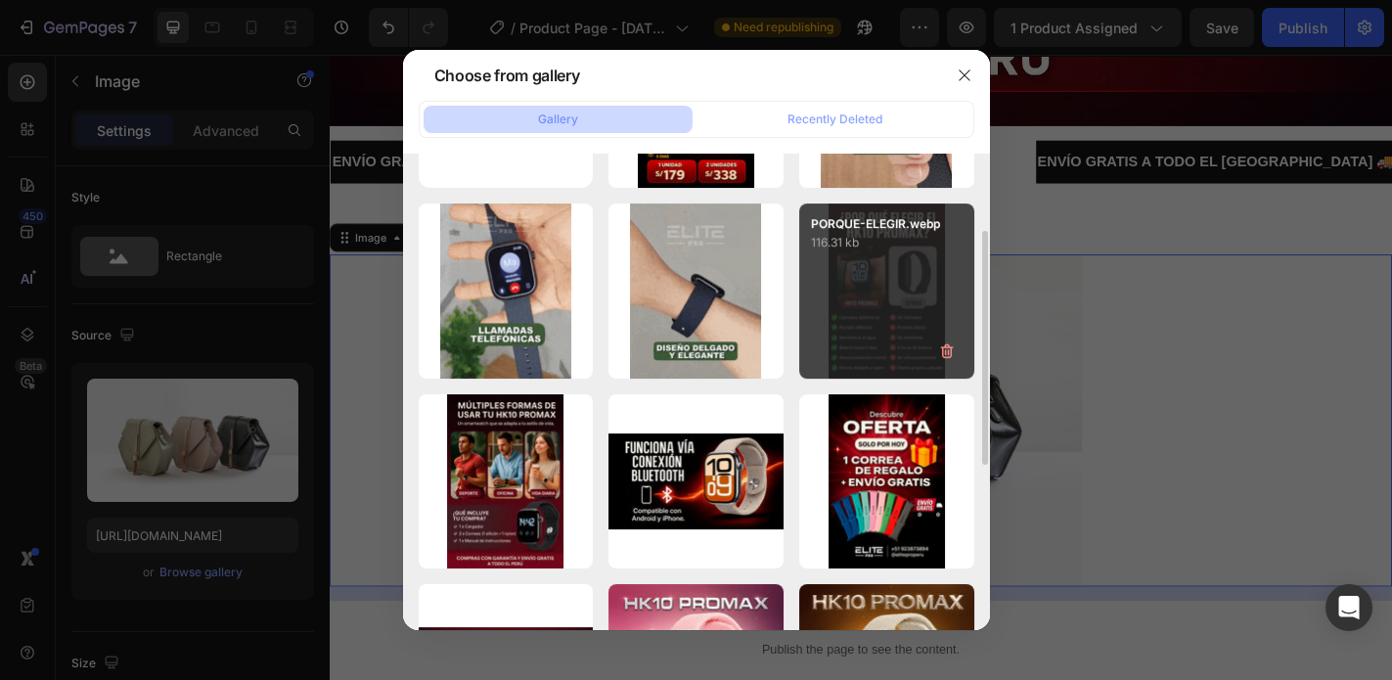
click at [855, 310] on div "PORQUE-ELEGIR.webp 116.31 kb" at bounding box center [886, 290] width 175 height 175
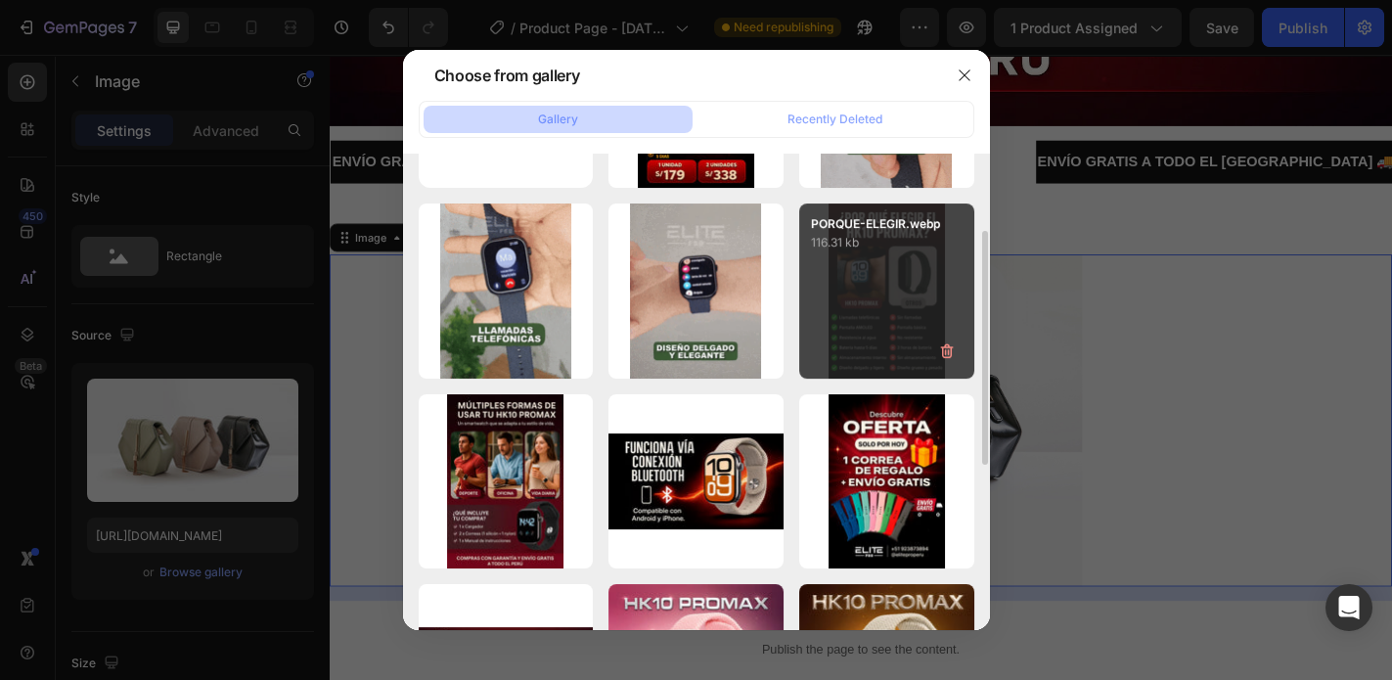
type input "https://cdn.shopify.com/s/files/1/0773/3611/7498/files/gempages_585318487551902…"
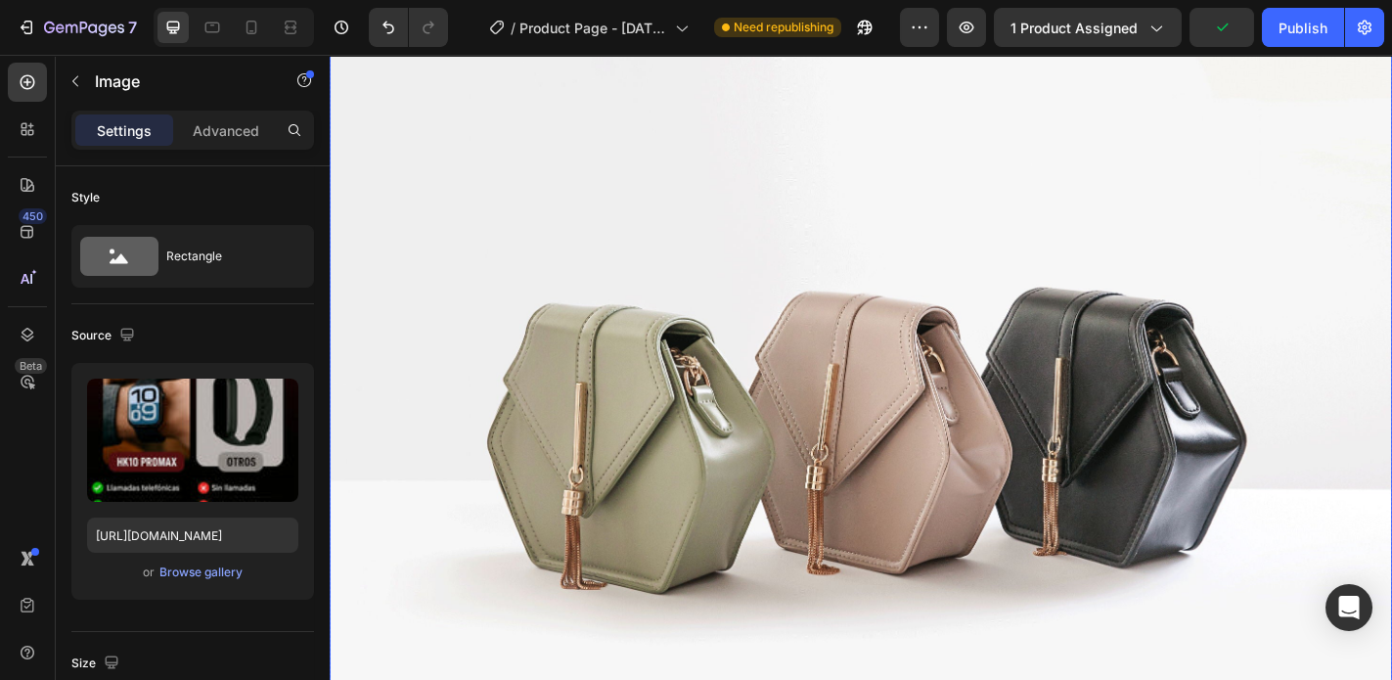
scroll to position [7937, 0]
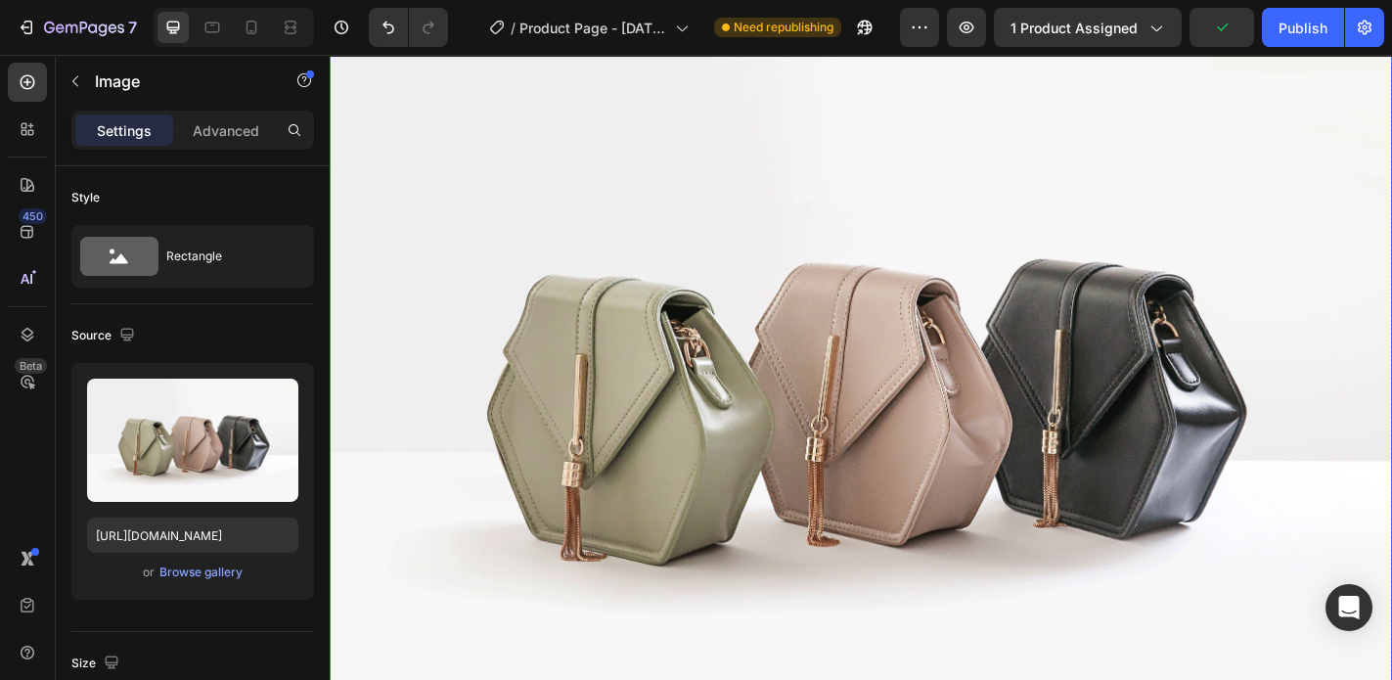
click at [637, 298] on img at bounding box center [917, 419] width 1174 height 880
click at [204, 578] on div "Browse gallery" at bounding box center [200, 572] width 83 height 18
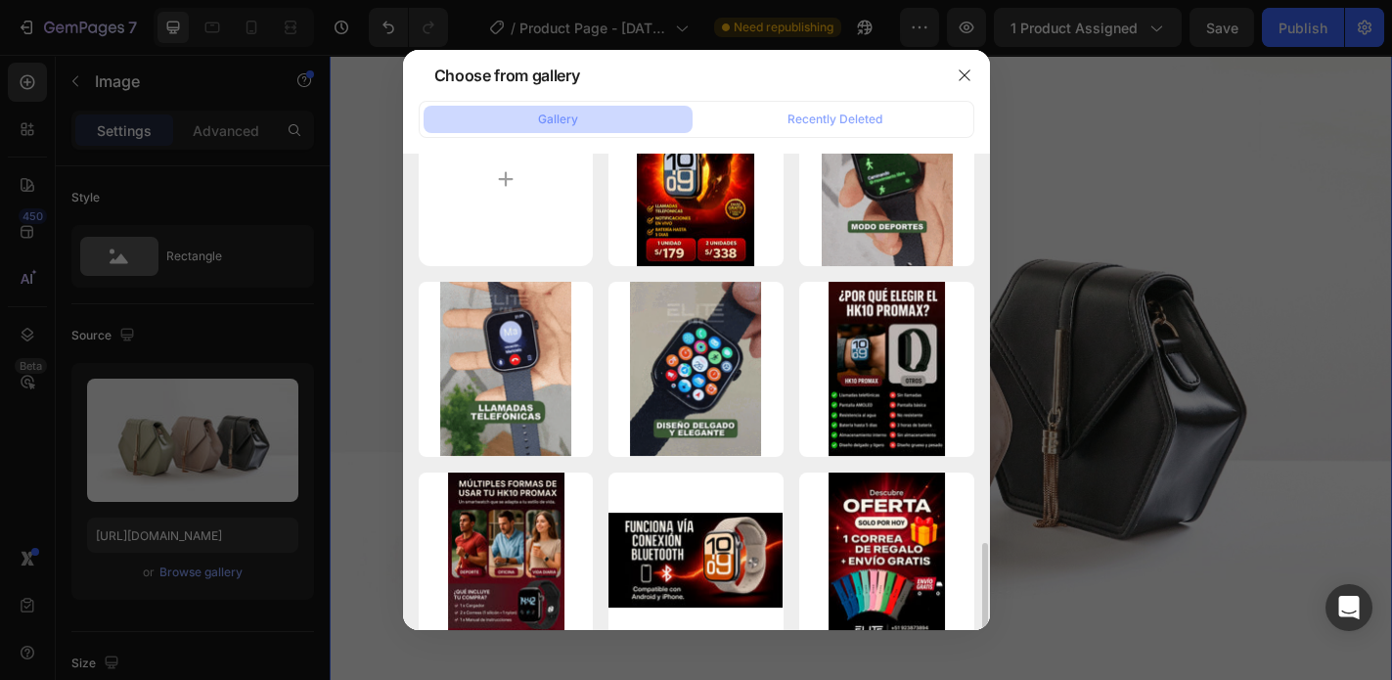
scroll to position [0, 0]
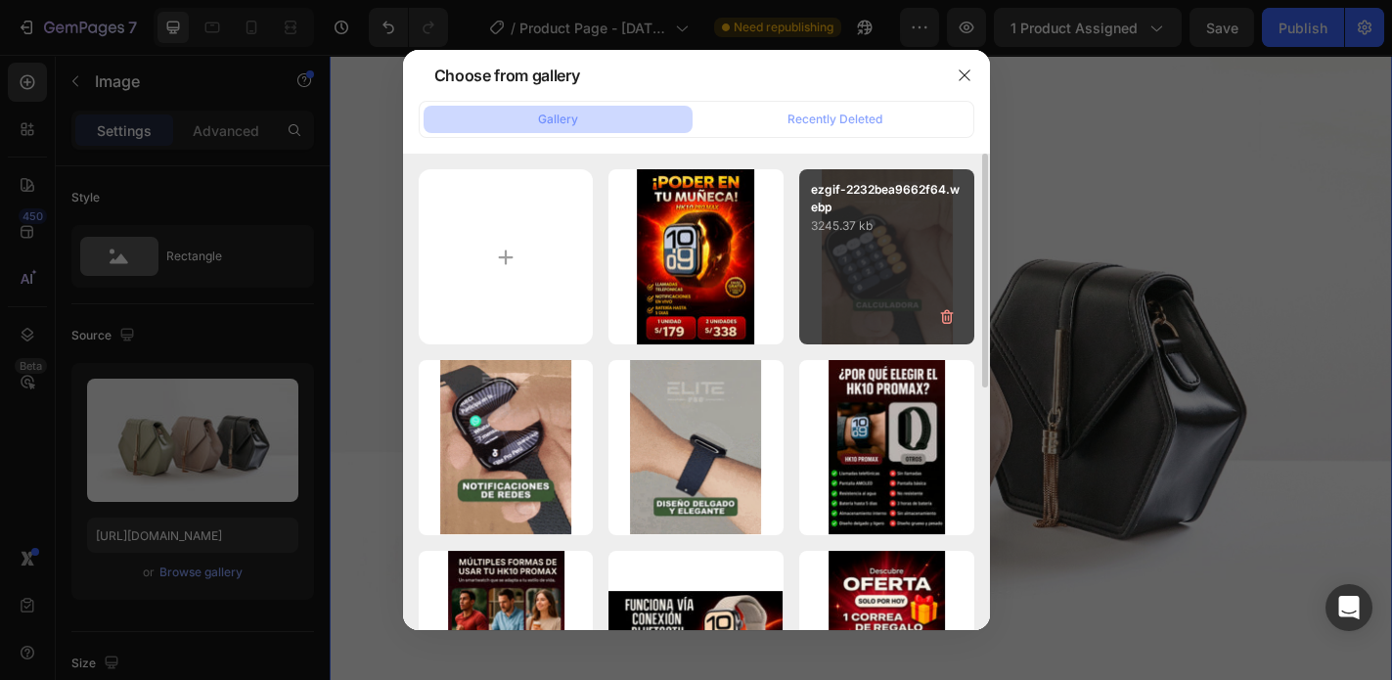
click at [858, 241] on div "ezgif-2232bea9662f64.webp 3245.37 kb" at bounding box center [886, 256] width 175 height 175
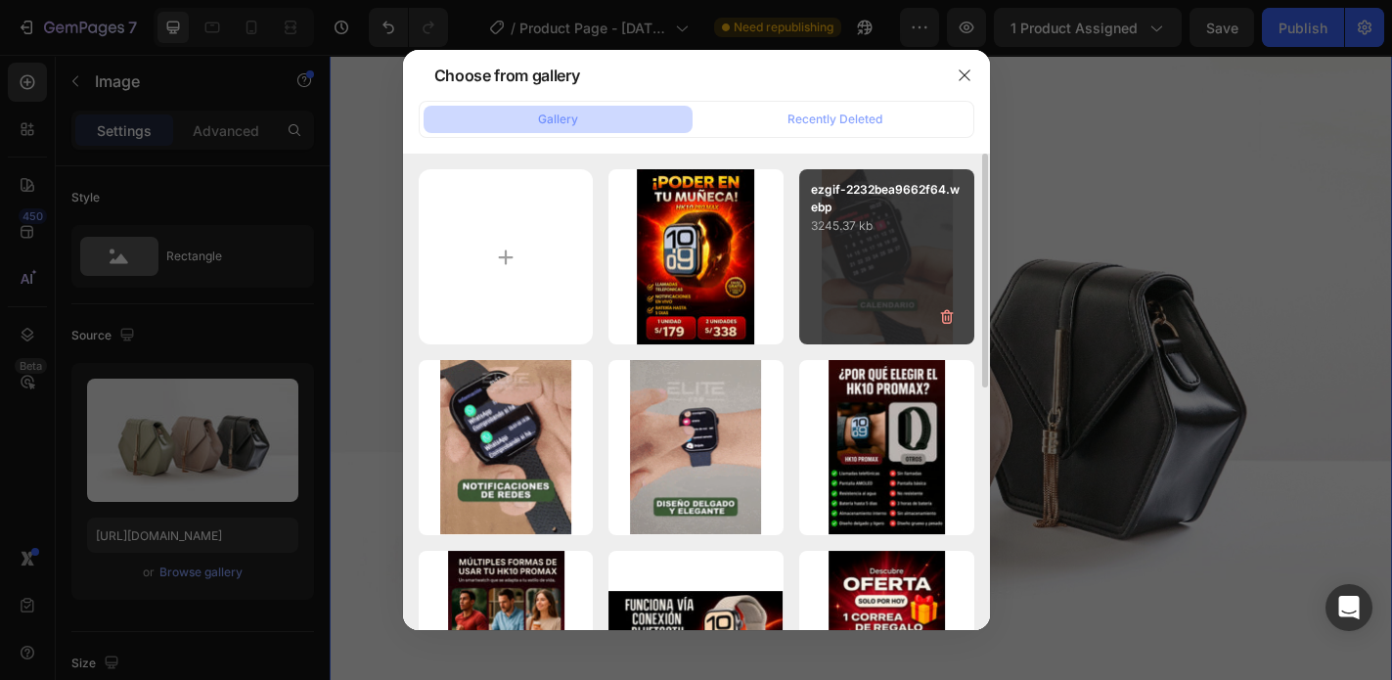
type input "https://cdn.shopify.com/s/files/1/0773/3611/7498/files/gempages_585318487551902…"
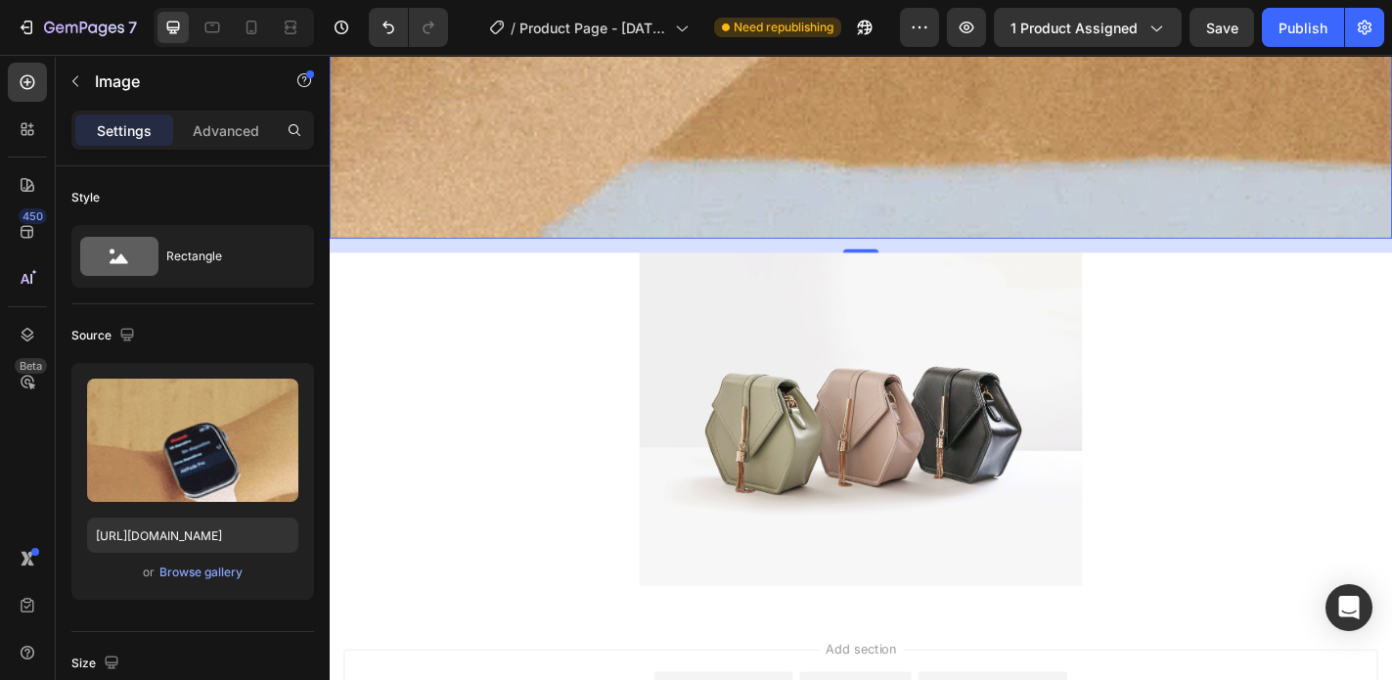
scroll to position [9365, 0]
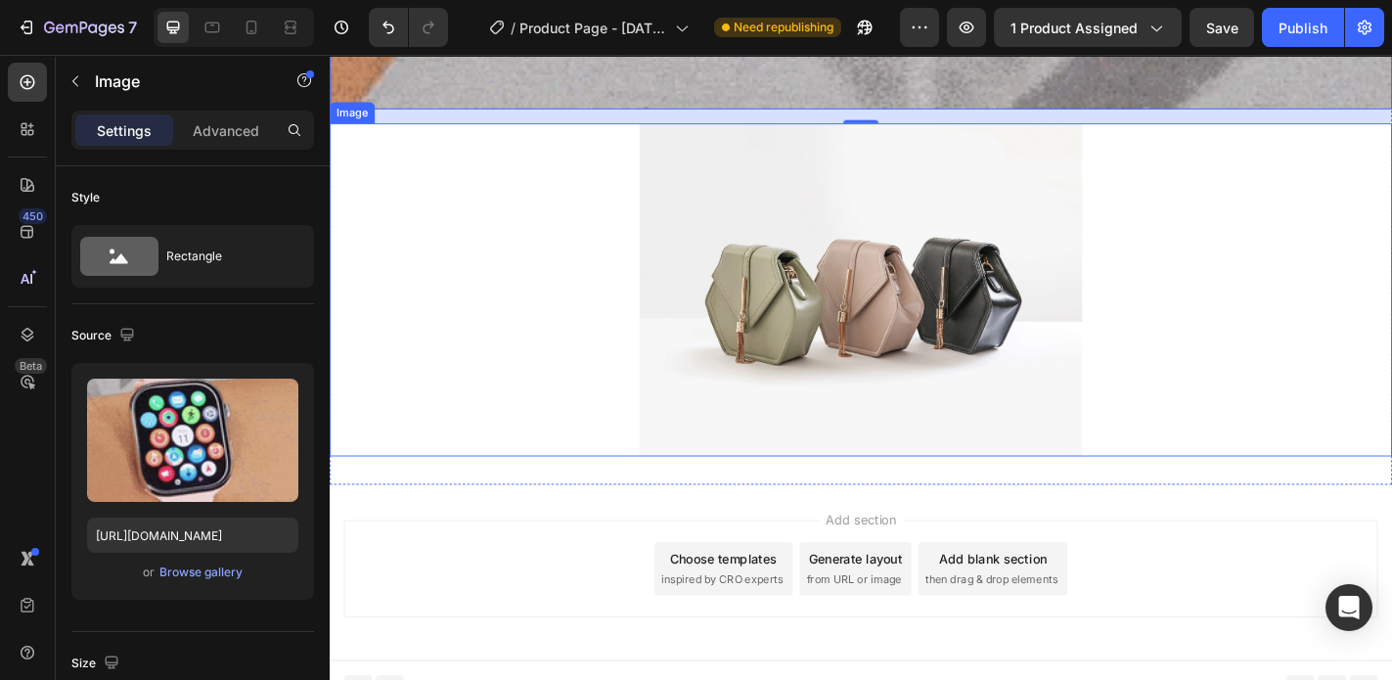
click at [833, 391] on img at bounding box center [916, 314] width 489 height 367
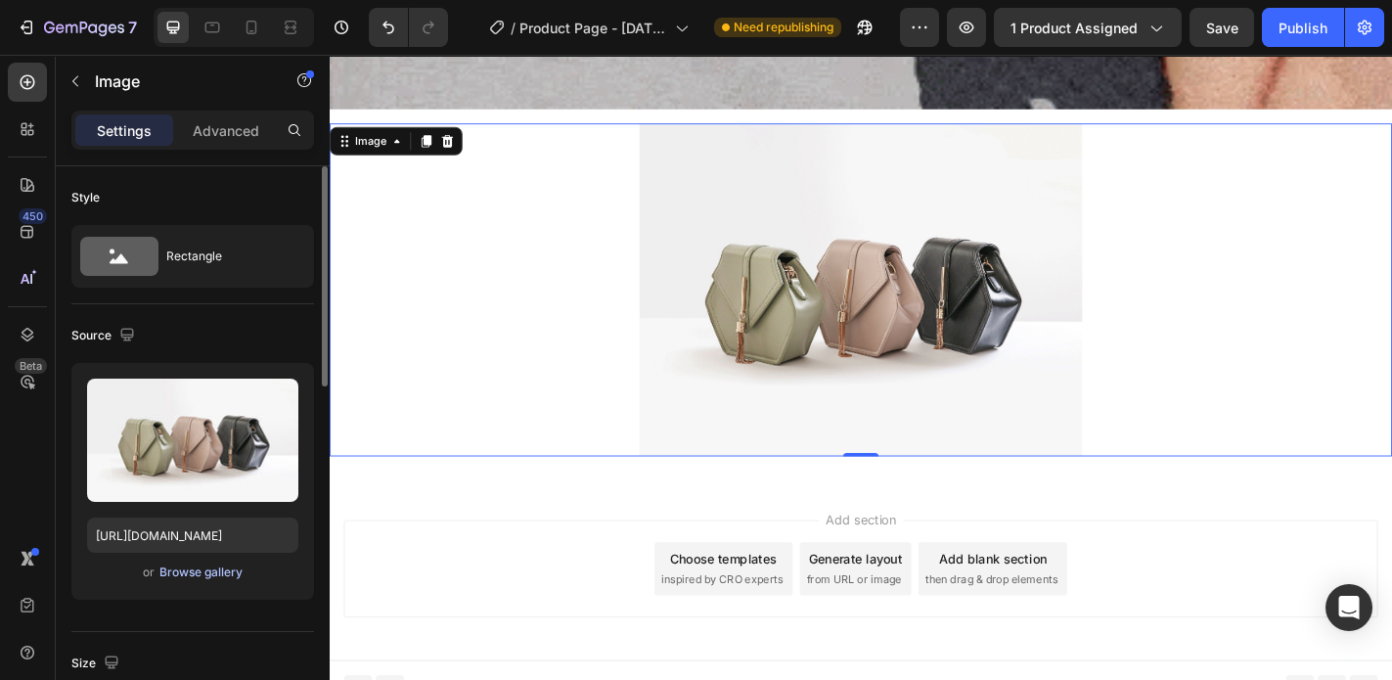
click at [209, 578] on div "Browse gallery" at bounding box center [200, 572] width 83 height 18
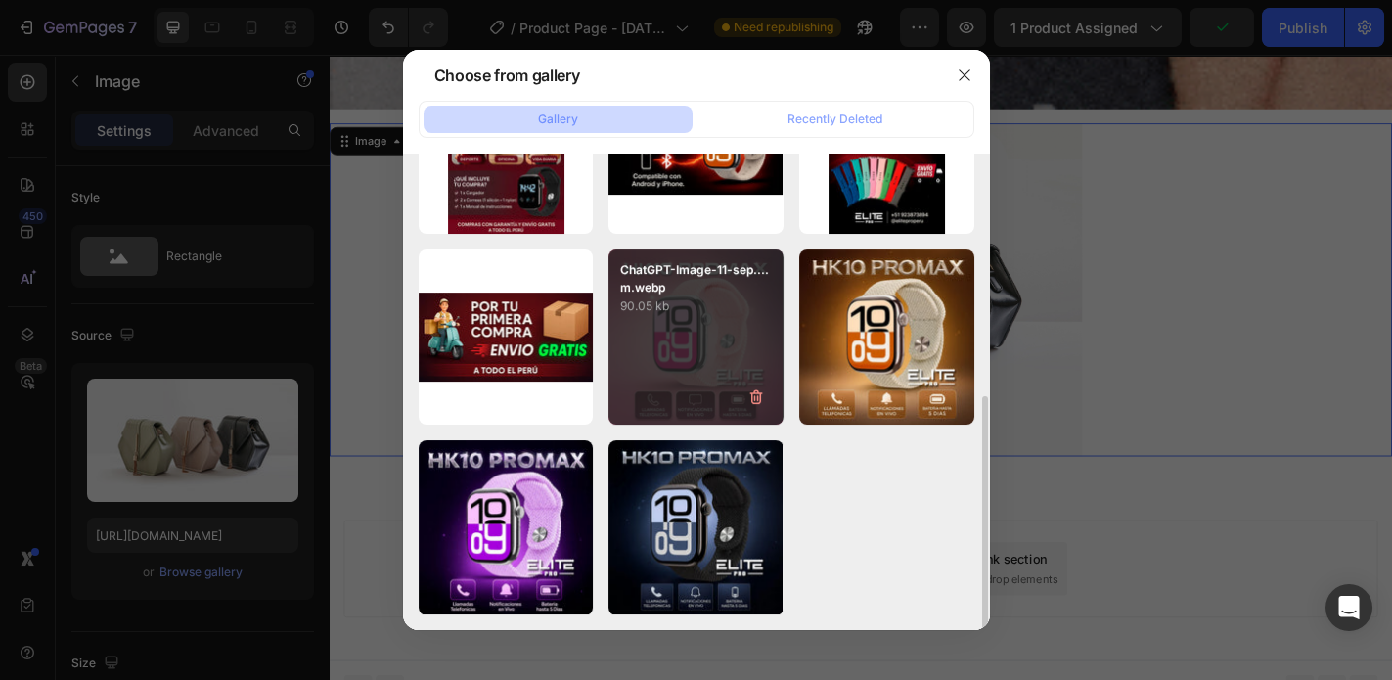
scroll to position [178, 0]
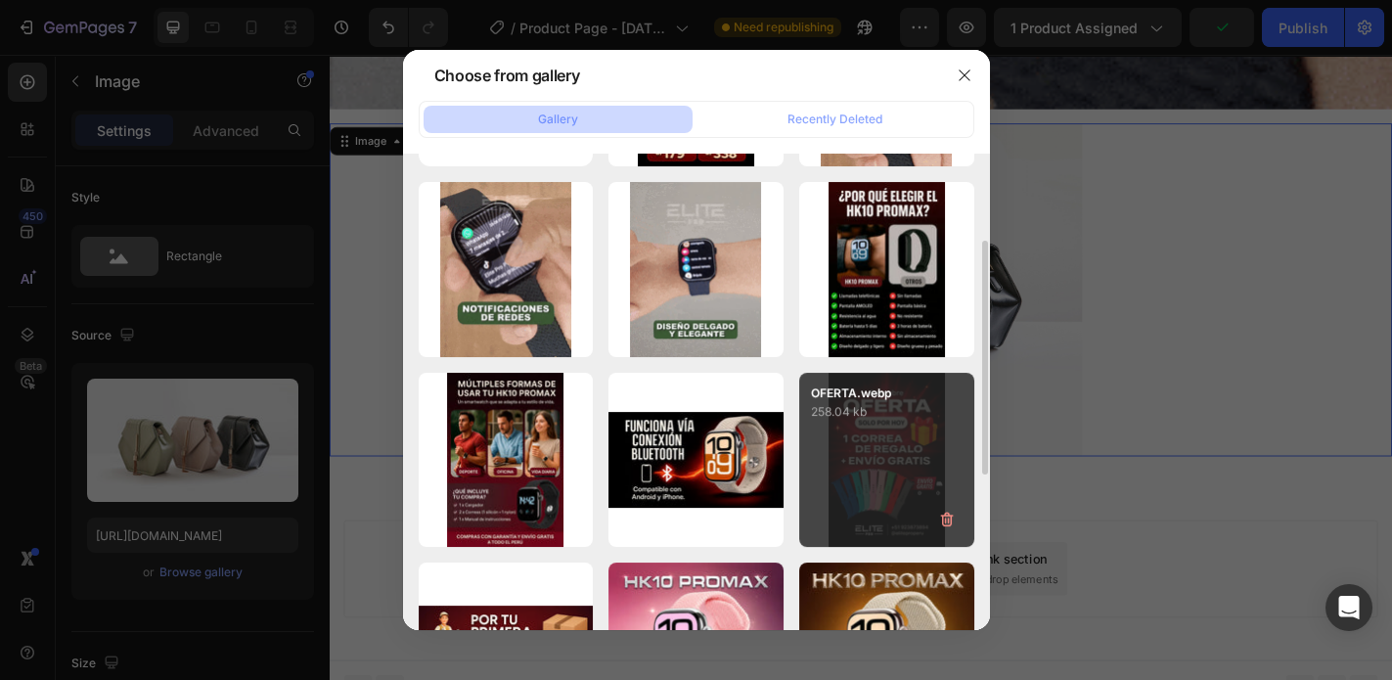
click at [893, 445] on div "OFERTA.webp 258.04 kb" at bounding box center [886, 460] width 175 height 175
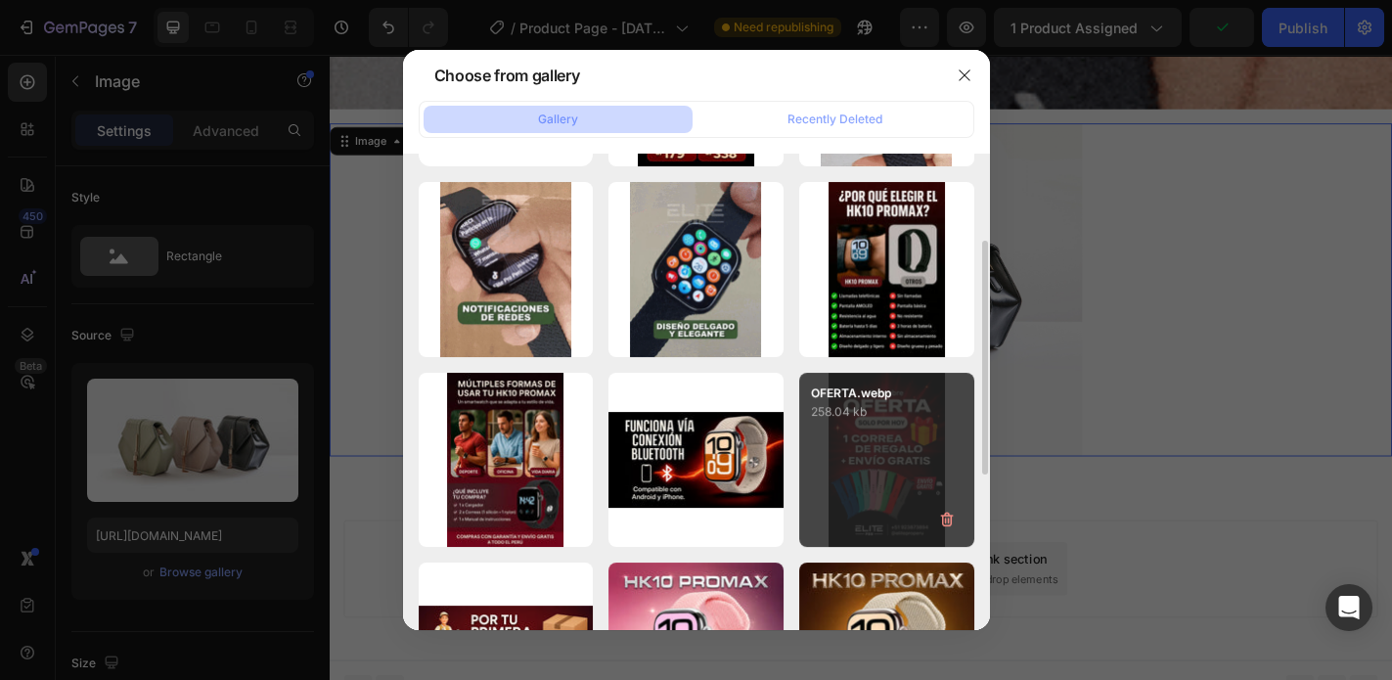
type input "https://cdn.shopify.com/s/files/1/0773/3611/7498/files/gempages_585318487551902…"
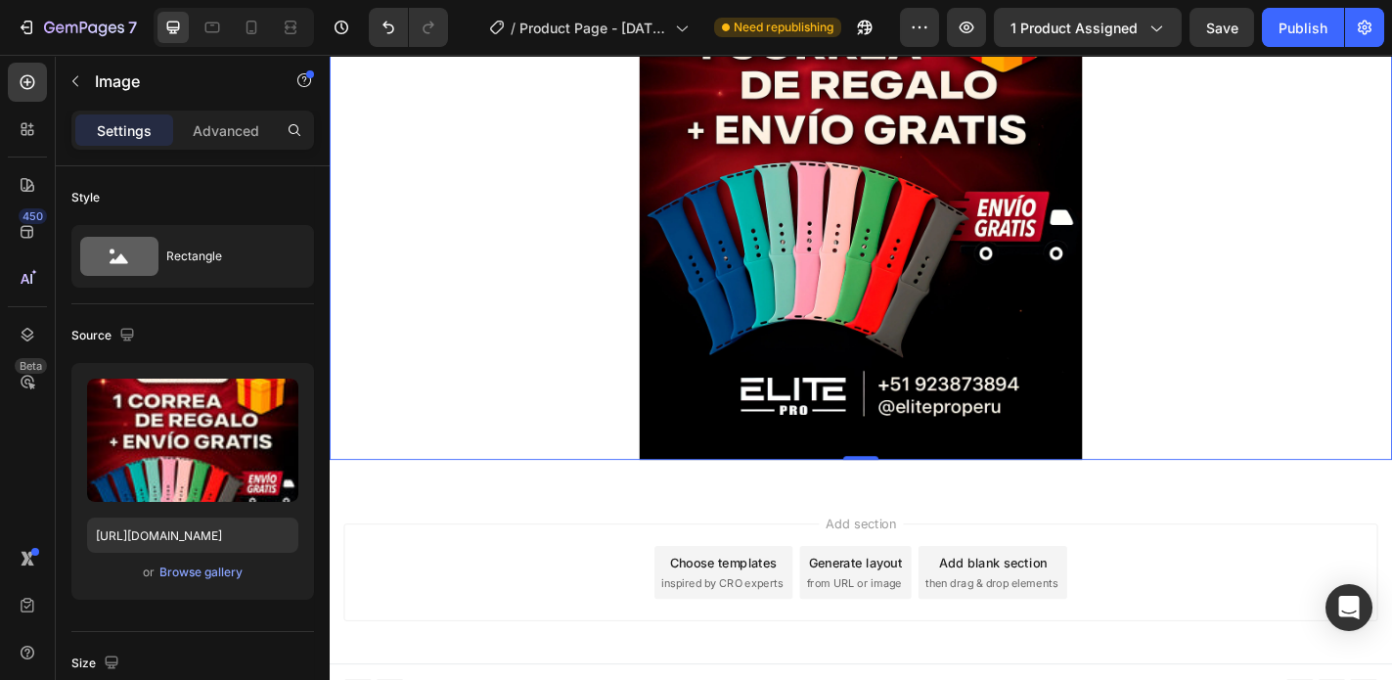
scroll to position [9734, 0]
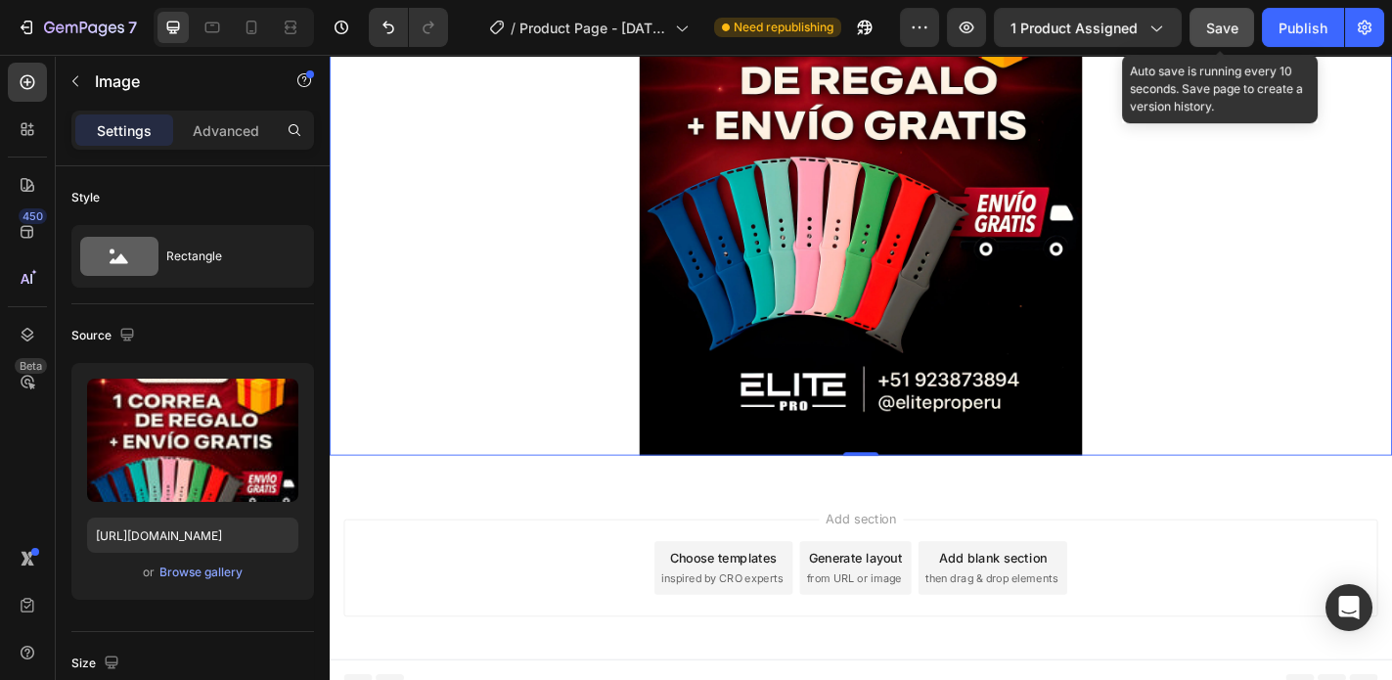
click at [1227, 33] on span "Save" at bounding box center [1222, 28] width 32 height 17
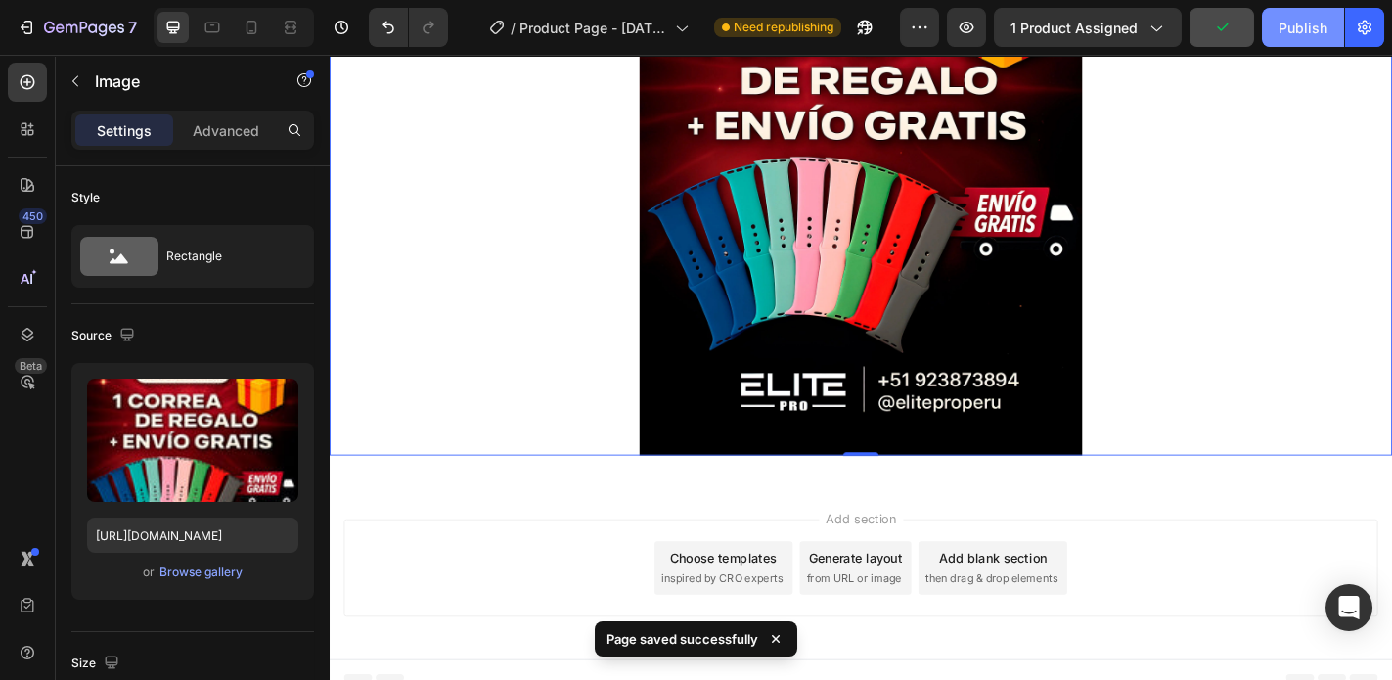
click at [1295, 27] on div "Publish" at bounding box center [1303, 28] width 49 height 21
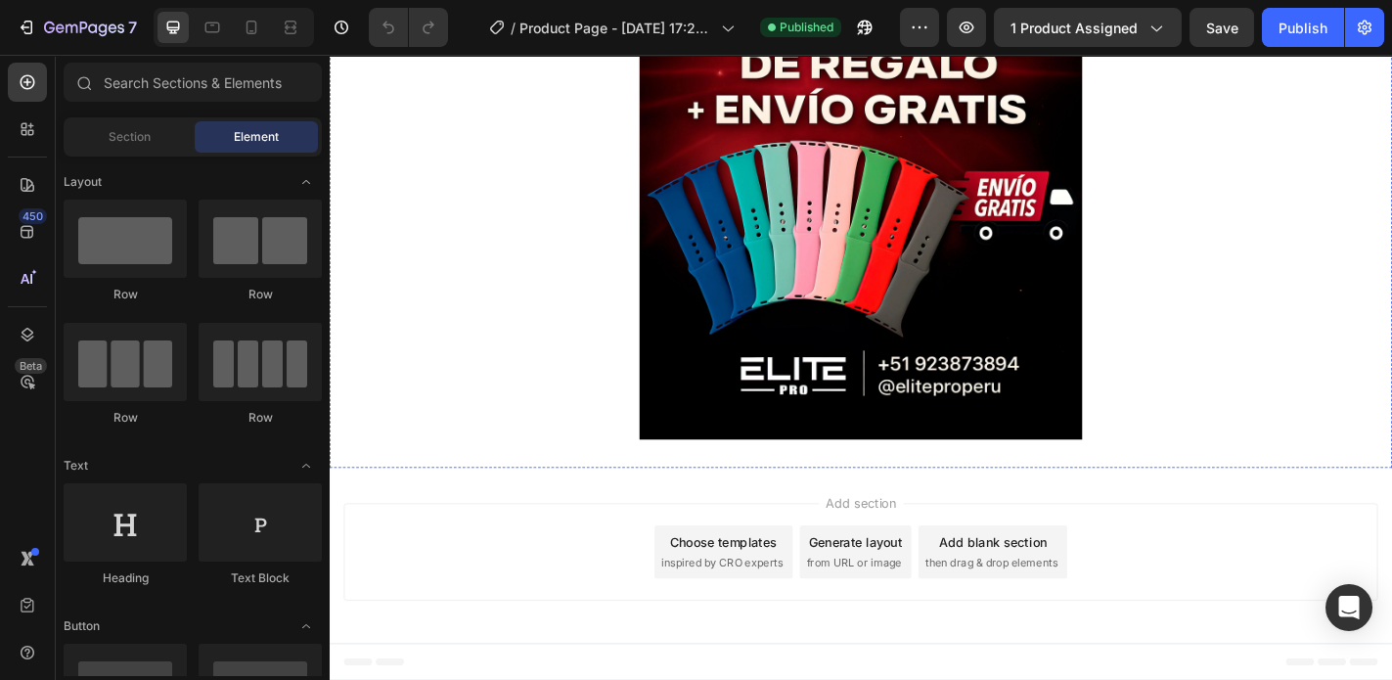
scroll to position [9734, 0]
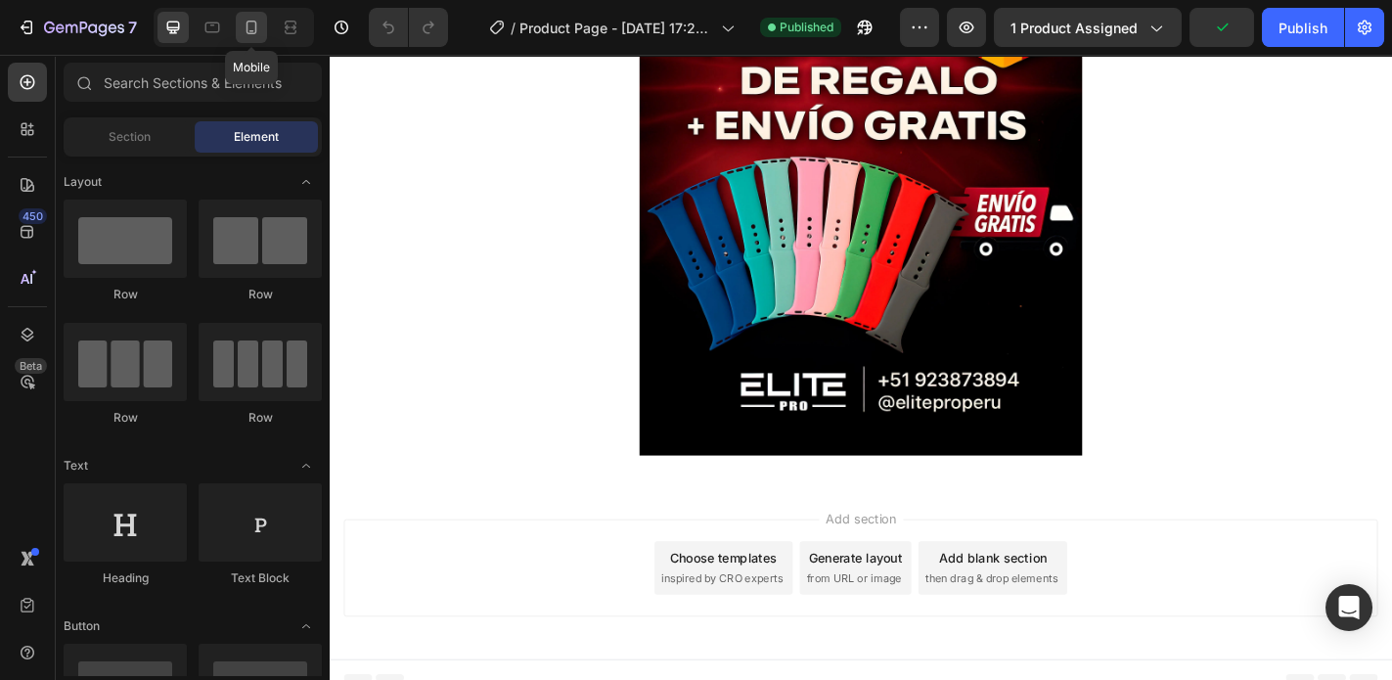
click at [244, 22] on icon at bounding box center [252, 28] width 20 height 20
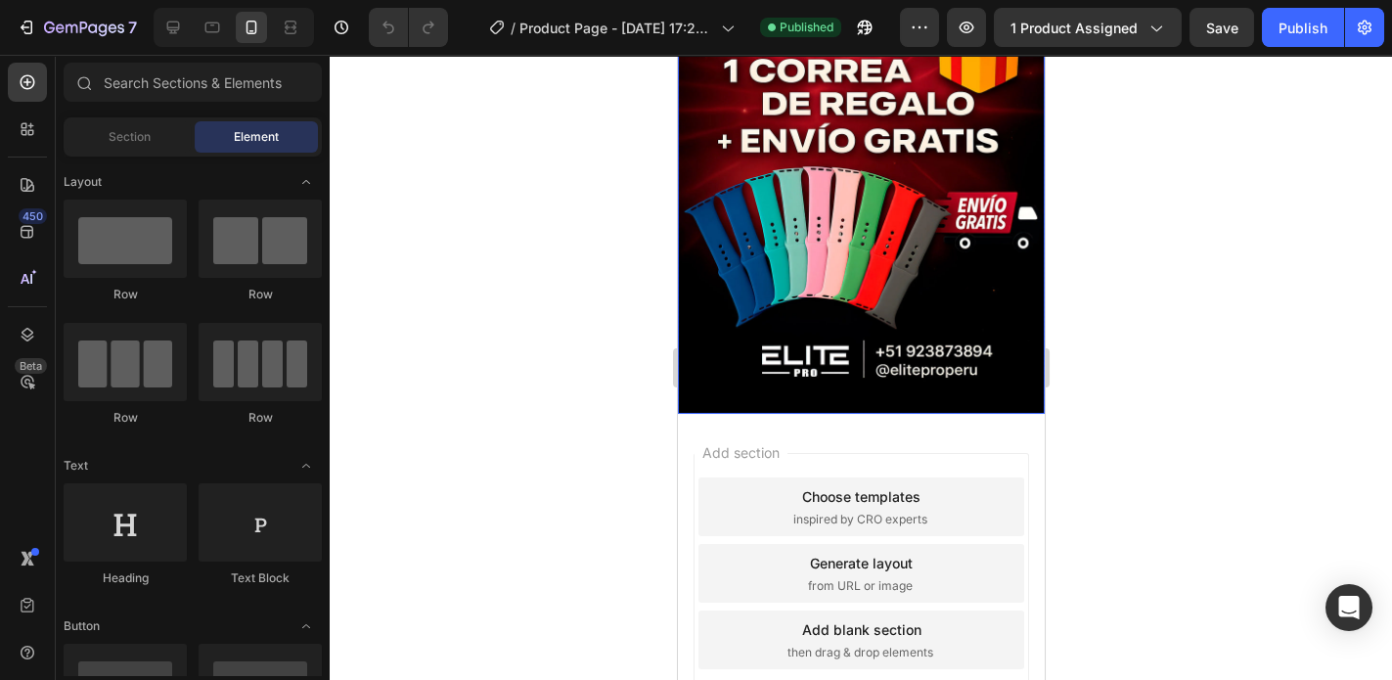
scroll to position [8346, 0]
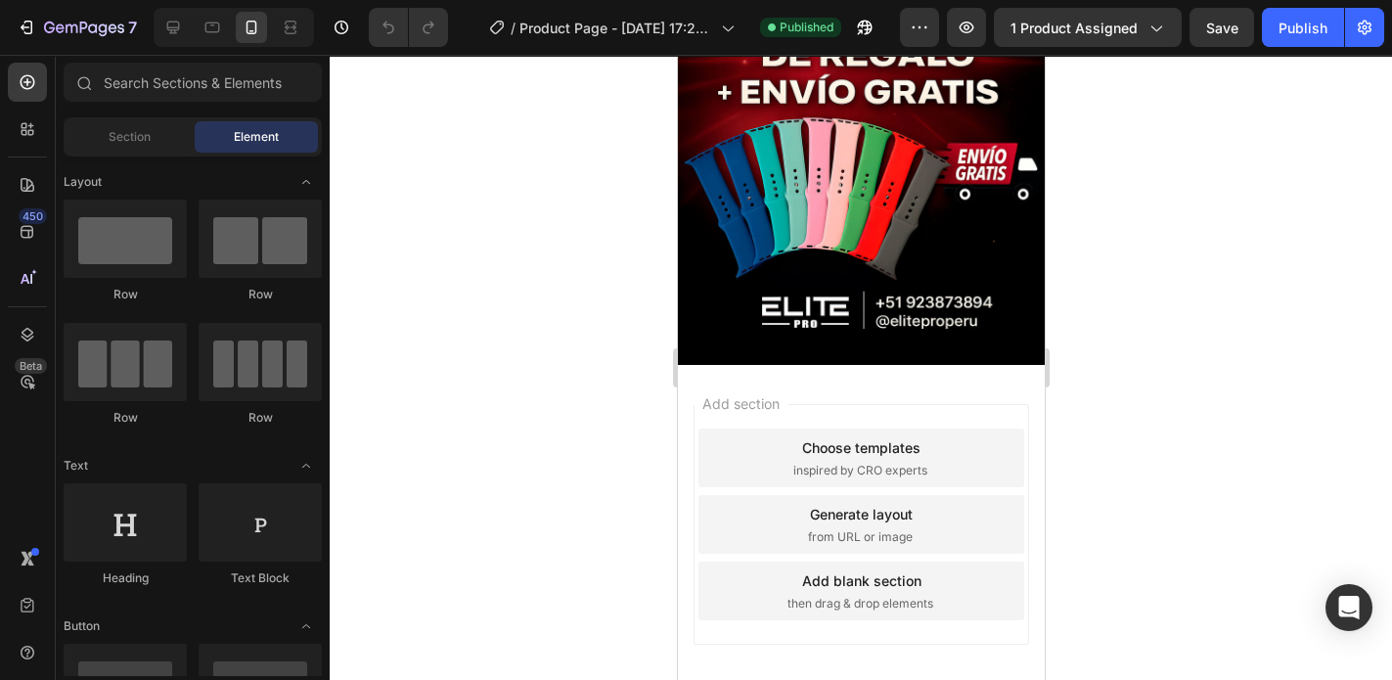
click at [856, 365] on div "Add section Choose templates inspired by CRO experts Generate layout from URL o…" at bounding box center [860, 528] width 367 height 327
click at [722, 393] on span "Add section" at bounding box center [740, 403] width 93 height 21
click at [870, 33] on icon "button" at bounding box center [865, 28] width 15 height 15
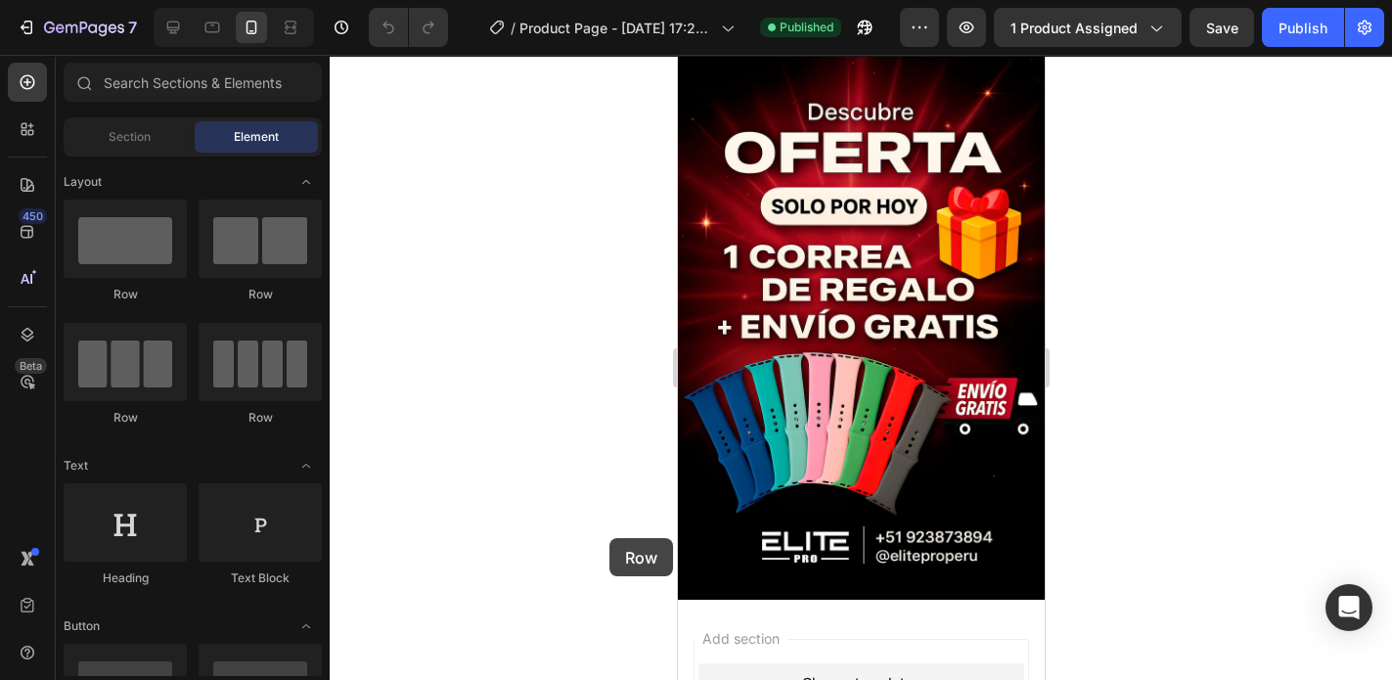
scroll to position [8135, 0]
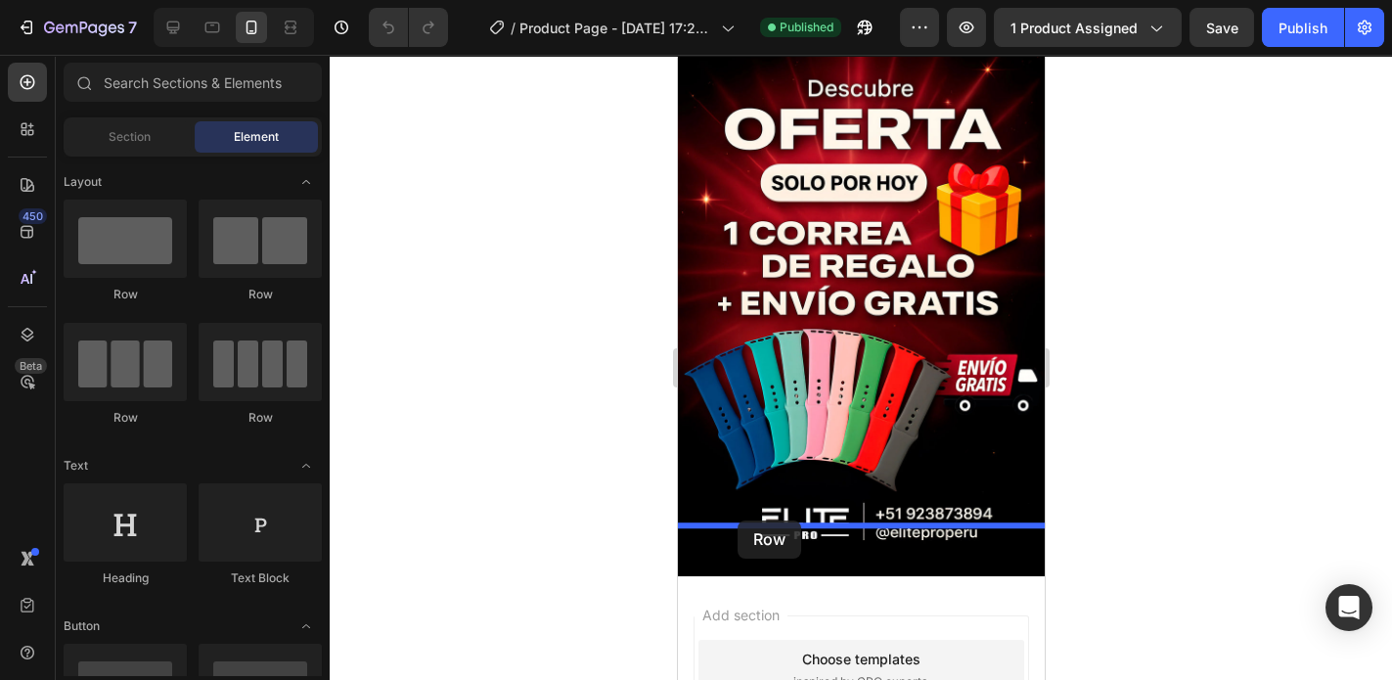
drag, startPoint x: 797, startPoint y: 321, endPoint x: 738, endPoint y: 520, distance: 208.3
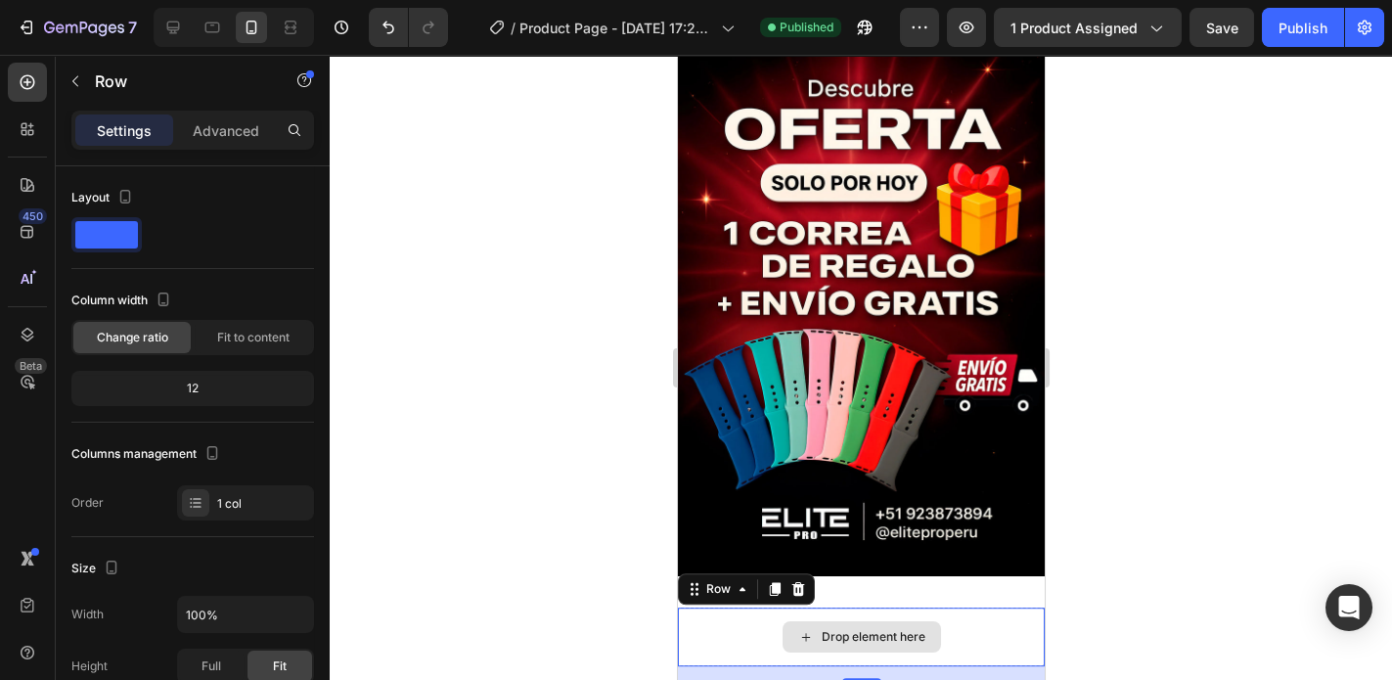
click at [995, 607] on div "Drop element here" at bounding box center [860, 636] width 367 height 59
click at [240, 129] on p "Advanced" at bounding box center [226, 130] width 67 height 21
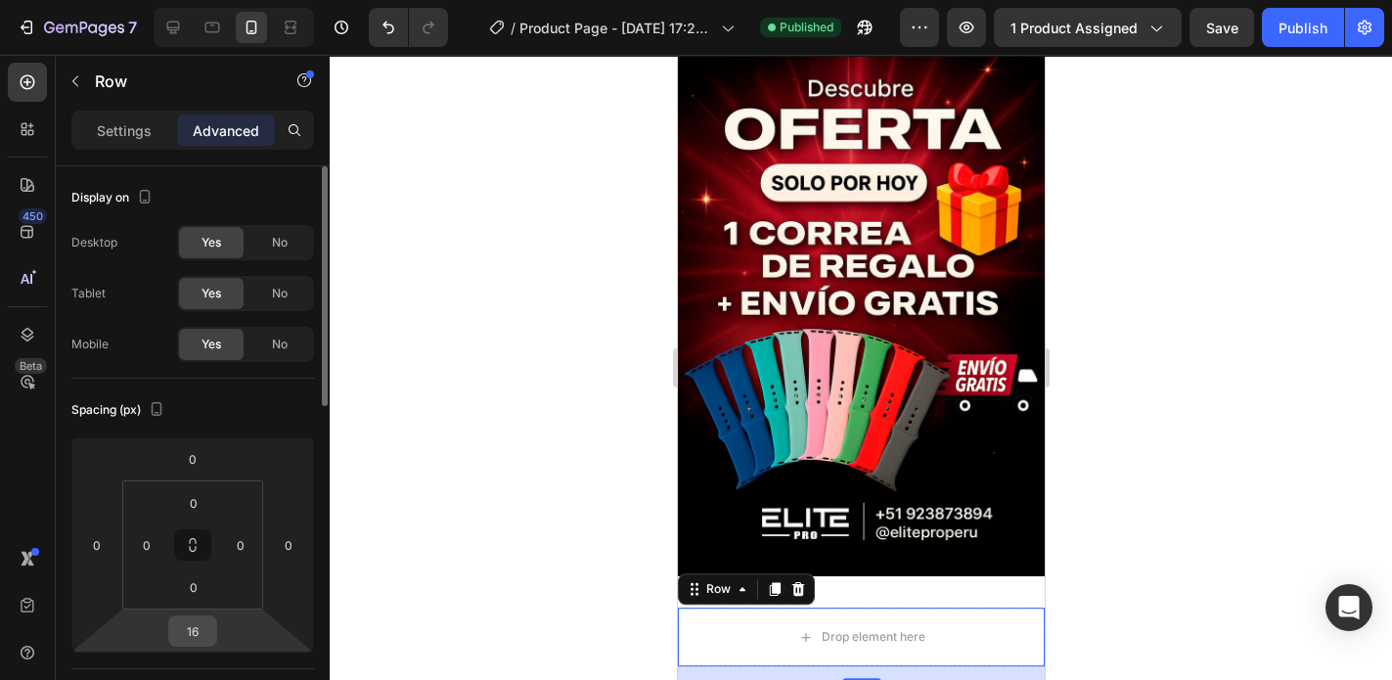
click at [212, 637] on div "16" at bounding box center [192, 630] width 49 height 31
click at [201, 632] on input "16" at bounding box center [192, 630] width 39 height 29
type input "0"
click at [1269, 215] on div at bounding box center [861, 367] width 1062 height 625
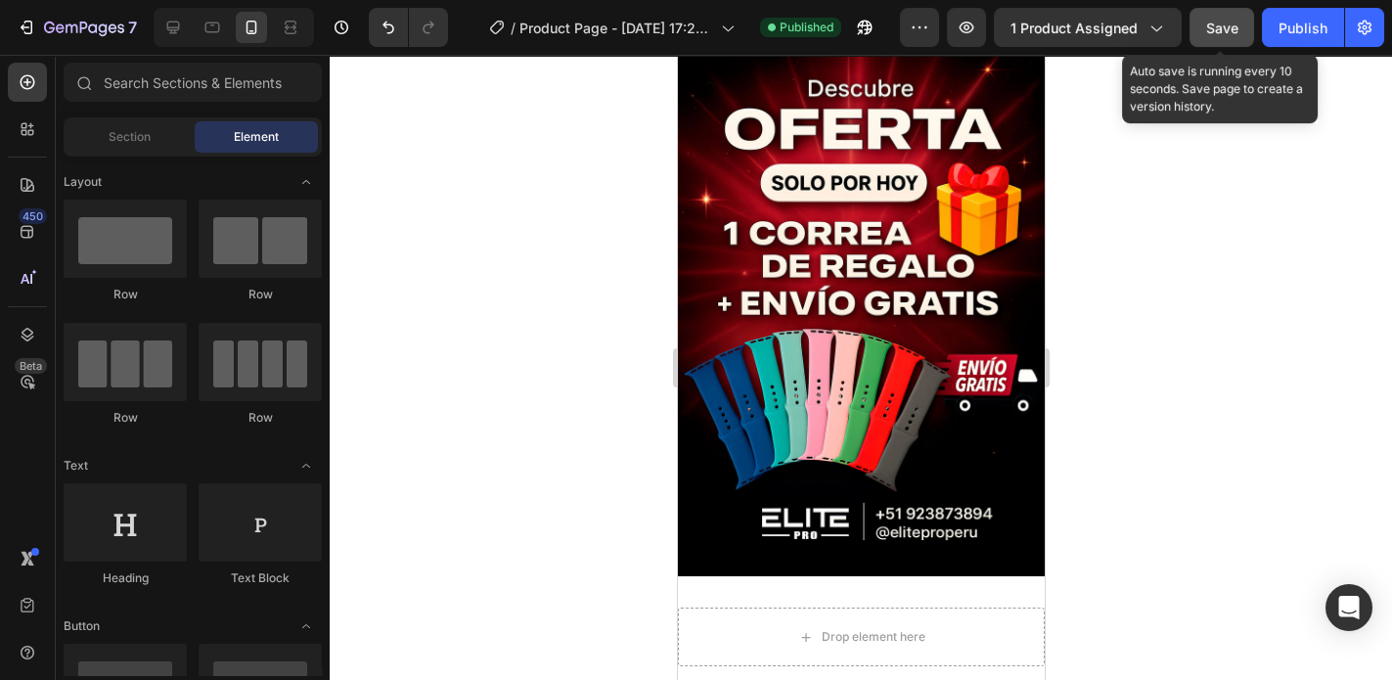
click at [1226, 31] on span "Save" at bounding box center [1222, 28] width 32 height 17
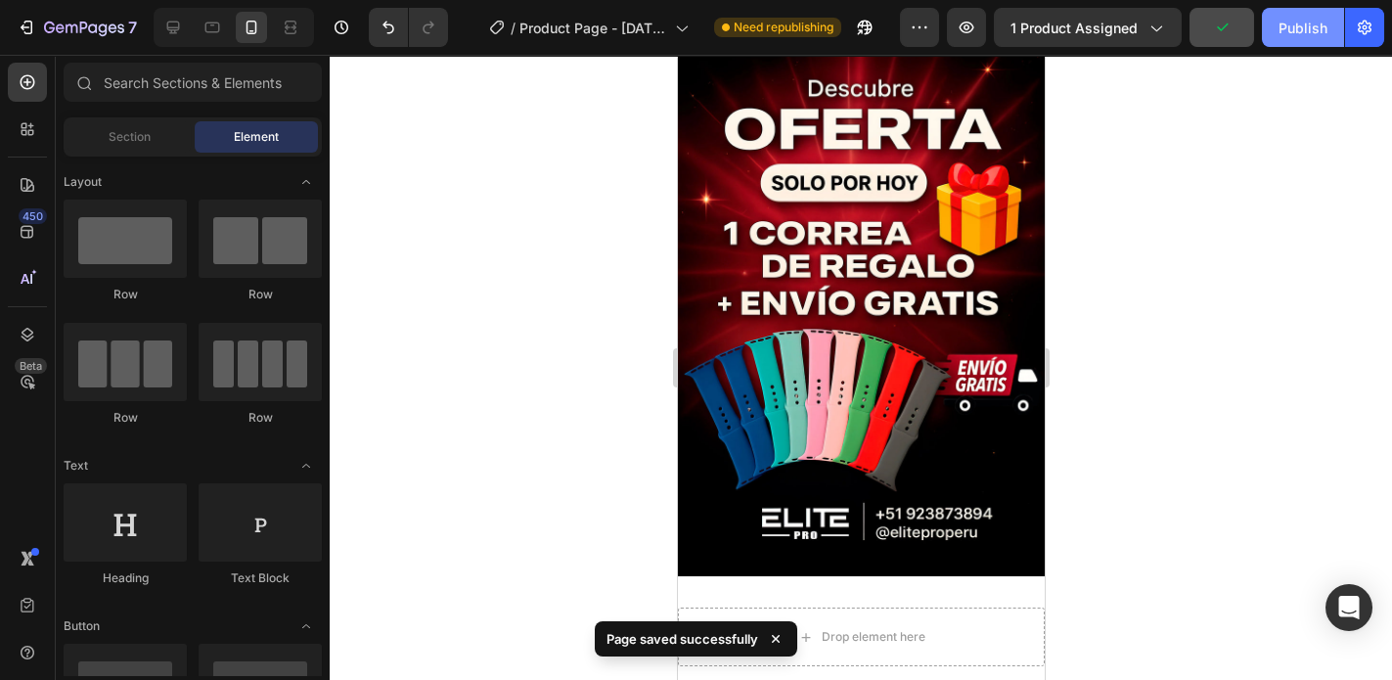
click at [1294, 30] on div "Publish" at bounding box center [1303, 28] width 49 height 21
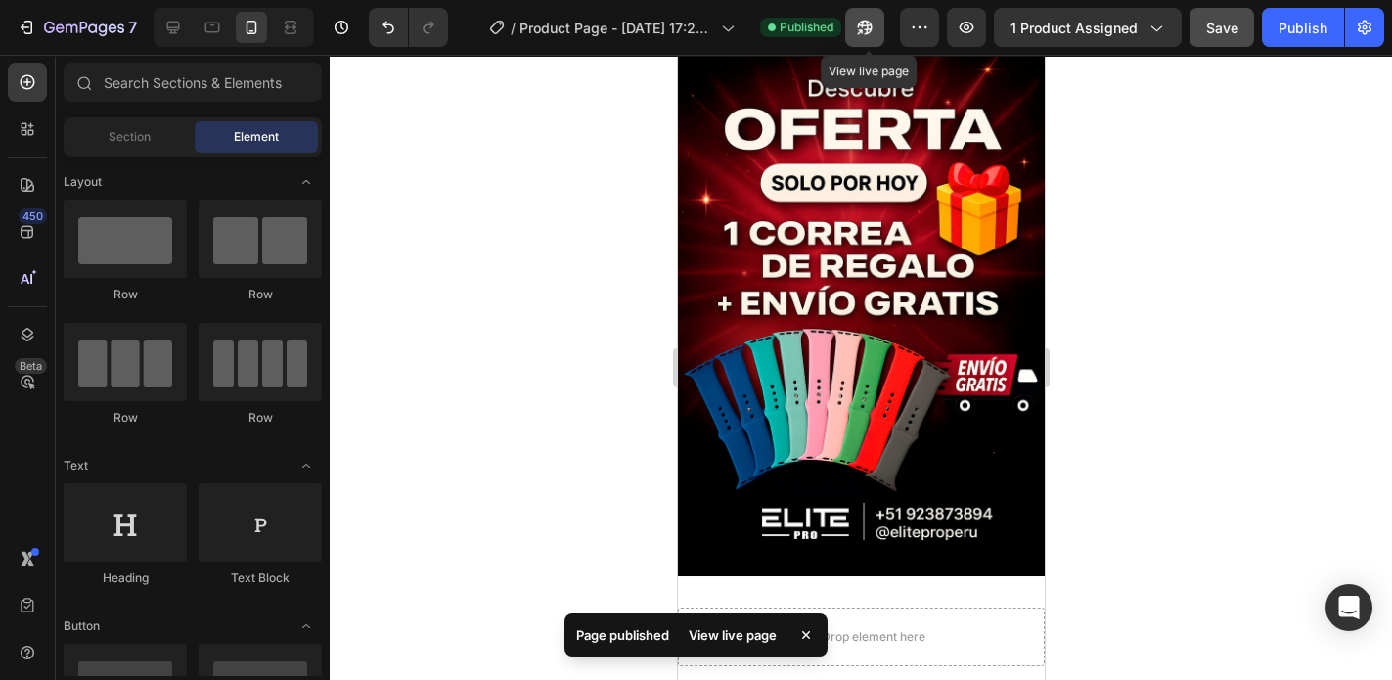
click at [863, 33] on icon "button" at bounding box center [860, 31] width 5 height 5
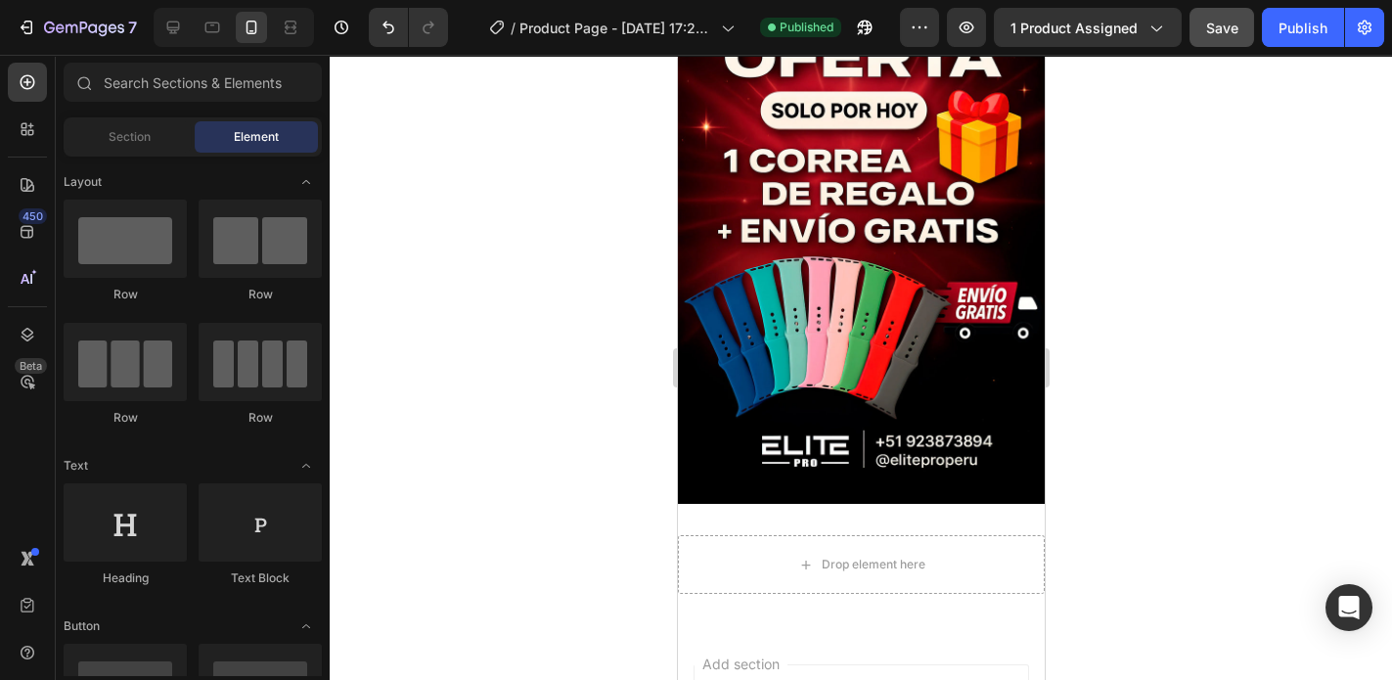
scroll to position [8213, 0]
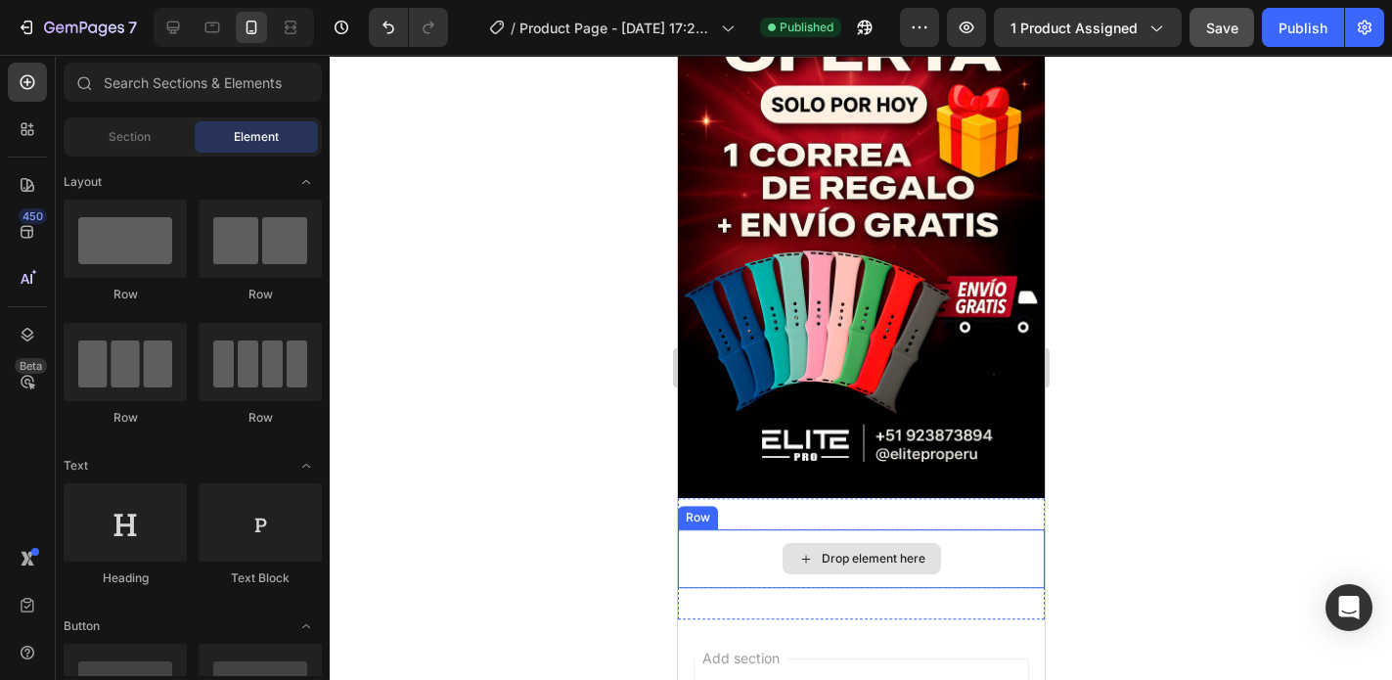
click at [970, 529] on div "Drop element here" at bounding box center [860, 558] width 367 height 59
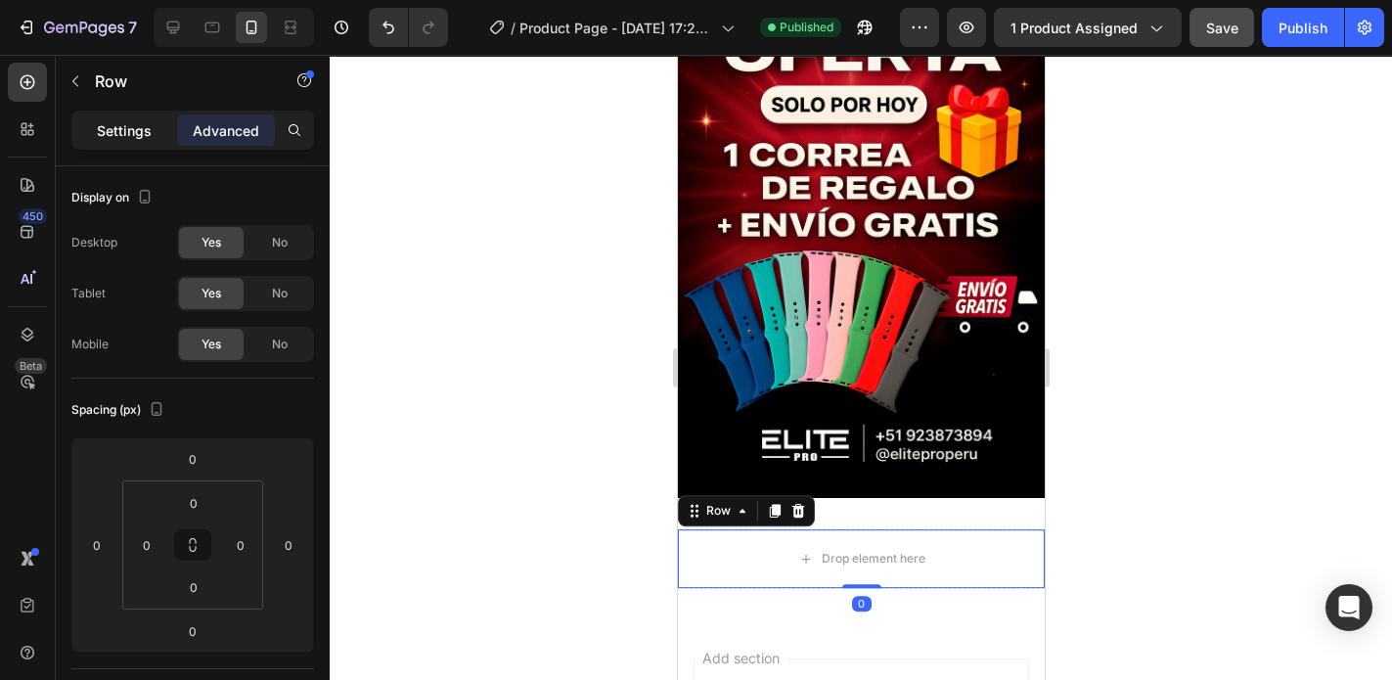
click at [121, 131] on p "Settings" at bounding box center [124, 130] width 55 height 21
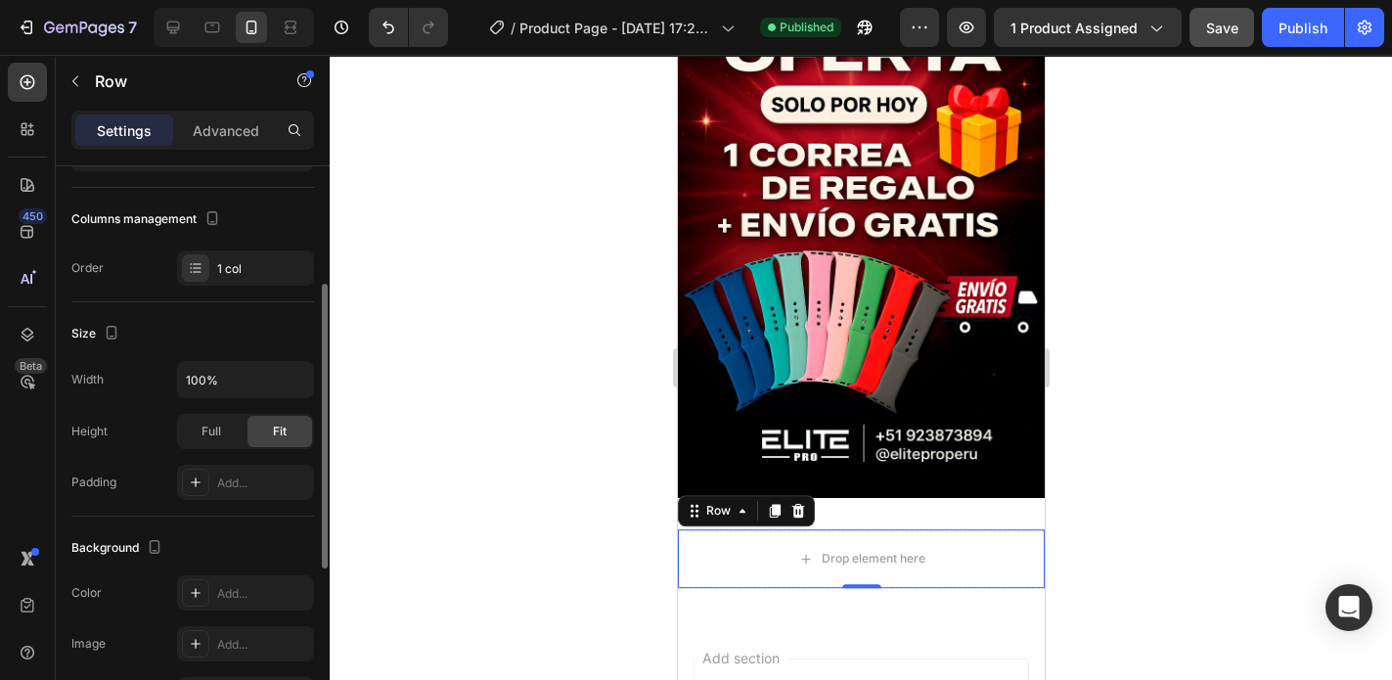
scroll to position [391, 0]
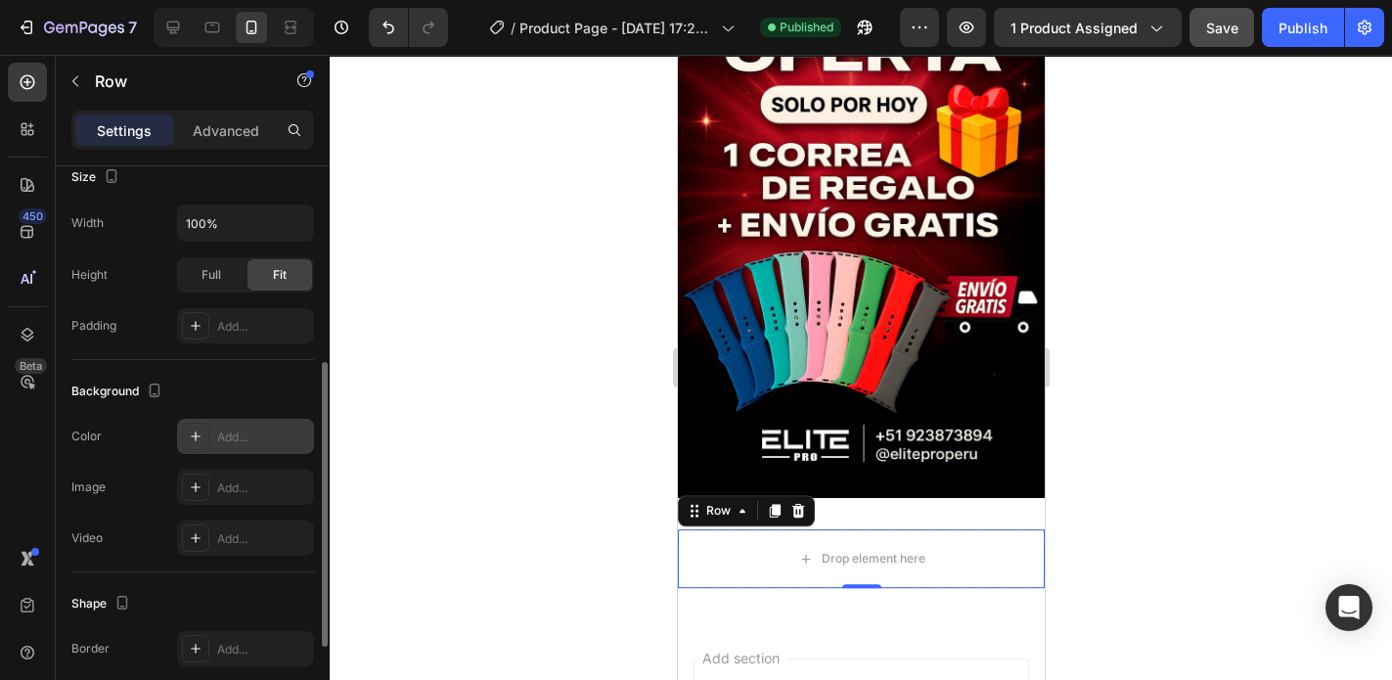
click at [240, 428] on div "Add..." at bounding box center [263, 437] width 92 height 18
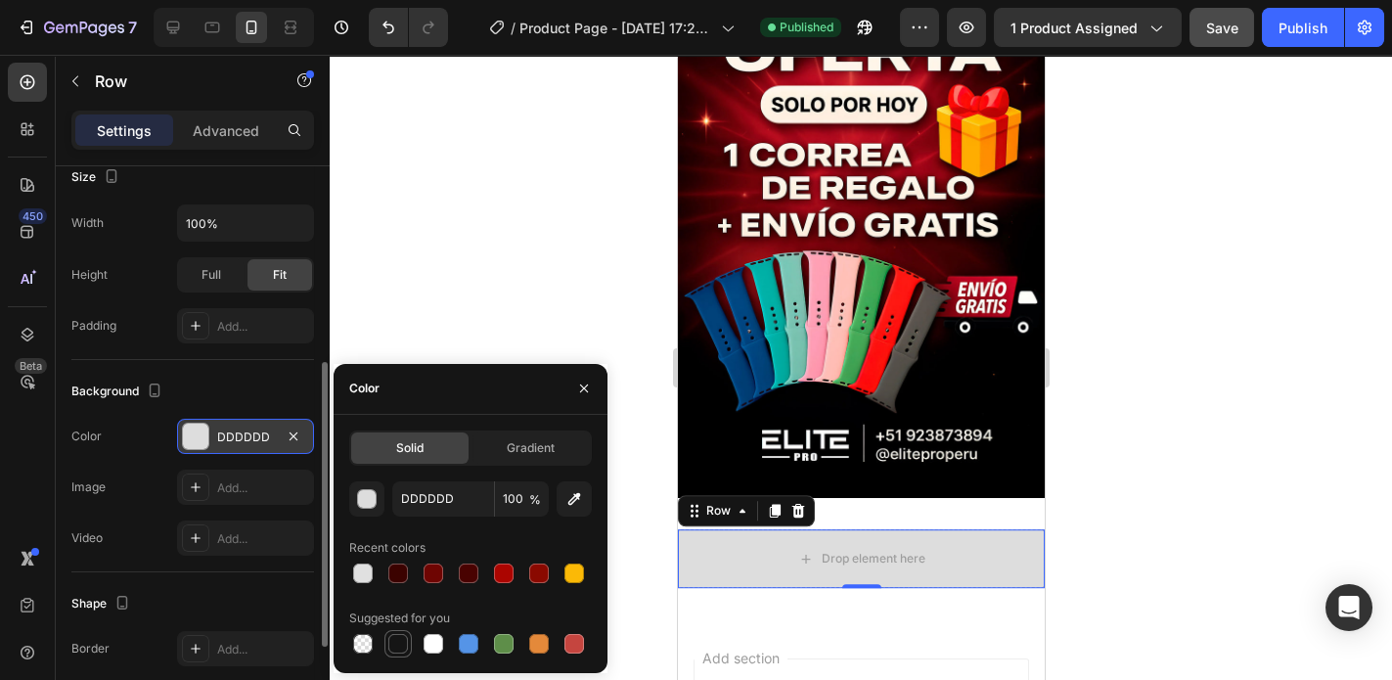
click at [397, 646] on div at bounding box center [398, 644] width 20 height 20
type input "151515"
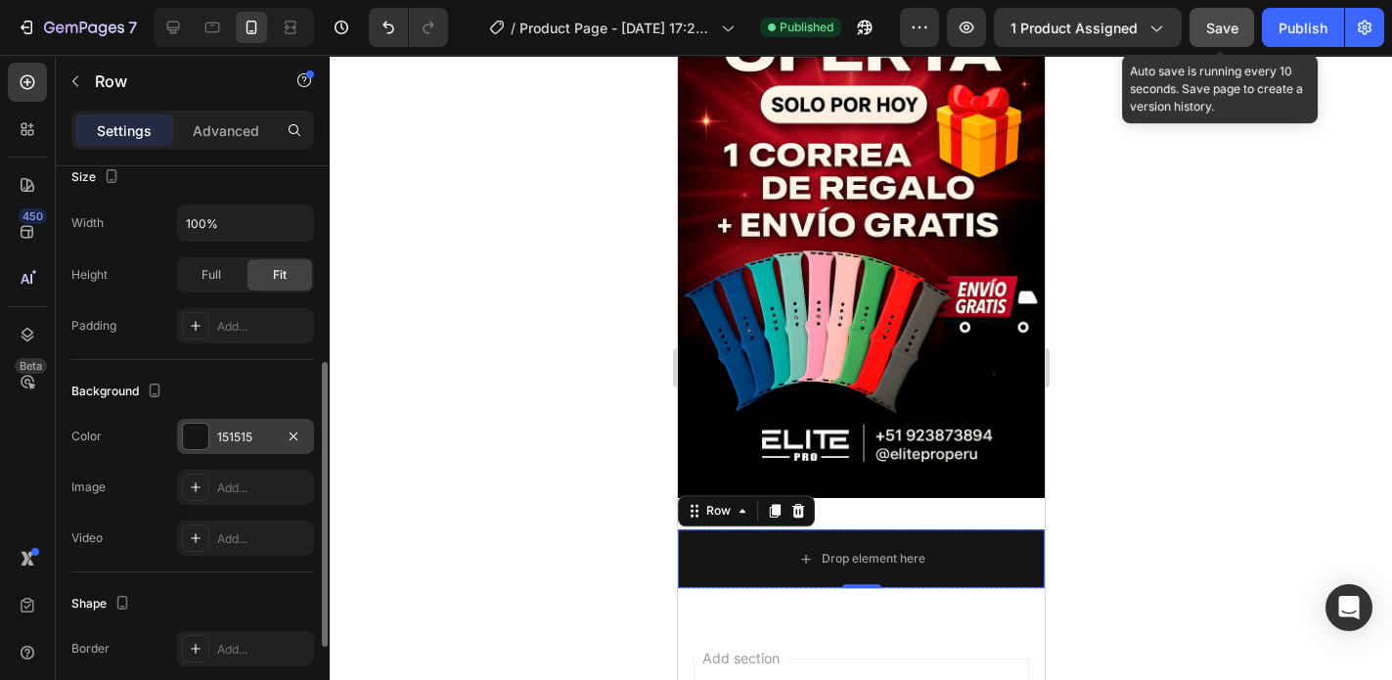
click at [1213, 27] on span "Save" at bounding box center [1222, 28] width 32 height 17
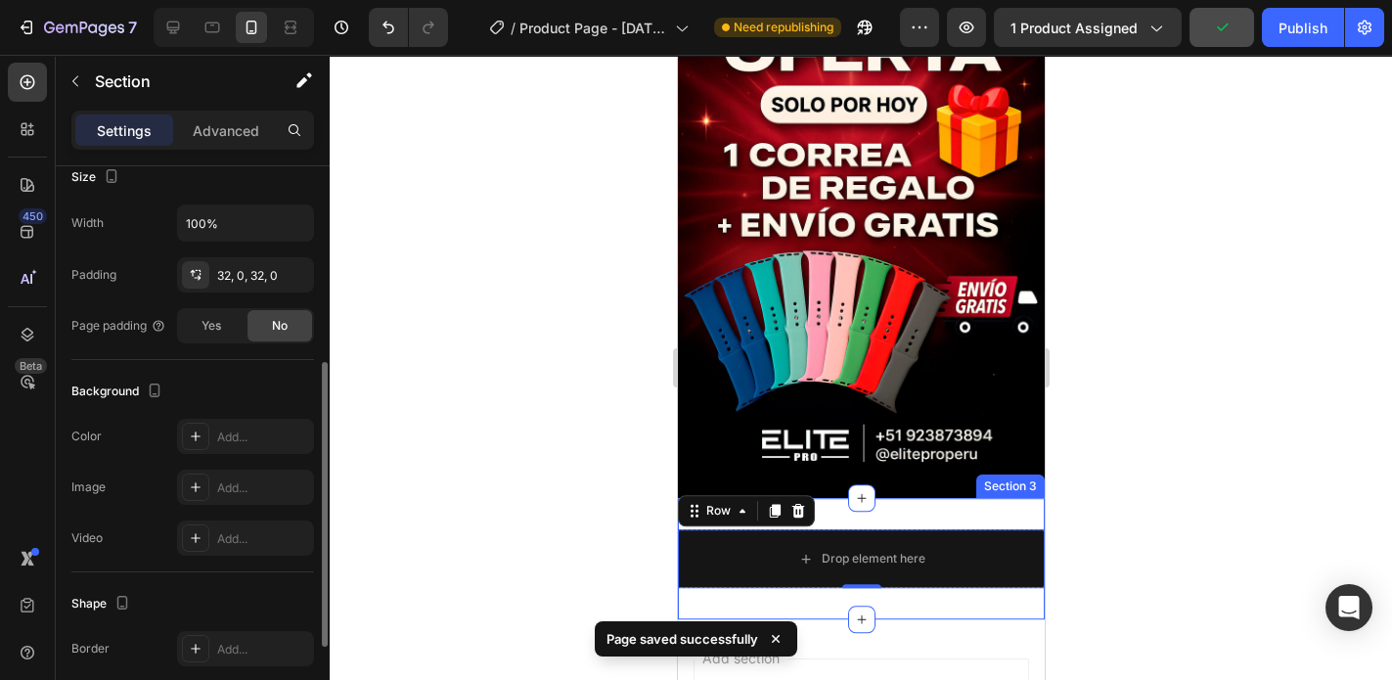
click at [974, 498] on div "Drop element here Row 0 Section 3" at bounding box center [860, 558] width 367 height 121
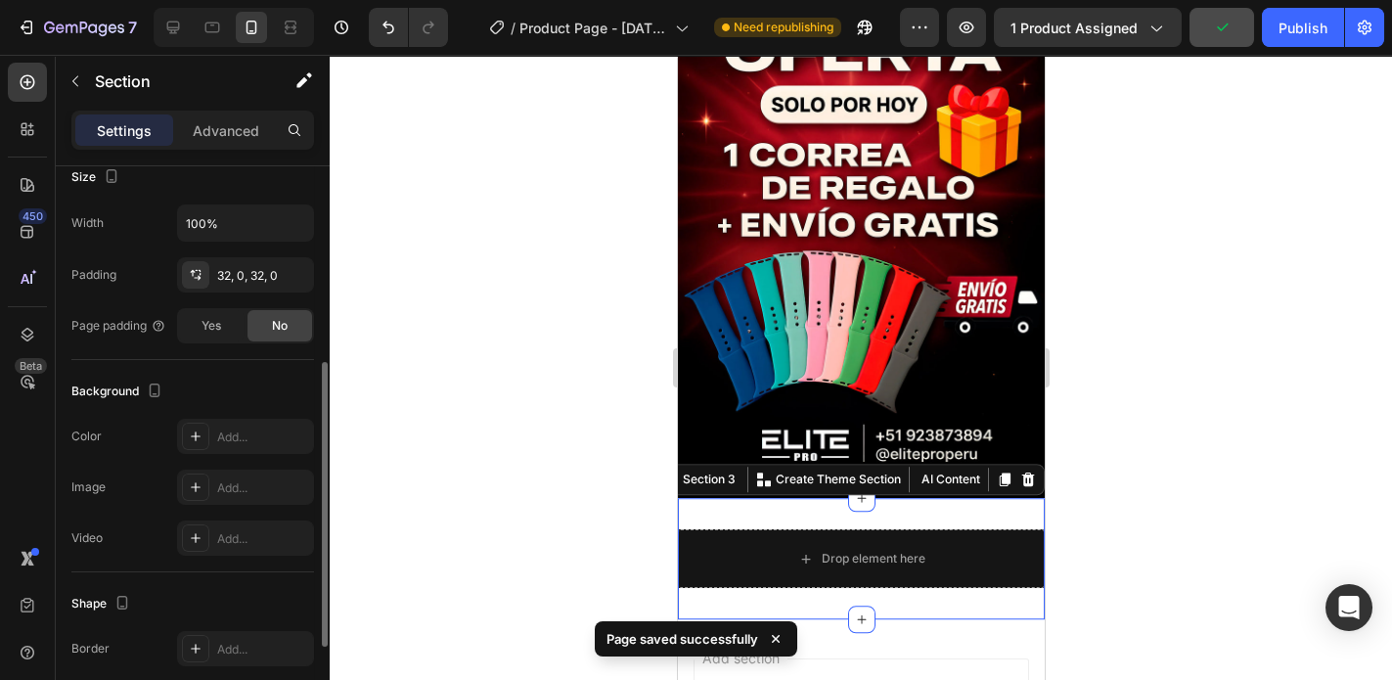
scroll to position [0, 0]
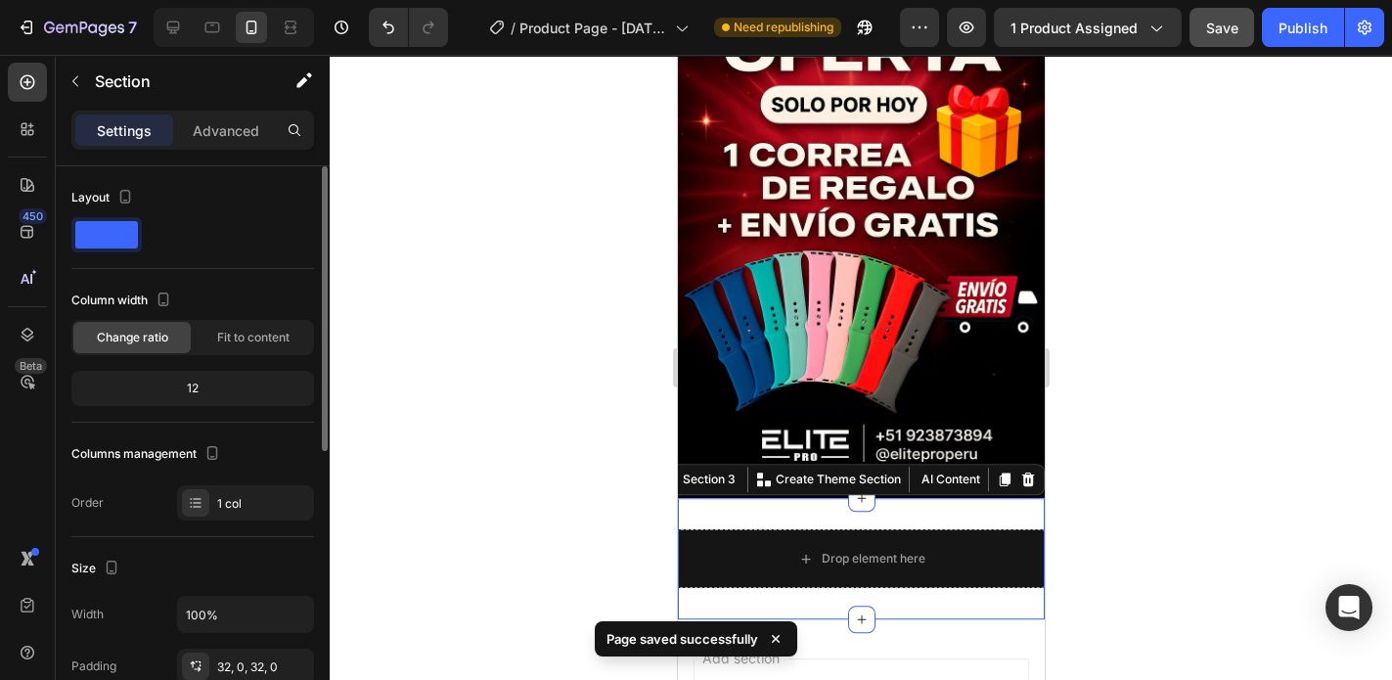
click at [234, 145] on div "Settings Advanced" at bounding box center [192, 130] width 243 height 39
click at [228, 134] on p "Advanced" at bounding box center [226, 130] width 67 height 21
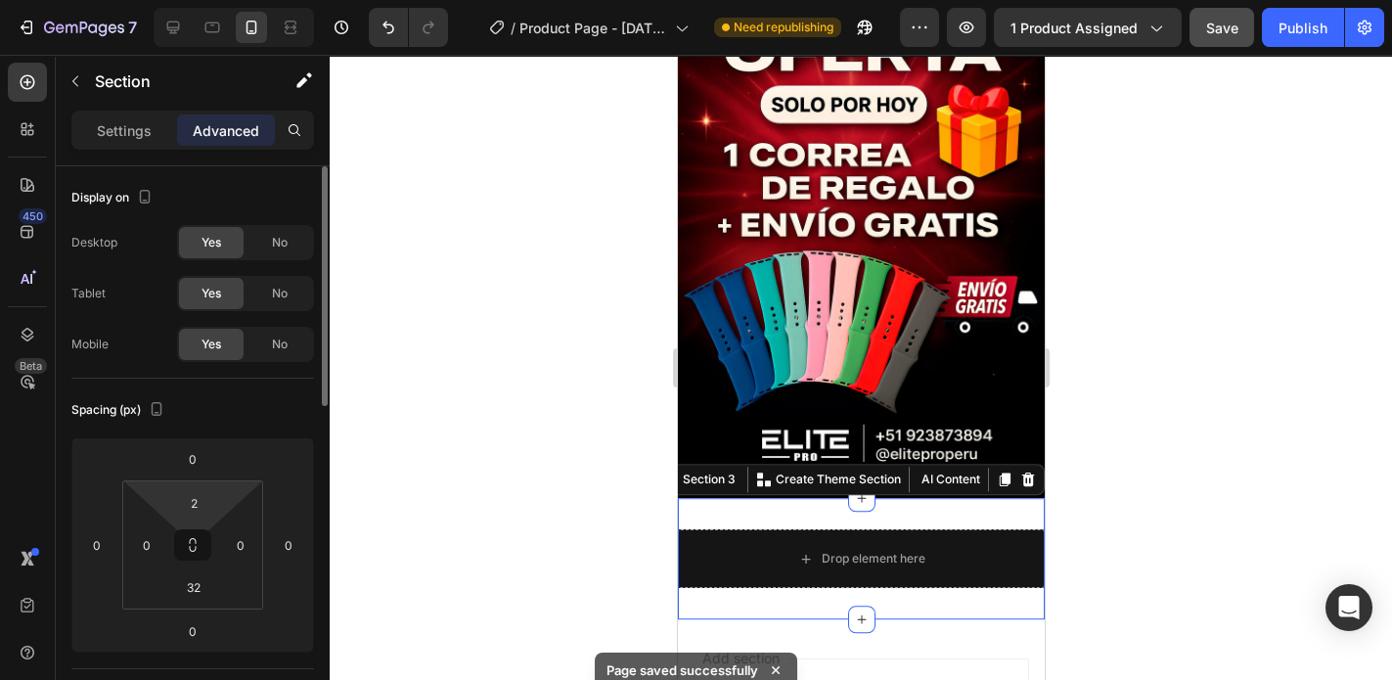
click at [219, 0] on html "7 / Product Page - Sep 20, 17:23:49 Need republishing Preview 1 product assigne…" at bounding box center [696, 0] width 1392 height 0
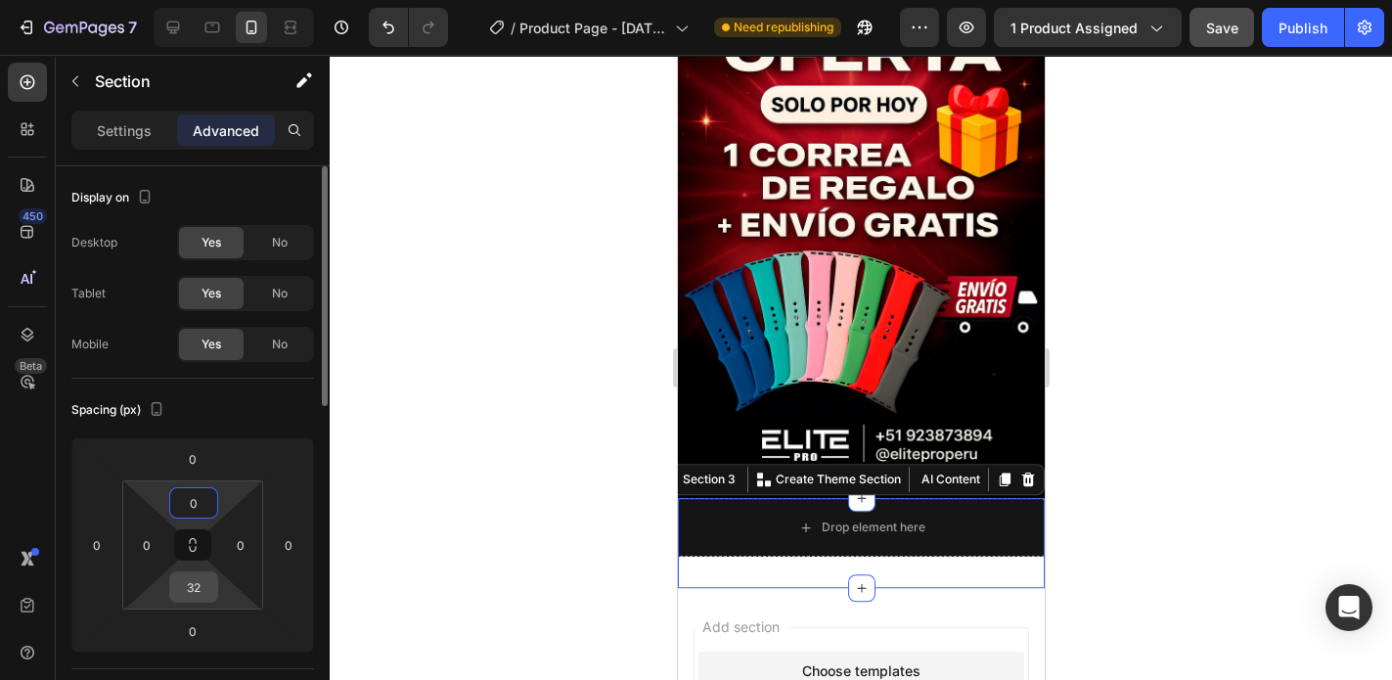
type input "0"
click at [196, 598] on input "32" at bounding box center [193, 586] width 39 height 29
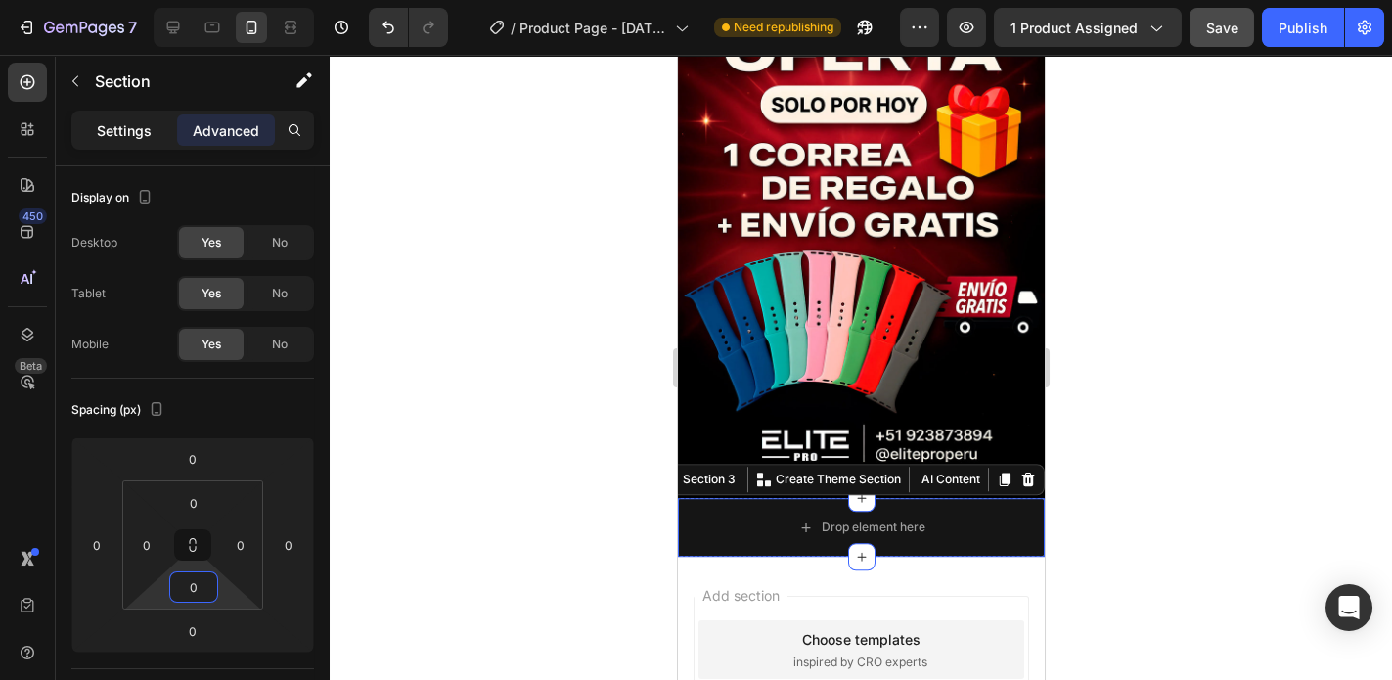
type input "0"
click at [145, 117] on div "Settings" at bounding box center [124, 129] width 98 height 31
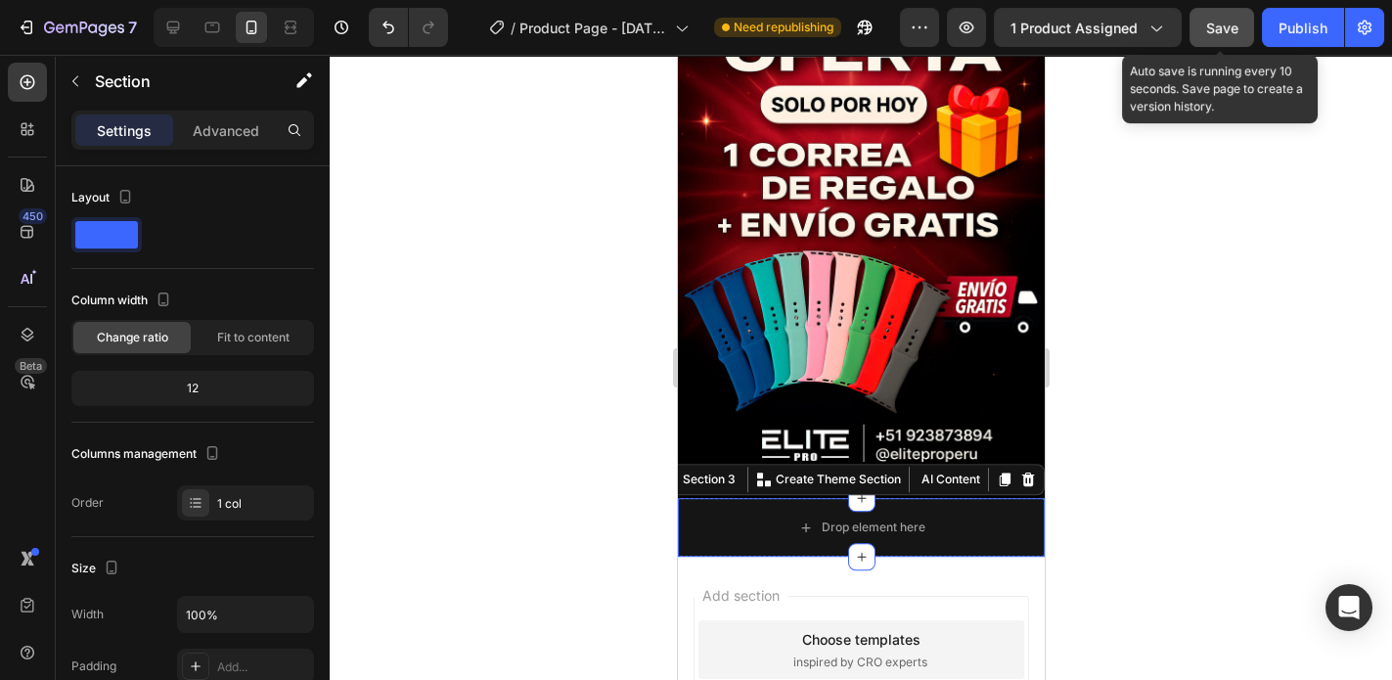
click at [1213, 34] on span "Save" at bounding box center [1222, 28] width 32 height 17
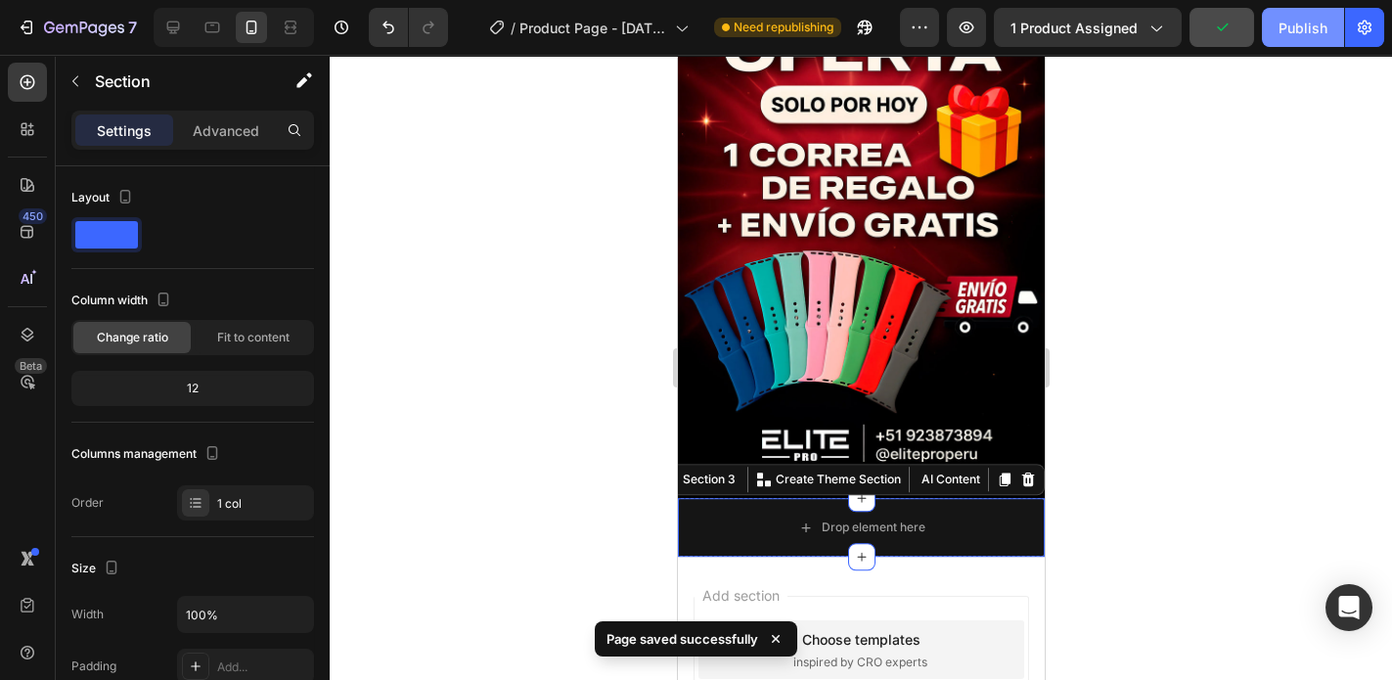
click at [1310, 33] on div "Publish" at bounding box center [1303, 28] width 49 height 21
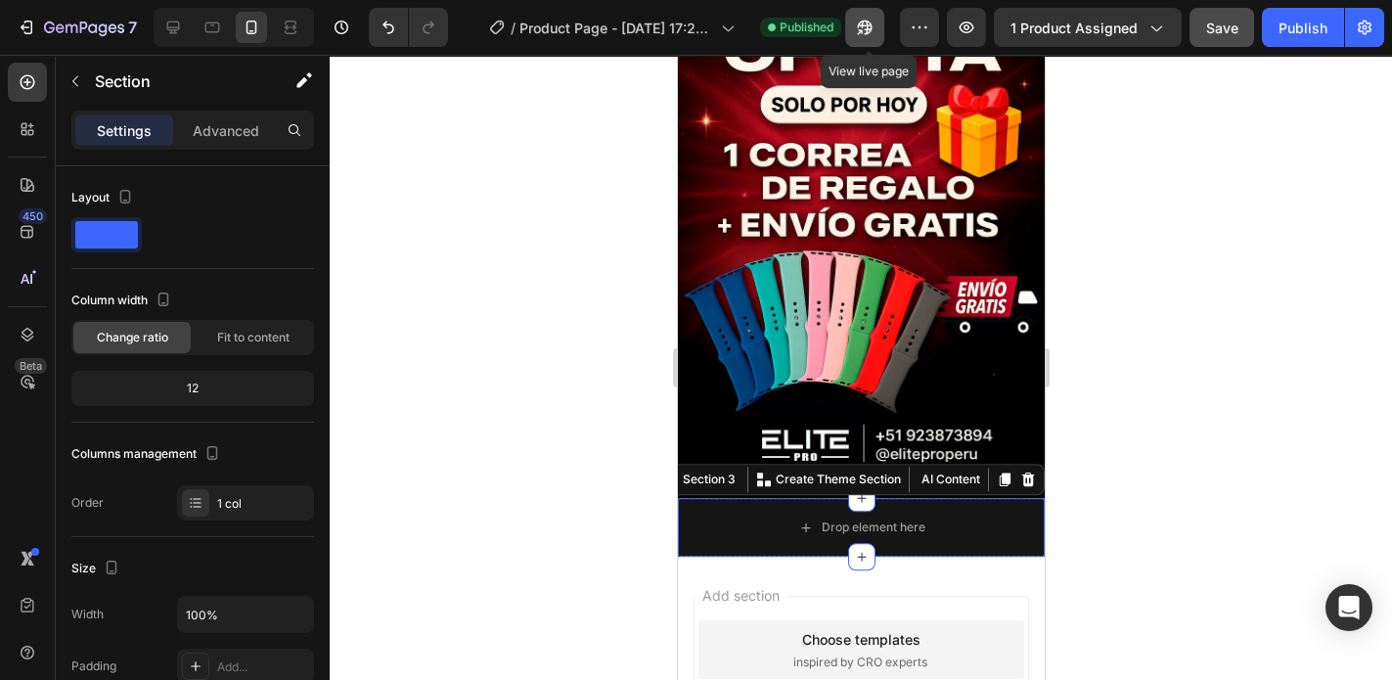
click at [873, 27] on icon "button" at bounding box center [865, 28] width 20 height 20
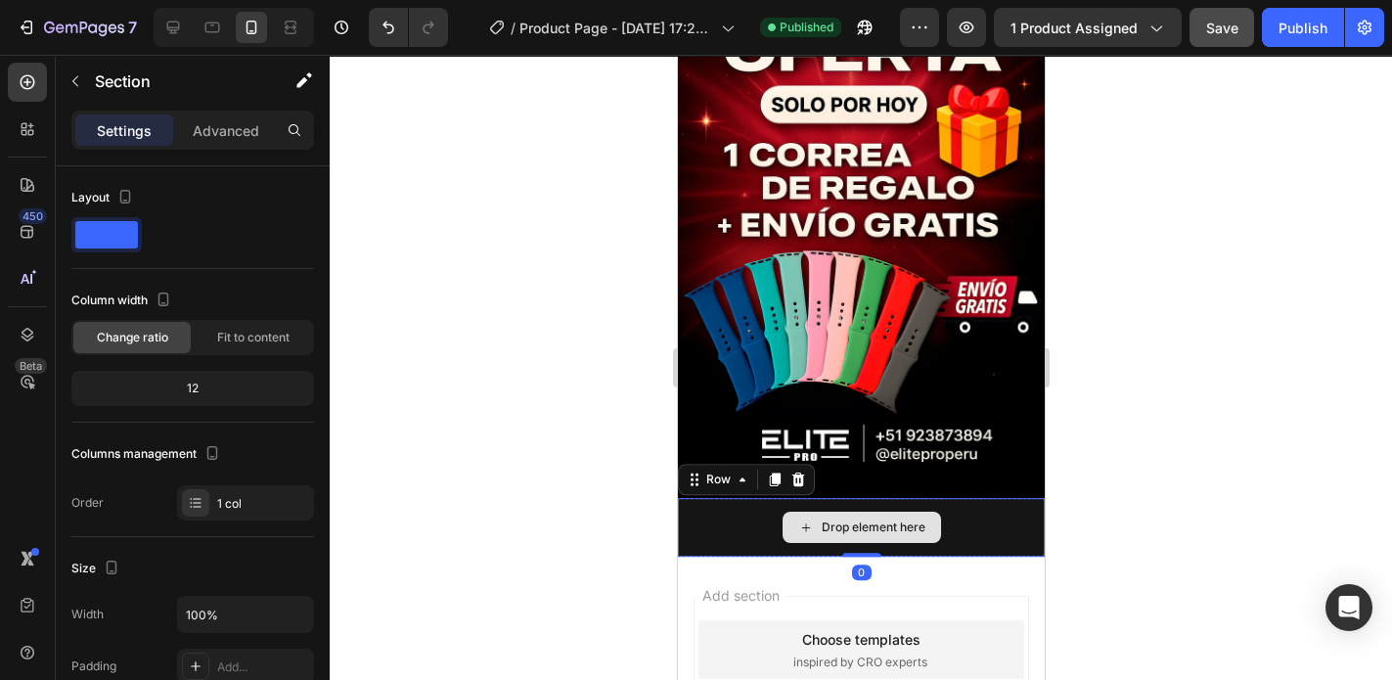
click at [977, 498] on div "Drop element here" at bounding box center [860, 527] width 367 height 59
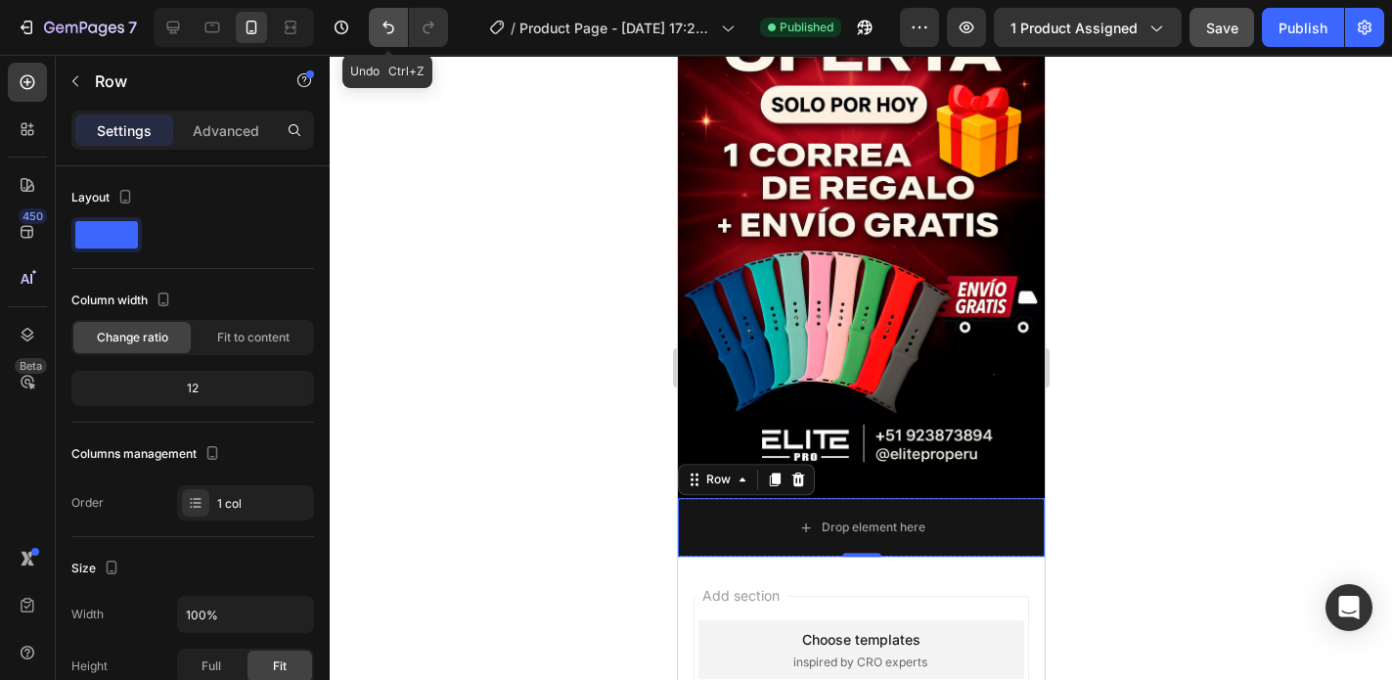
click at [391, 28] on icon "Undo/Redo" at bounding box center [389, 28] width 20 height 20
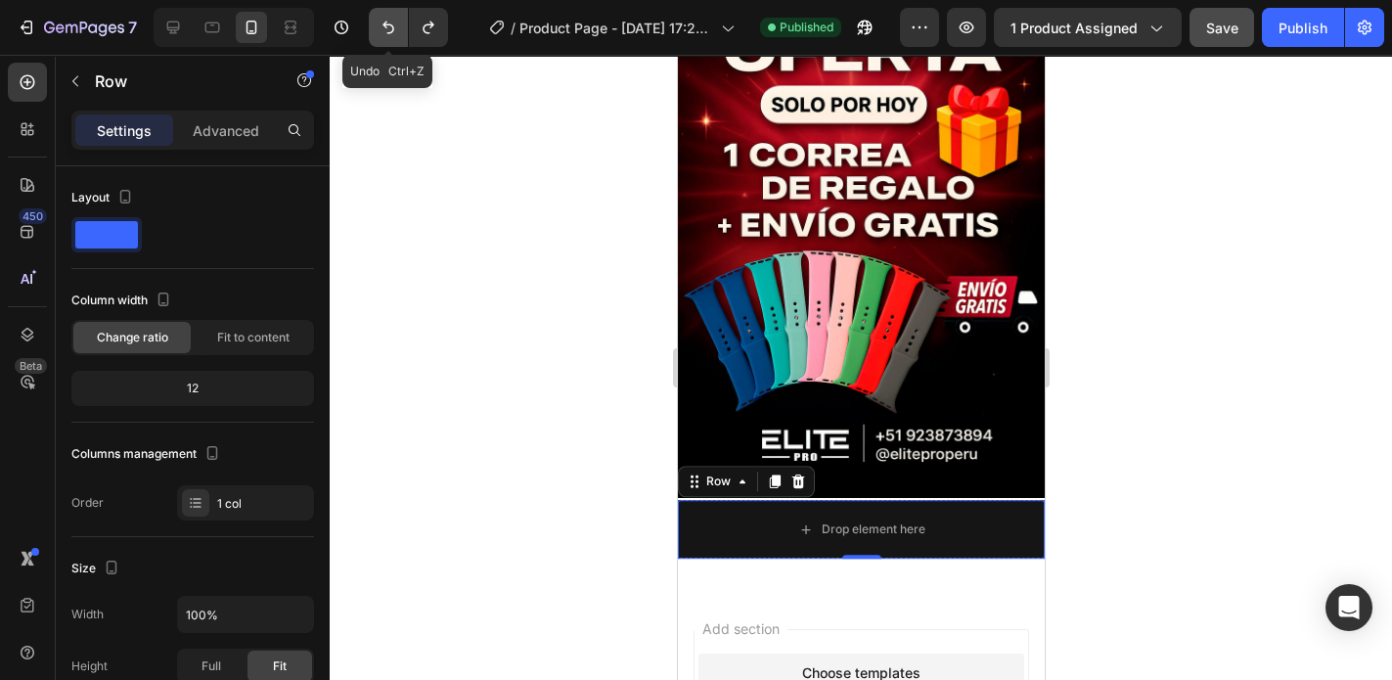
click at [391, 28] on icon "Undo/Redo" at bounding box center [389, 28] width 20 height 20
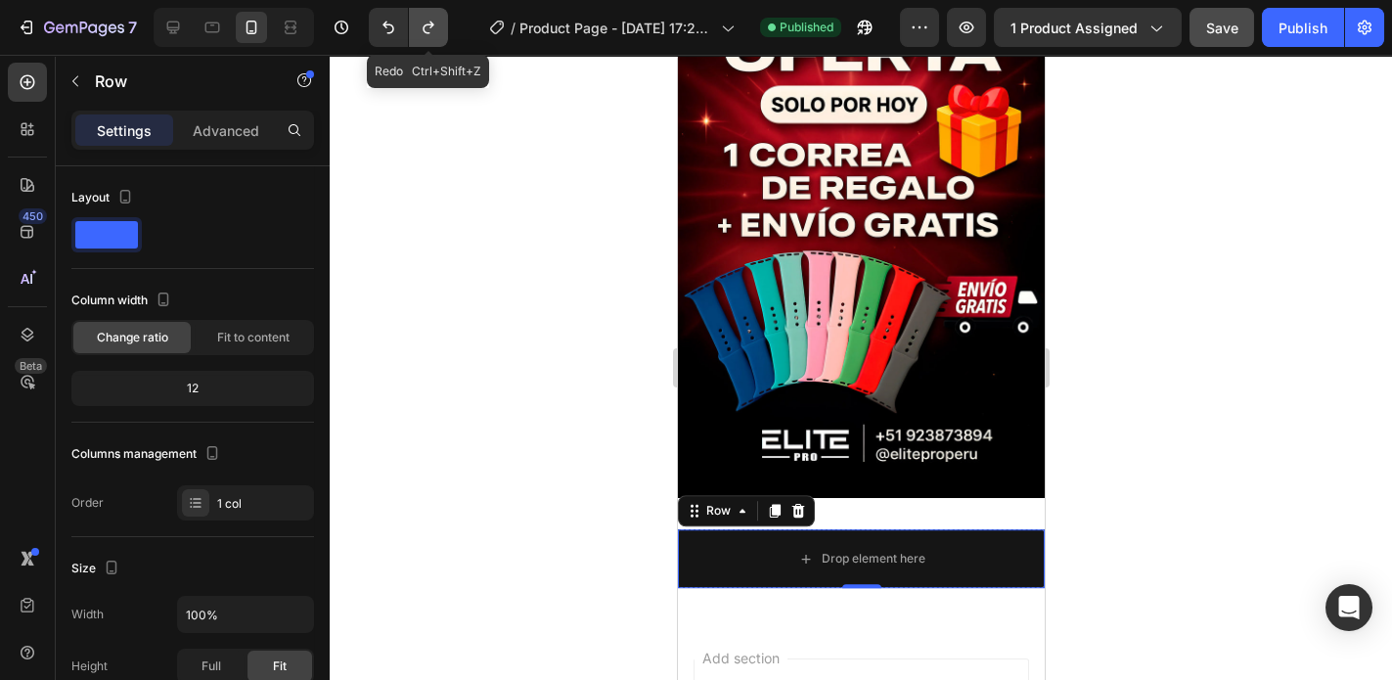
click at [419, 32] on icon "Undo/Redo" at bounding box center [429, 28] width 20 height 20
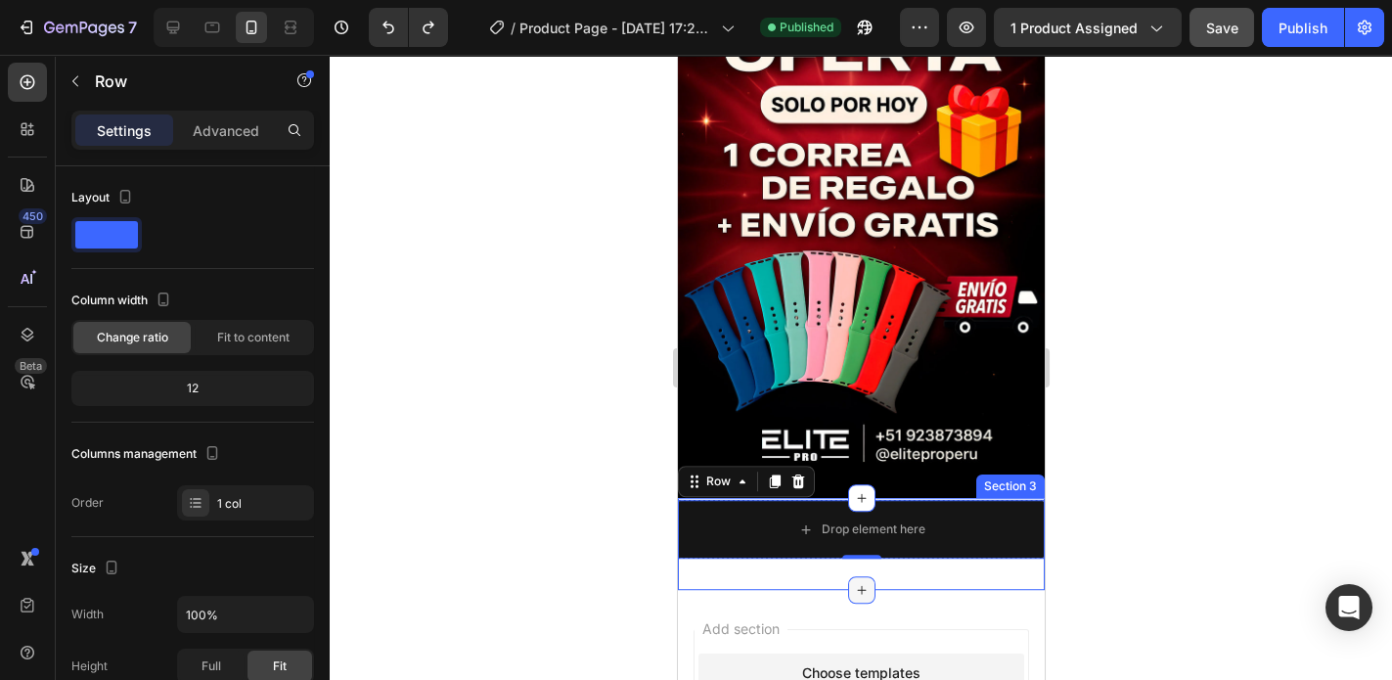
click at [853, 582] on icon at bounding box center [861, 590] width 16 height 16
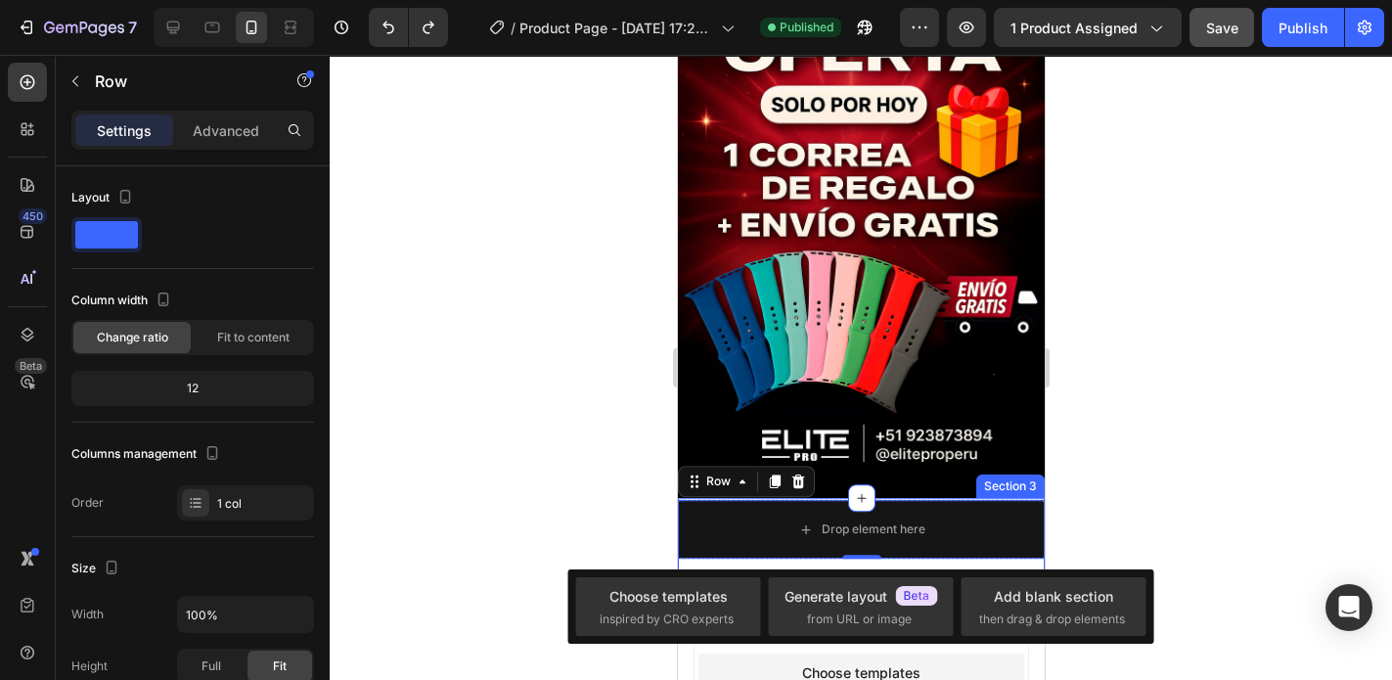
click at [921, 513] on div "Drop element here Row 0 Section 3" at bounding box center [860, 544] width 367 height 92
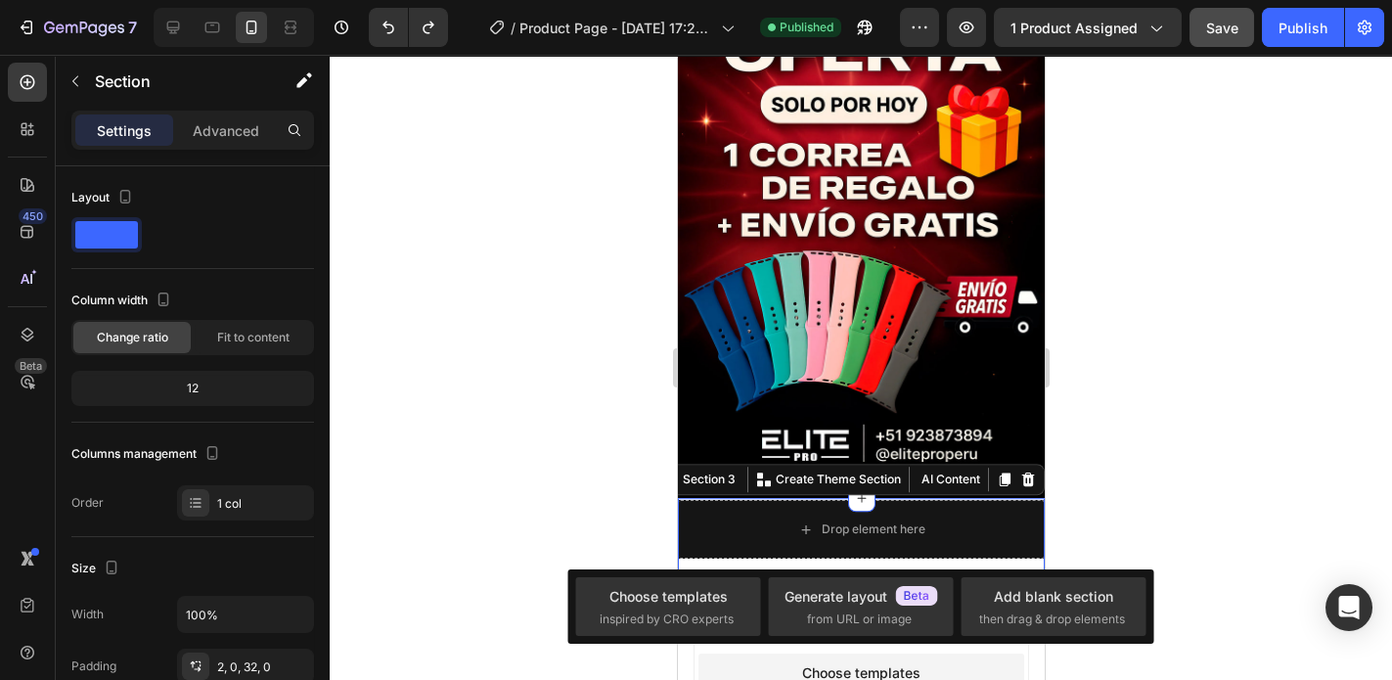
click at [922, 521] on div "Drop element here Row Section 3 You can create reusable sections Create Theme S…" at bounding box center [860, 544] width 367 height 92
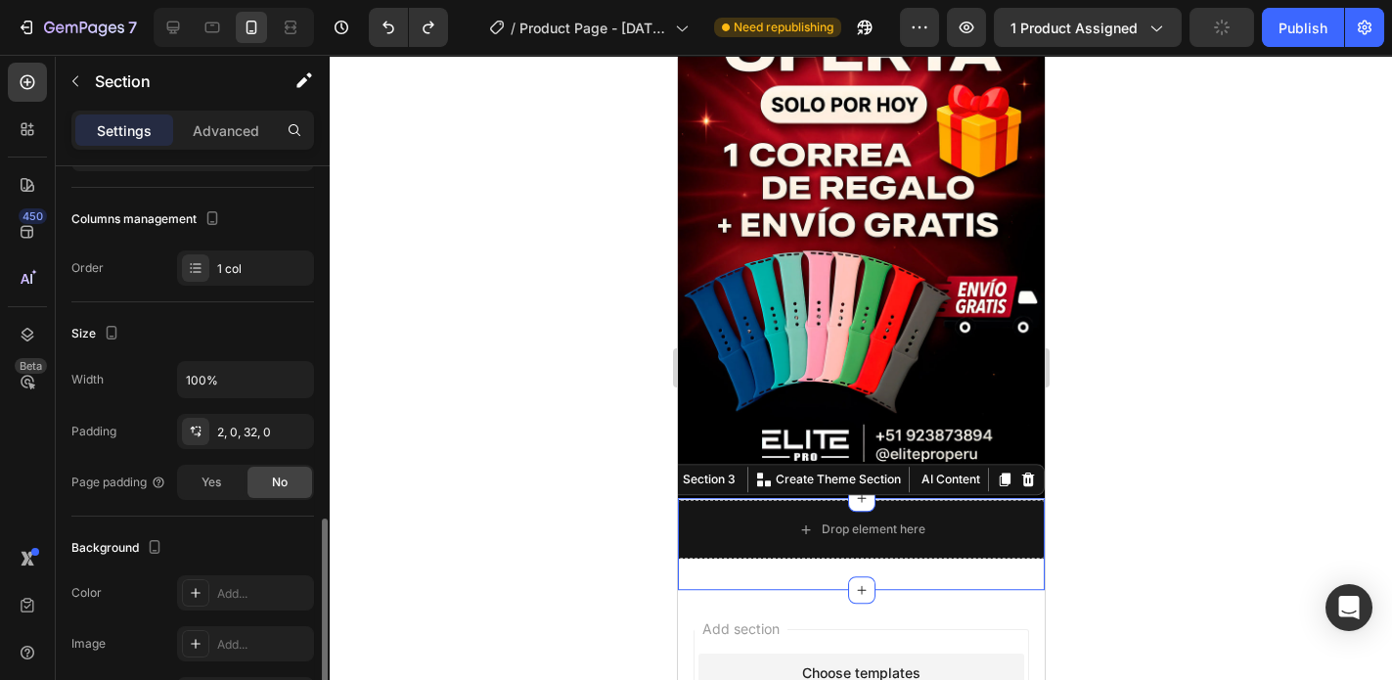
scroll to position [470, 0]
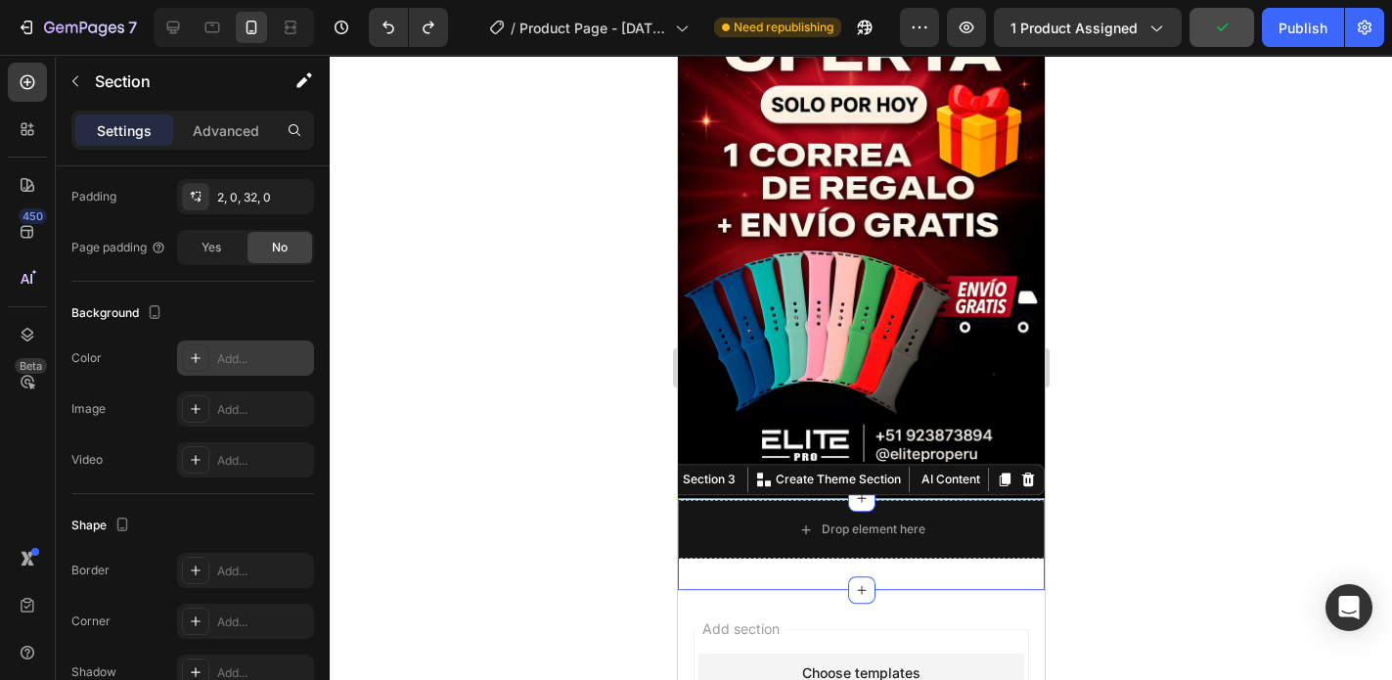
click at [249, 354] on div "Add..." at bounding box center [263, 359] width 92 height 18
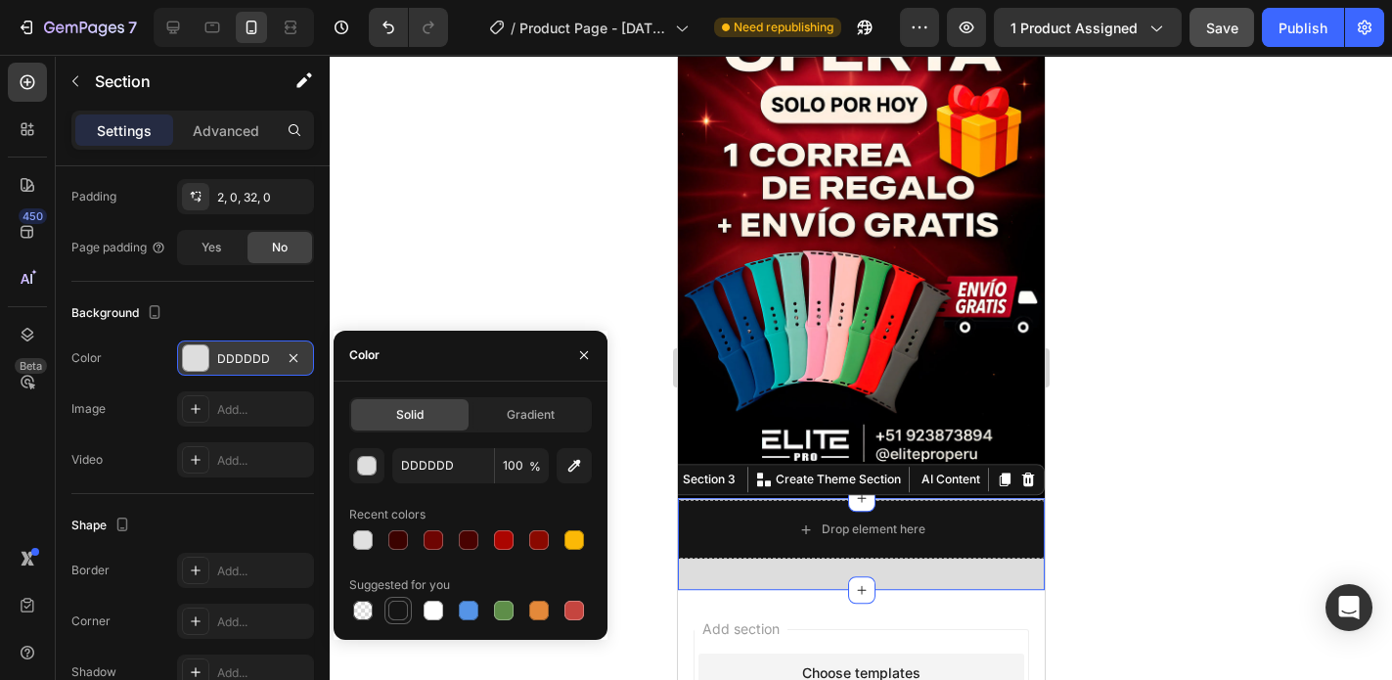
click at [400, 617] on div at bounding box center [398, 611] width 20 height 20
type input "151515"
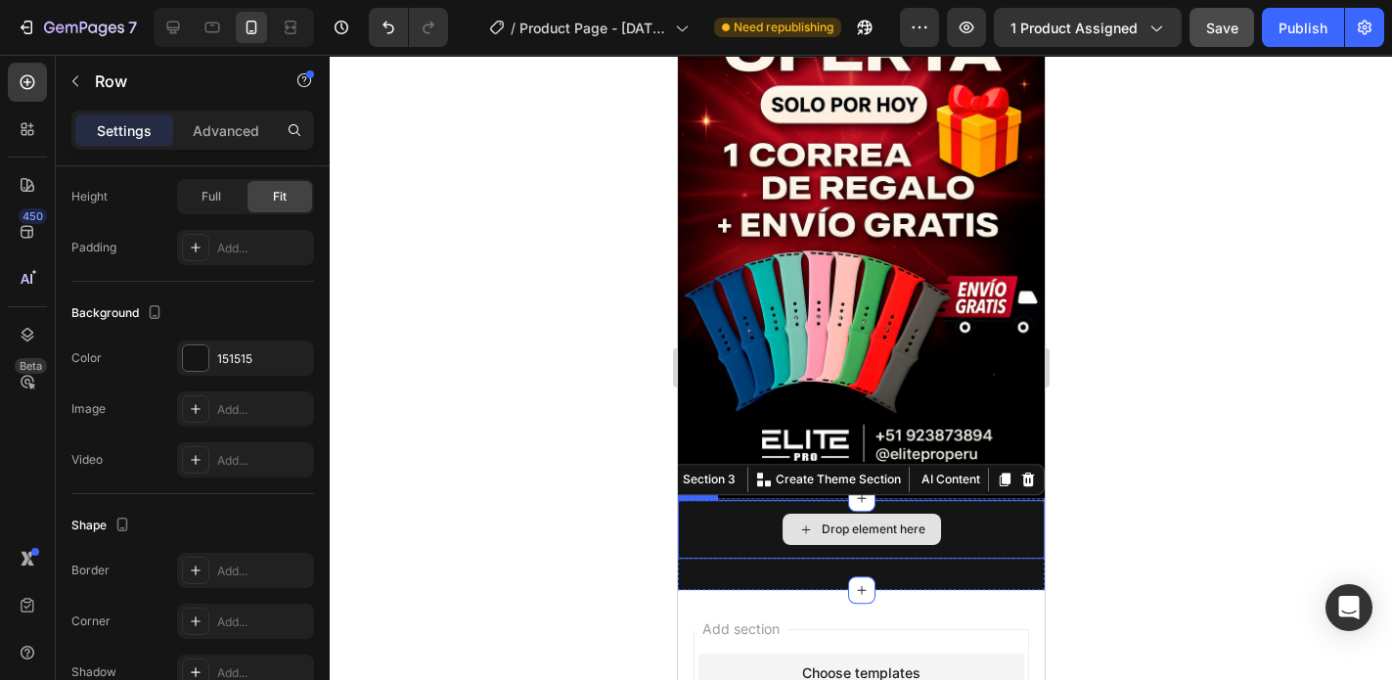
click at [944, 500] on div "Drop element here" at bounding box center [860, 529] width 367 height 59
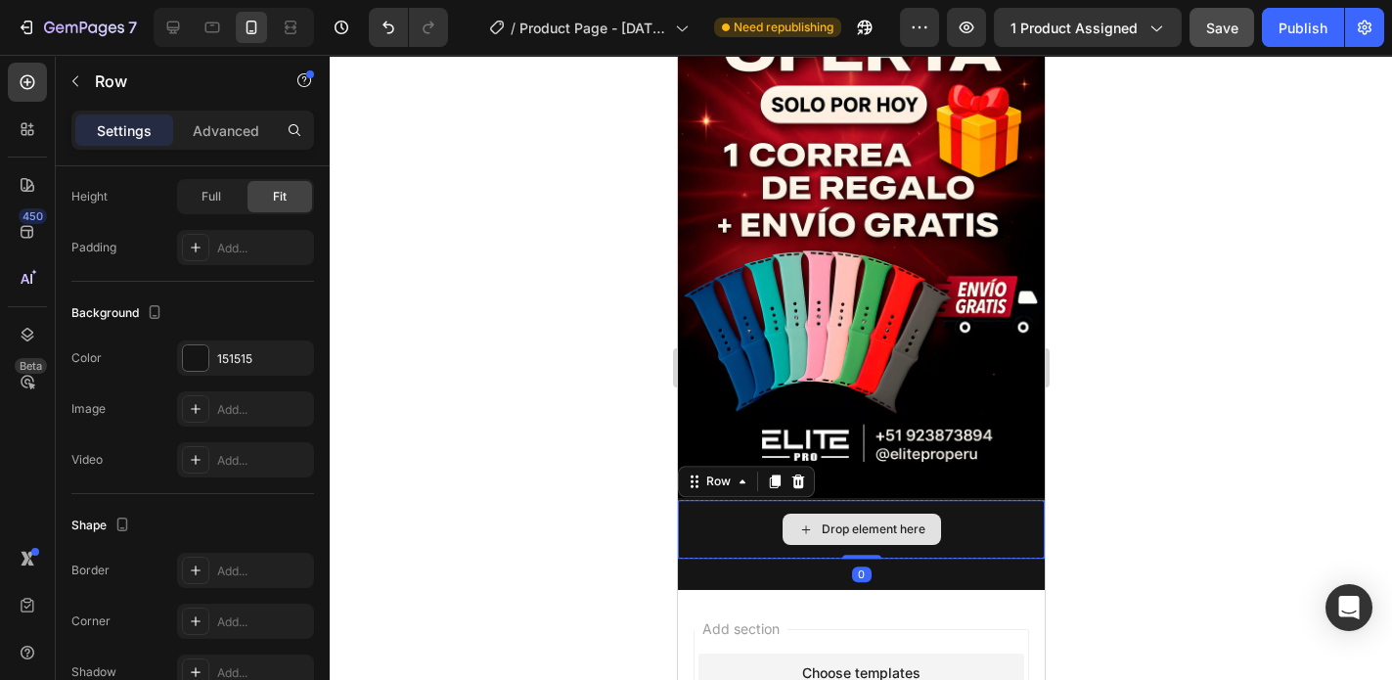
scroll to position [0, 0]
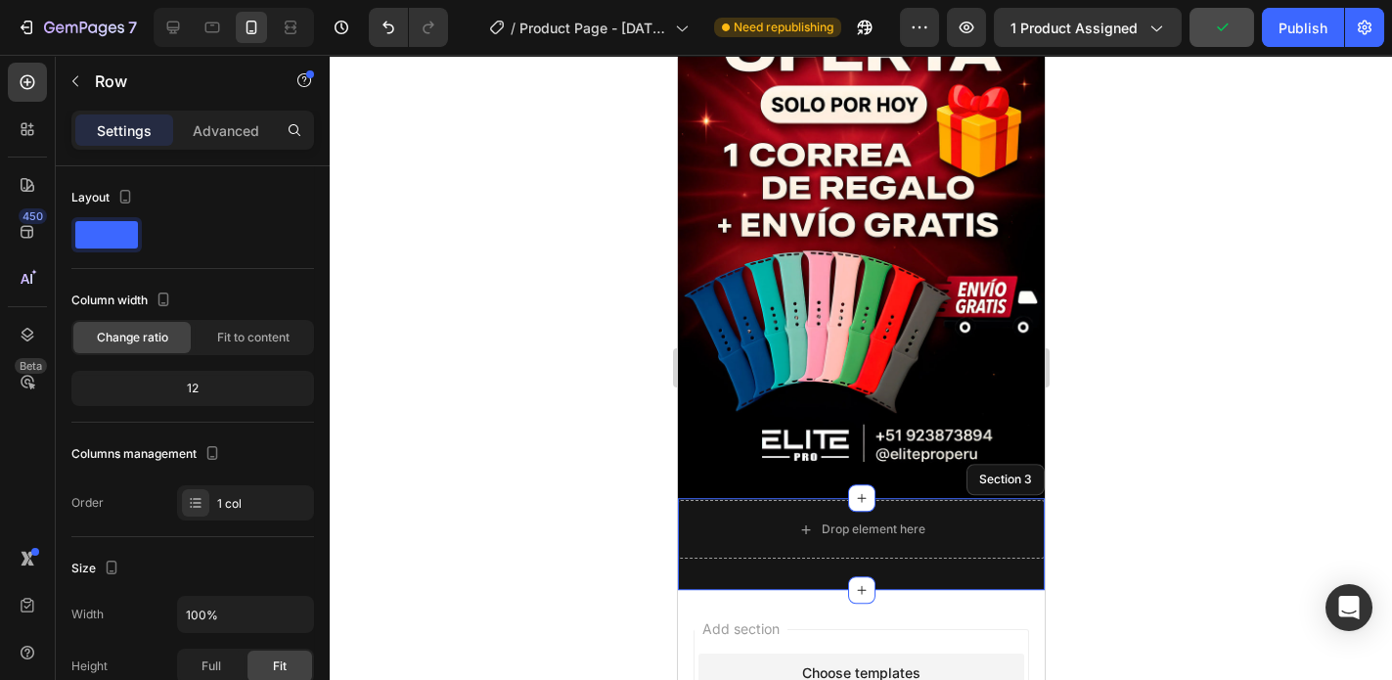
click at [949, 519] on div "Drop element here Row 0 Section 3" at bounding box center [860, 544] width 367 height 92
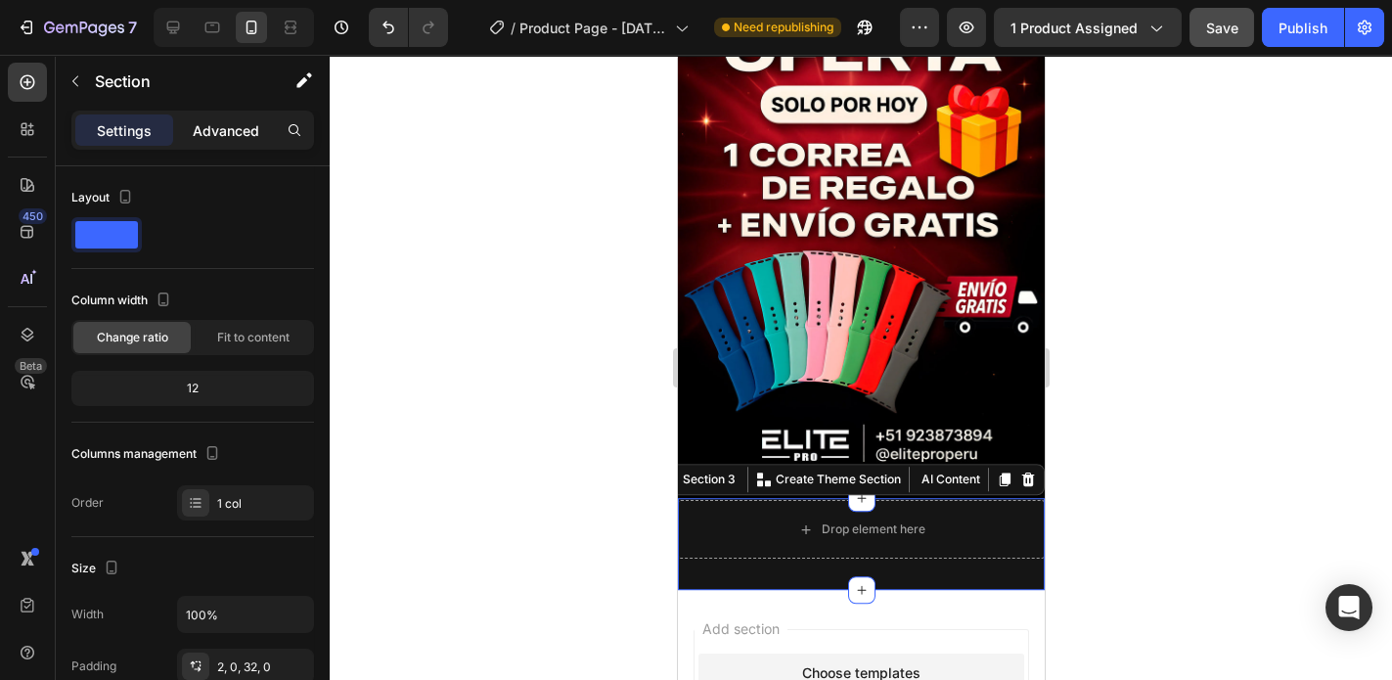
click at [190, 135] on div "Advanced" at bounding box center [226, 129] width 98 height 31
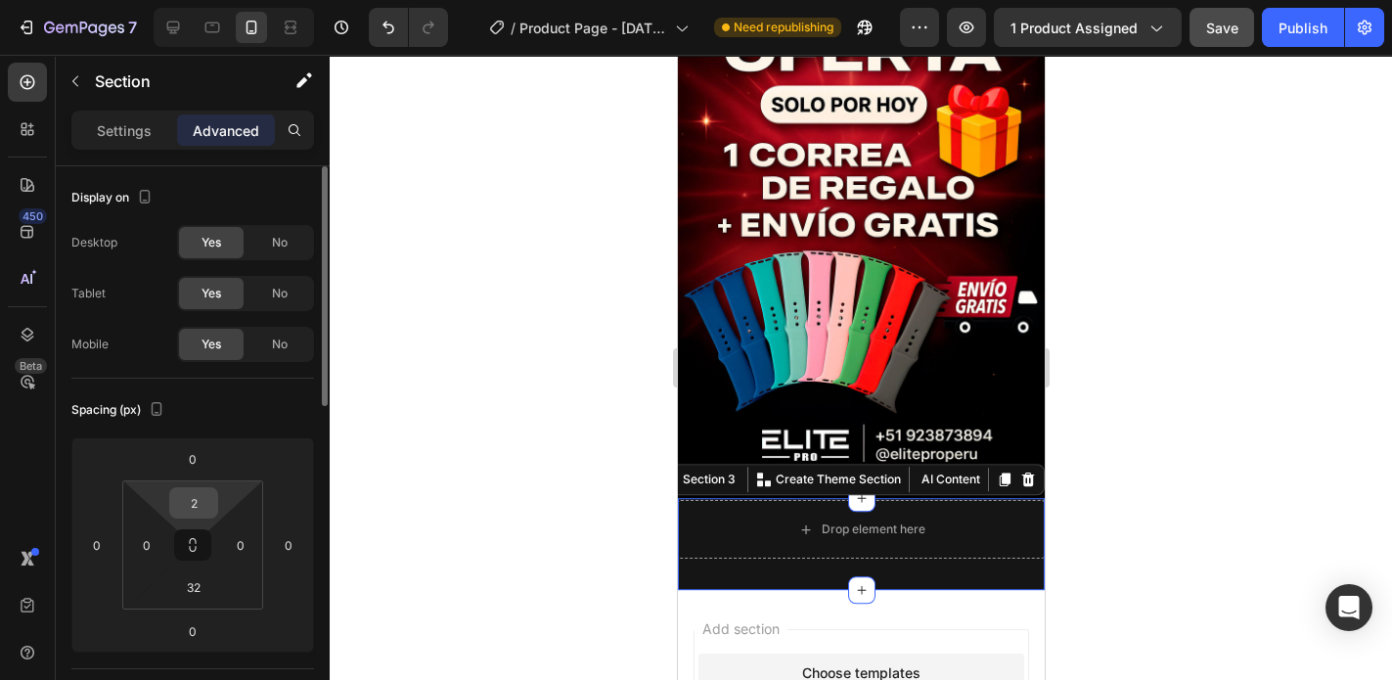
click at [196, 498] on input "2" at bounding box center [193, 502] width 39 height 29
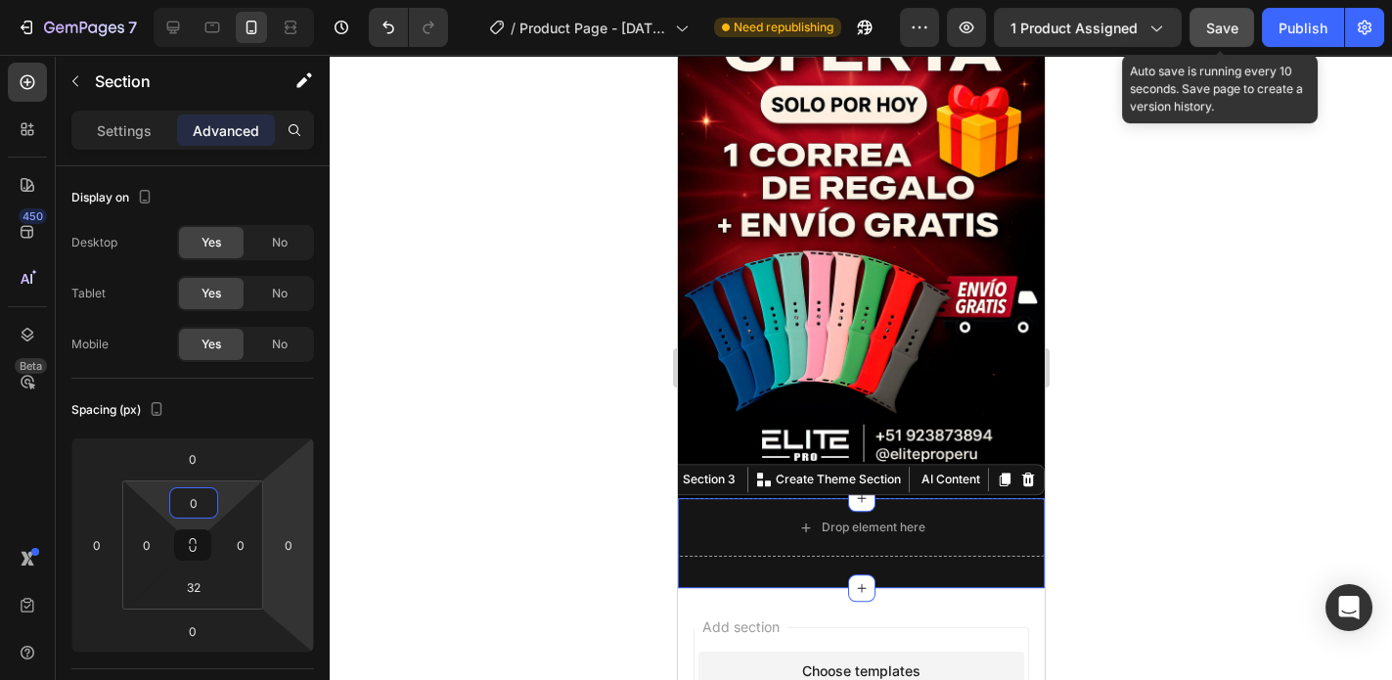
click at [1232, 27] on span "Save" at bounding box center [1222, 28] width 32 height 17
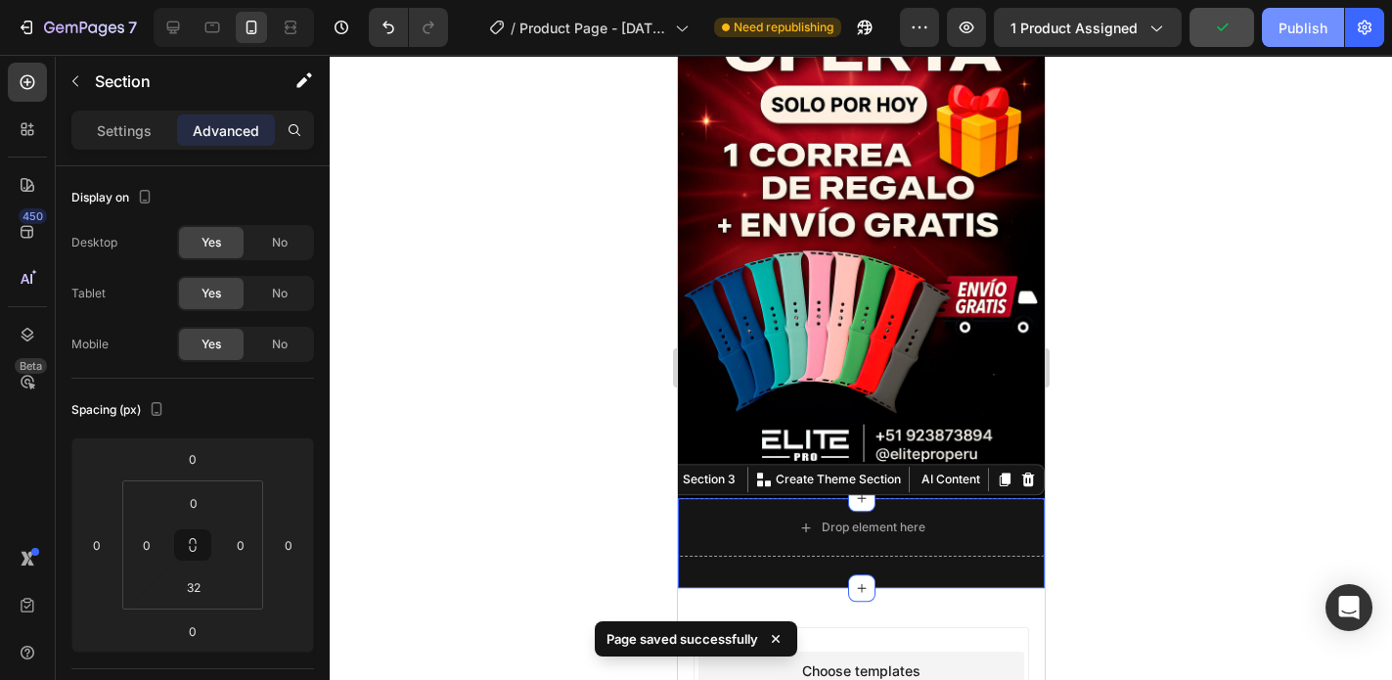
click at [1311, 38] on button "Publish" at bounding box center [1303, 27] width 82 height 39
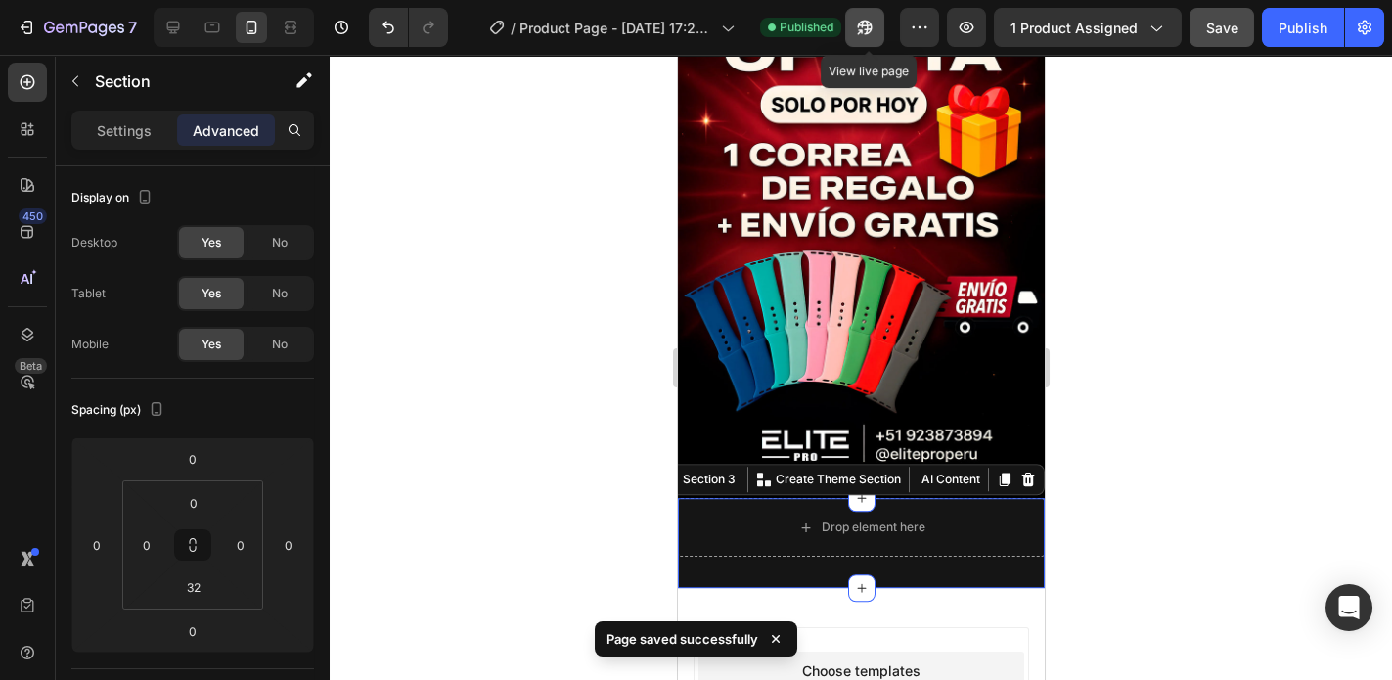
click at [873, 29] on icon "button" at bounding box center [865, 28] width 15 height 15
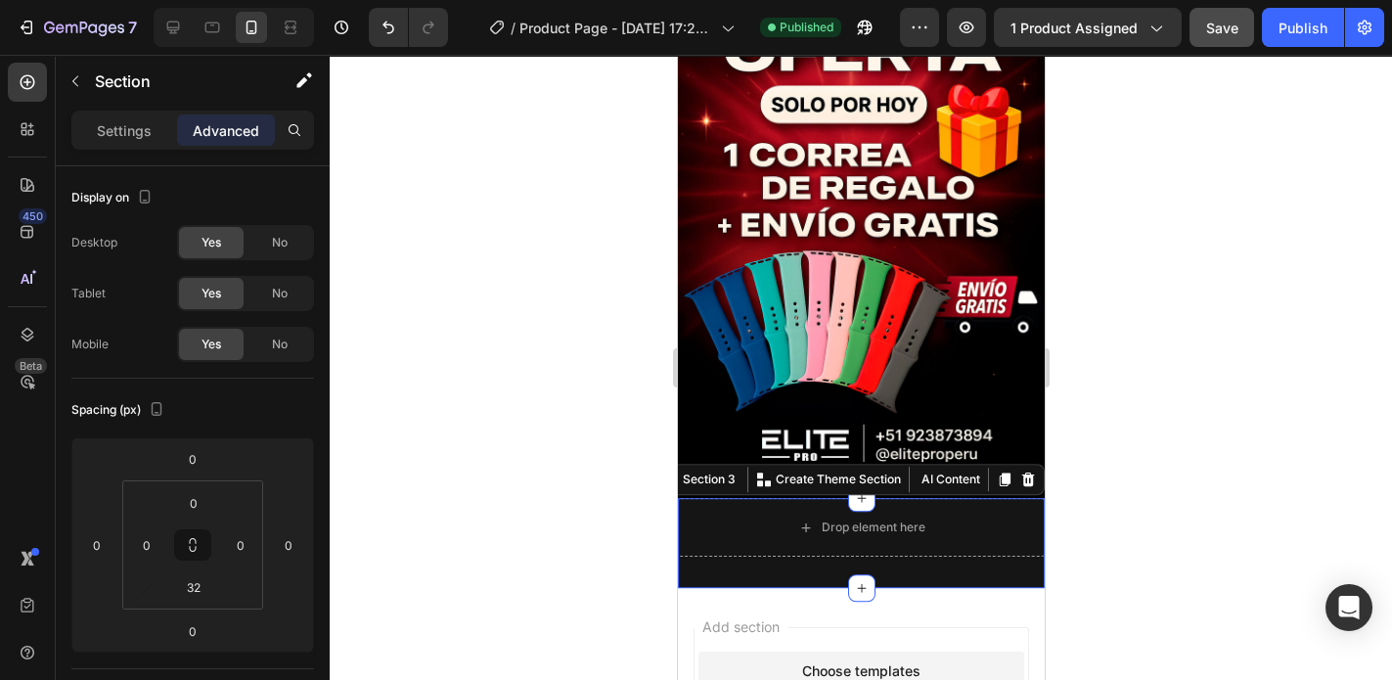
click at [939, 522] on div "Drop element here Row Section 3 You can create reusable sections Create Theme S…" at bounding box center [860, 543] width 367 height 90
click at [203, 501] on input "0" at bounding box center [193, 502] width 39 height 29
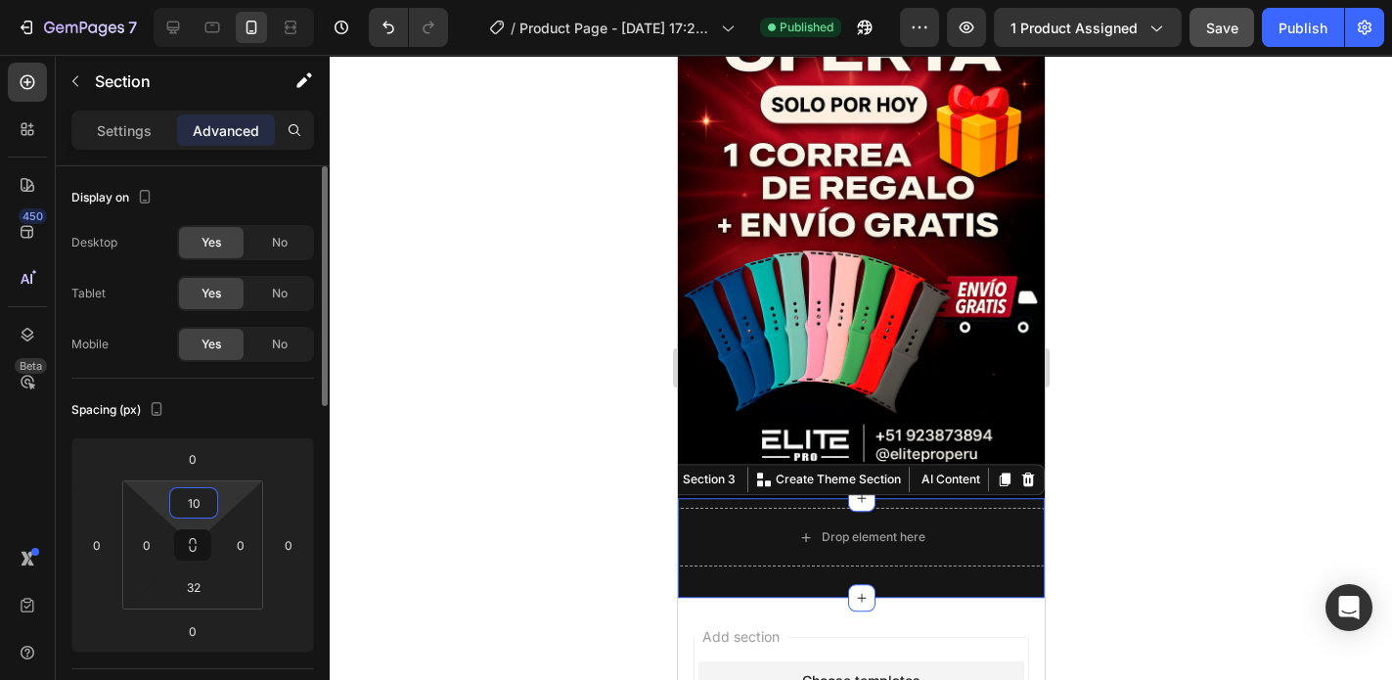
click at [189, 504] on input "10" at bounding box center [193, 502] width 39 height 29
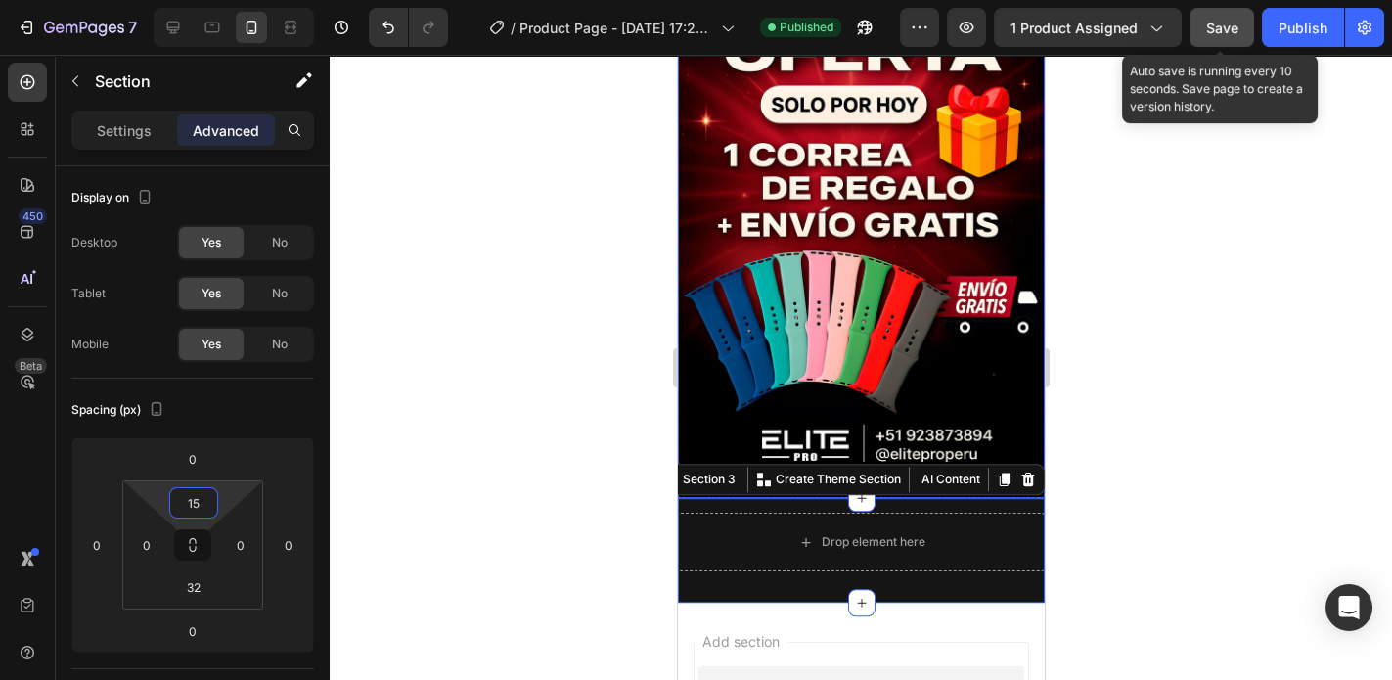
type input "15"
click at [1229, 23] on span "Save" at bounding box center [1222, 28] width 32 height 17
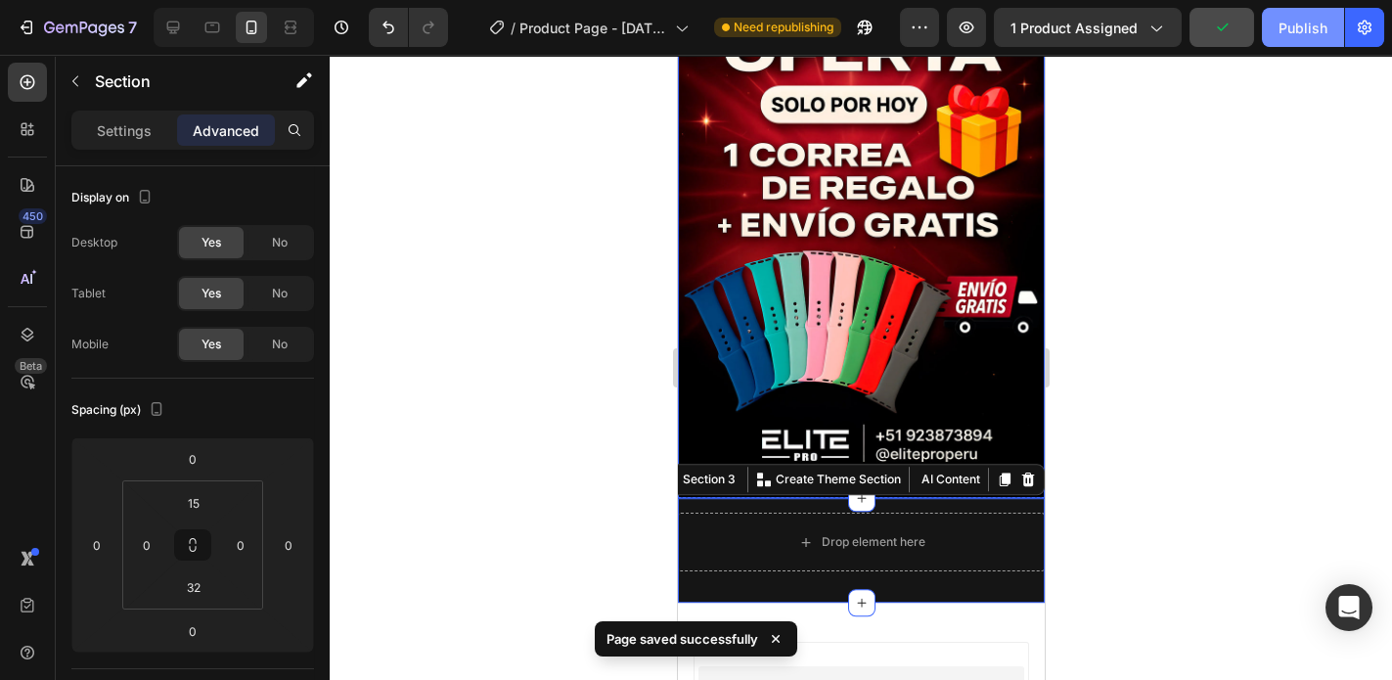
click at [1302, 24] on div "Publish" at bounding box center [1303, 28] width 49 height 21
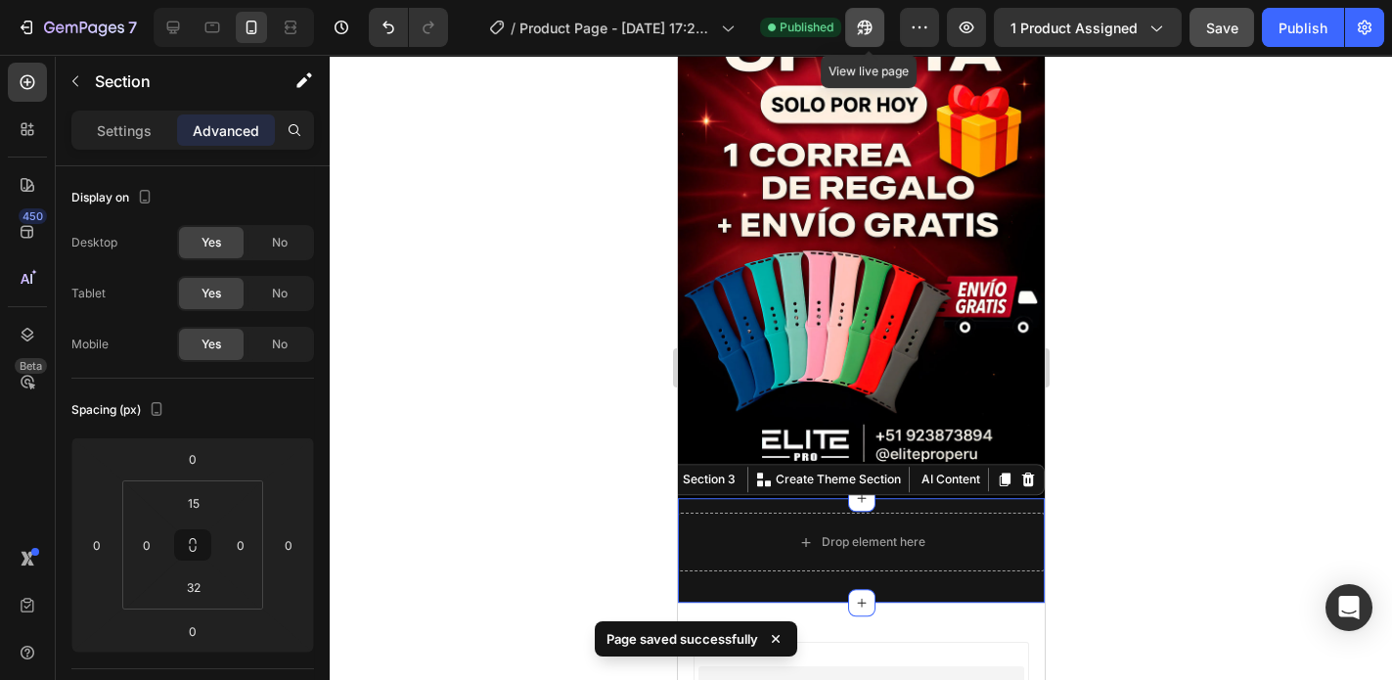
click at [863, 27] on icon "button" at bounding box center [865, 28] width 20 height 20
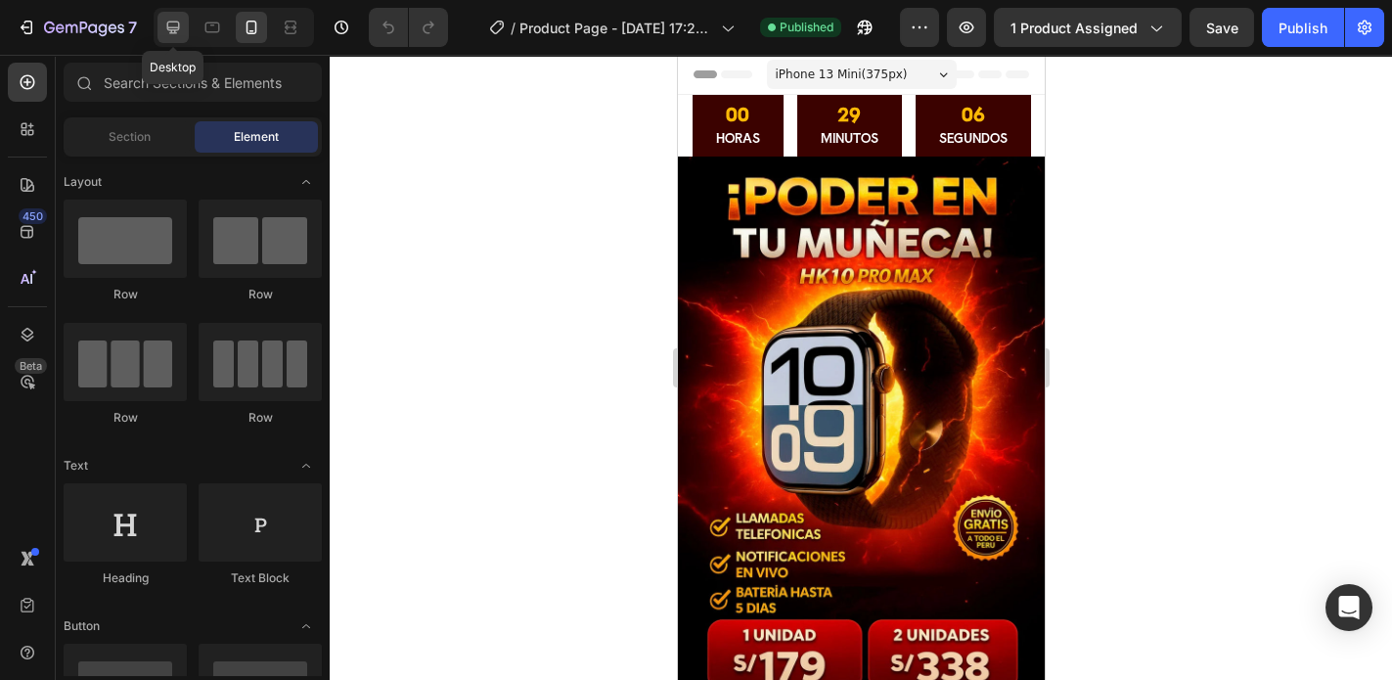
click at [176, 25] on icon at bounding box center [173, 28] width 20 height 20
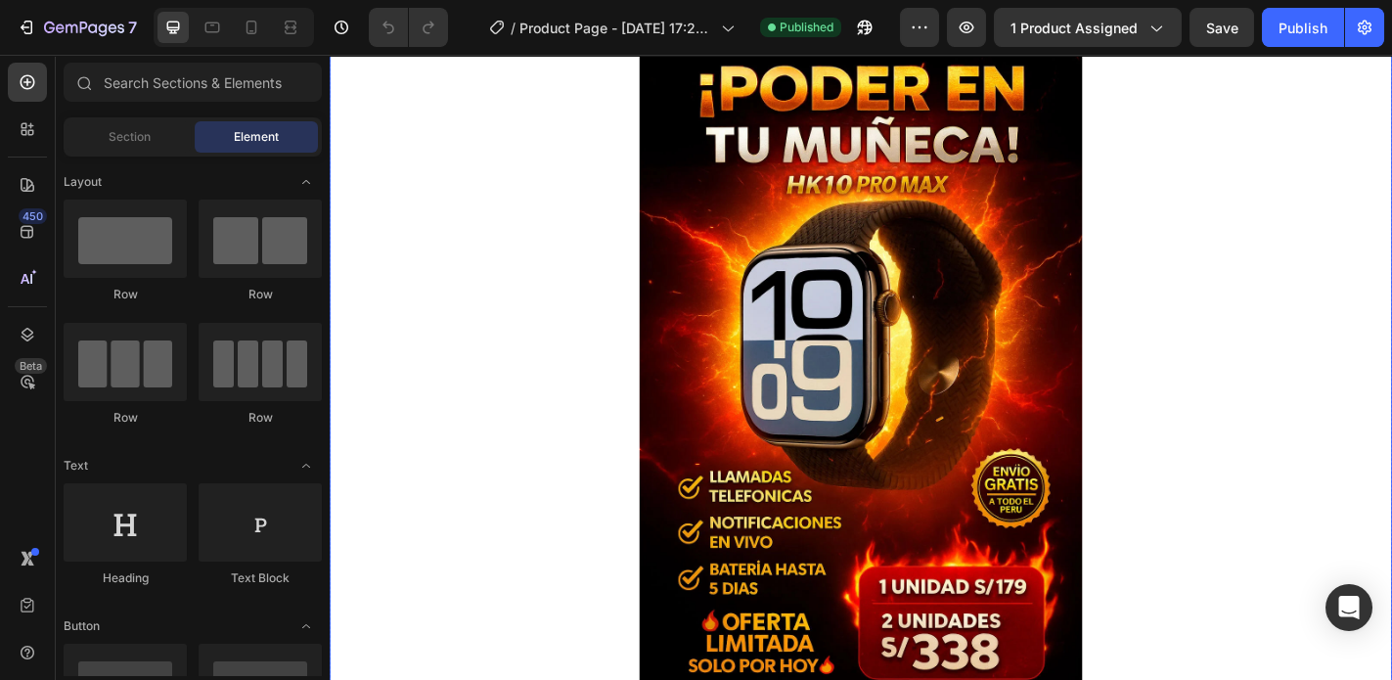
scroll to position [157, 0]
click at [746, 385] on img at bounding box center [916, 402] width 489 height 734
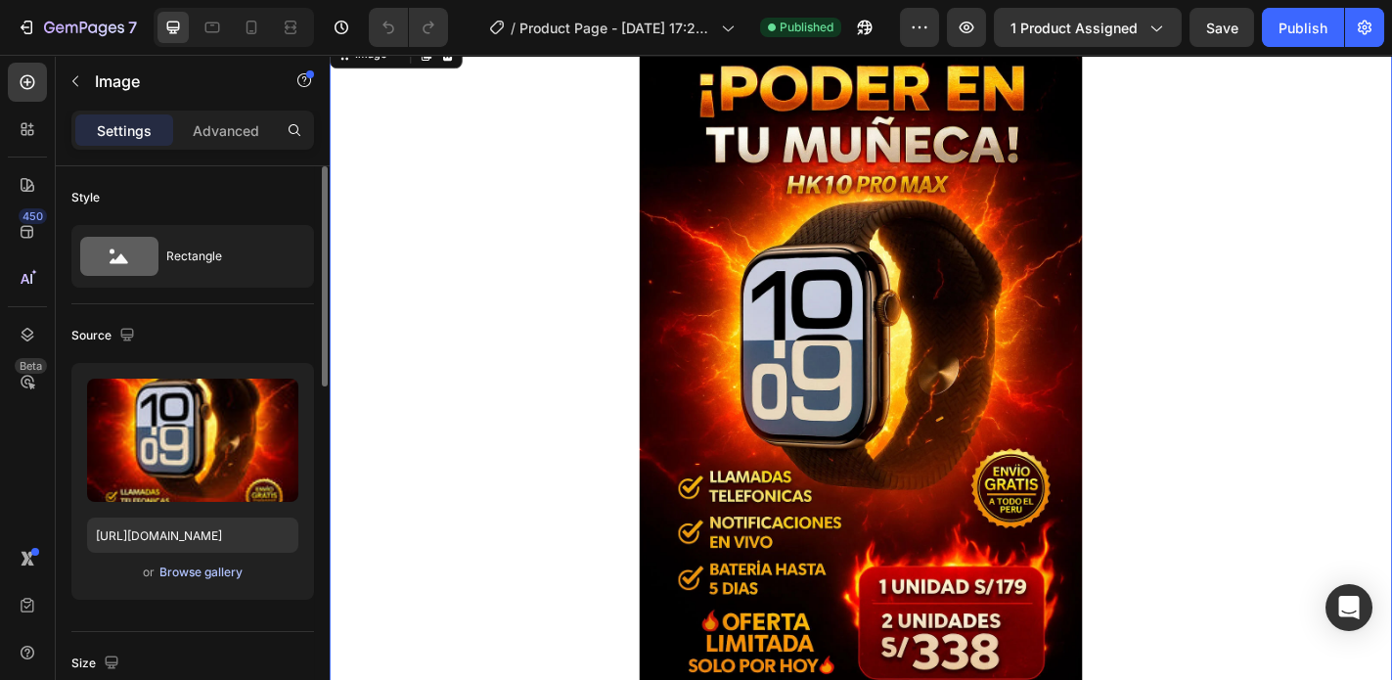
click at [209, 568] on div "Browse gallery" at bounding box center [200, 572] width 83 height 18
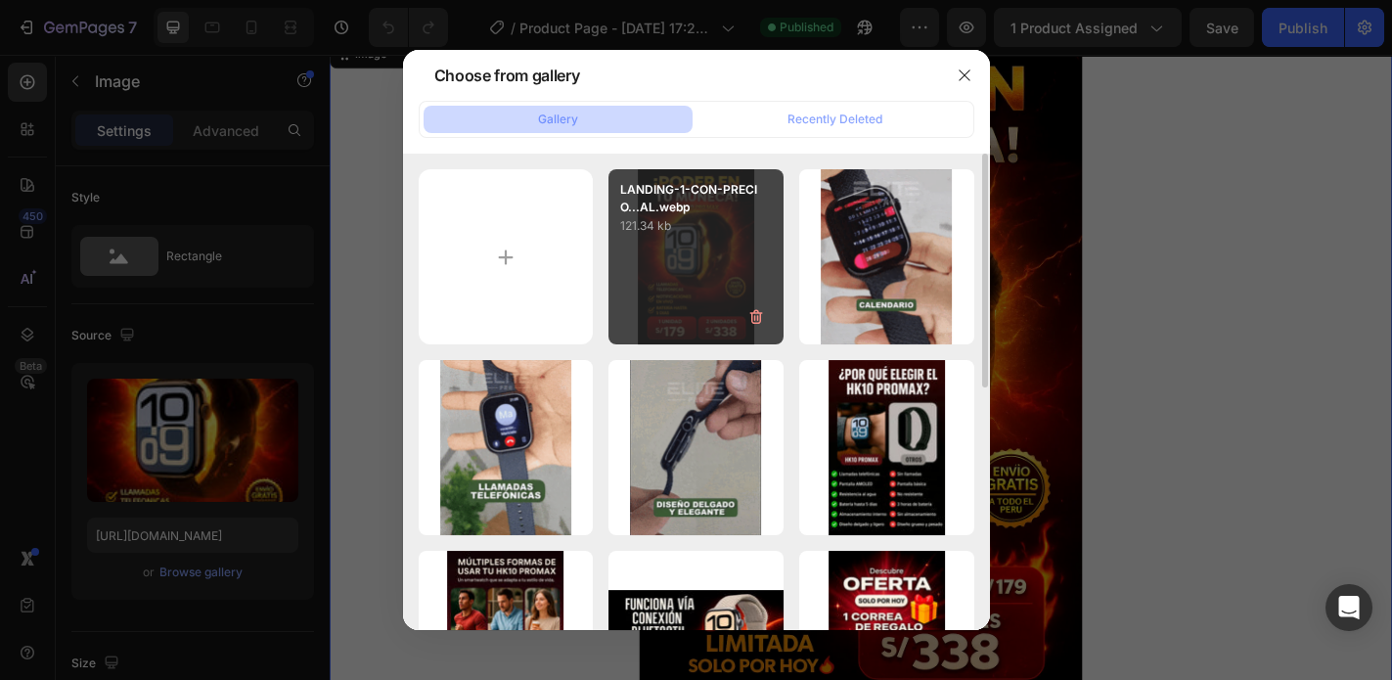
click at [709, 262] on div "LANDING-1-CON-PRECIO...AL.webp 121.34 kb" at bounding box center [695, 256] width 175 height 175
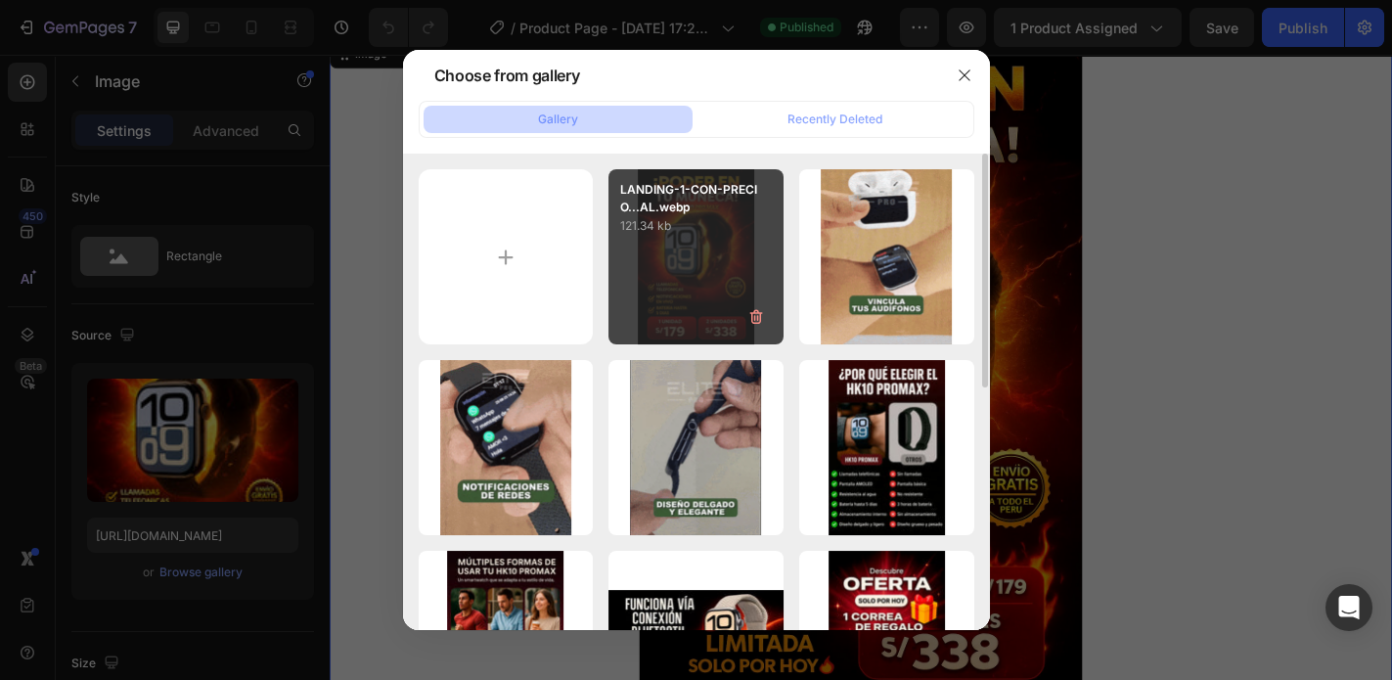
type input "https://cdn.shopify.com/s/files/1/0773/3611/7498/files/gempages_585318487551902…"
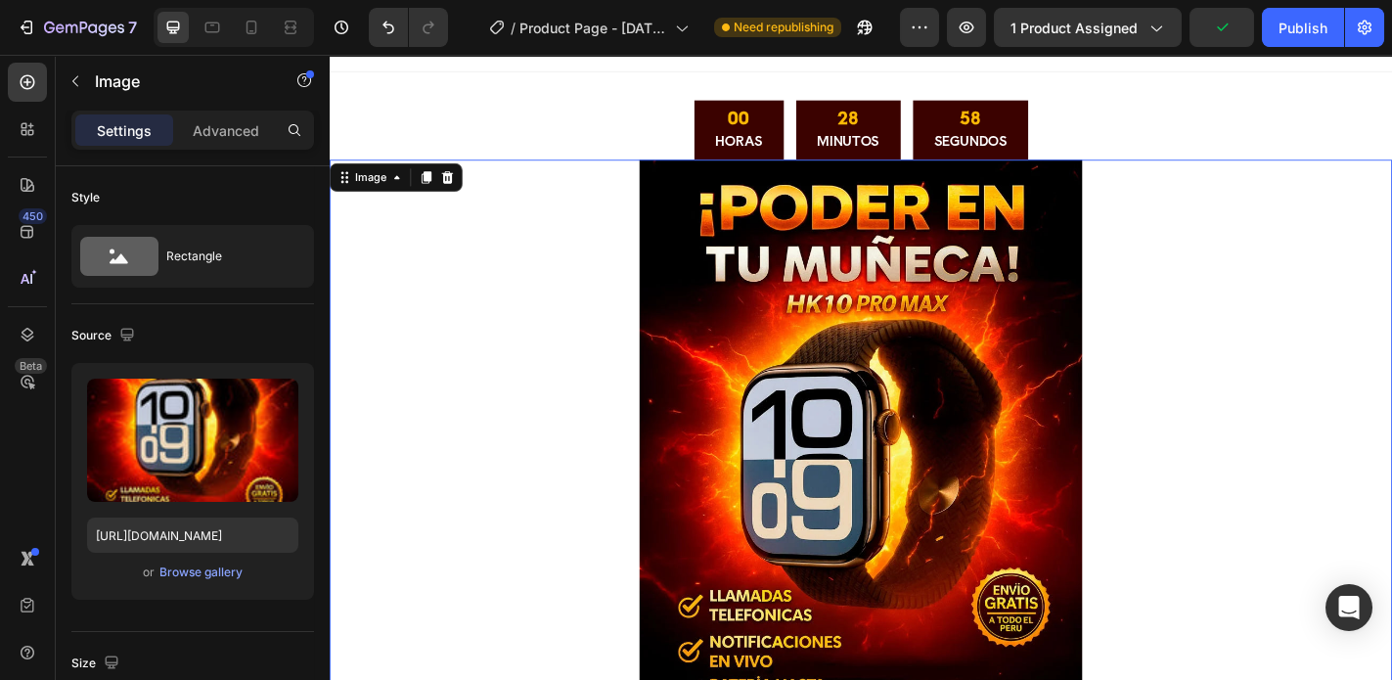
scroll to position [0, 0]
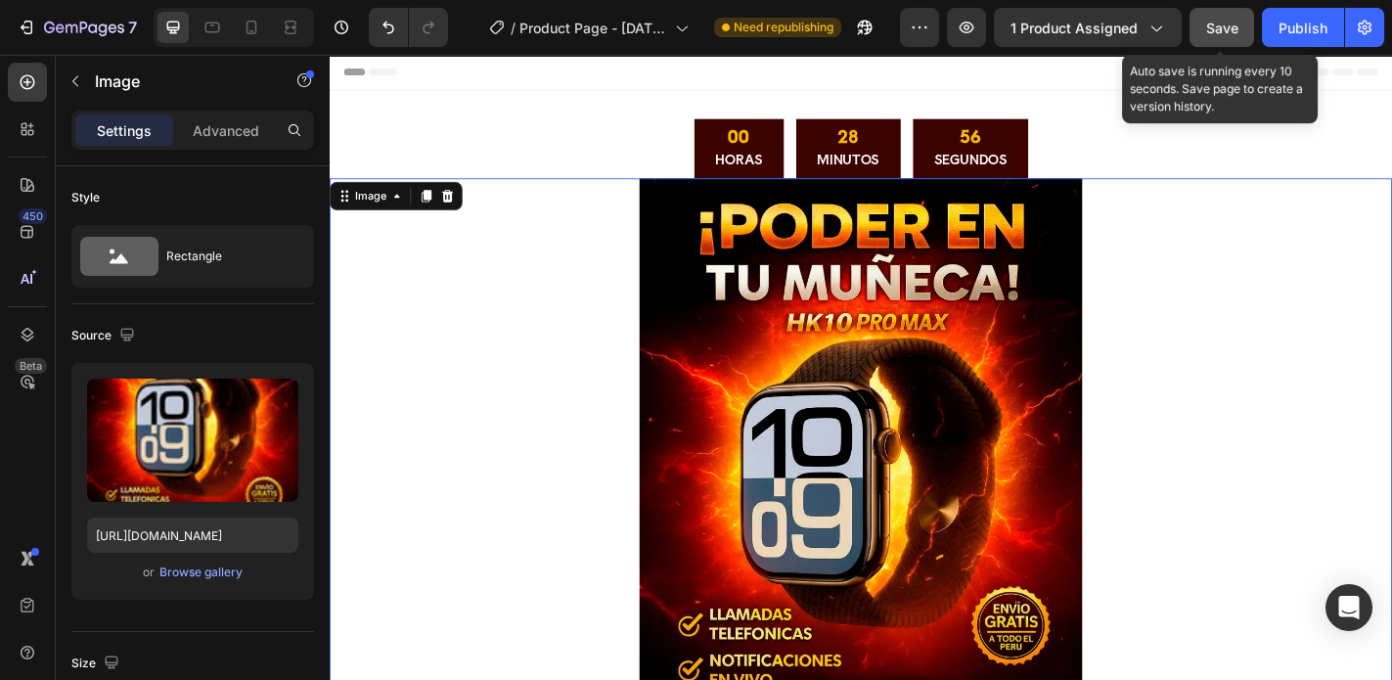
click at [1223, 27] on span "Save" at bounding box center [1222, 28] width 32 height 17
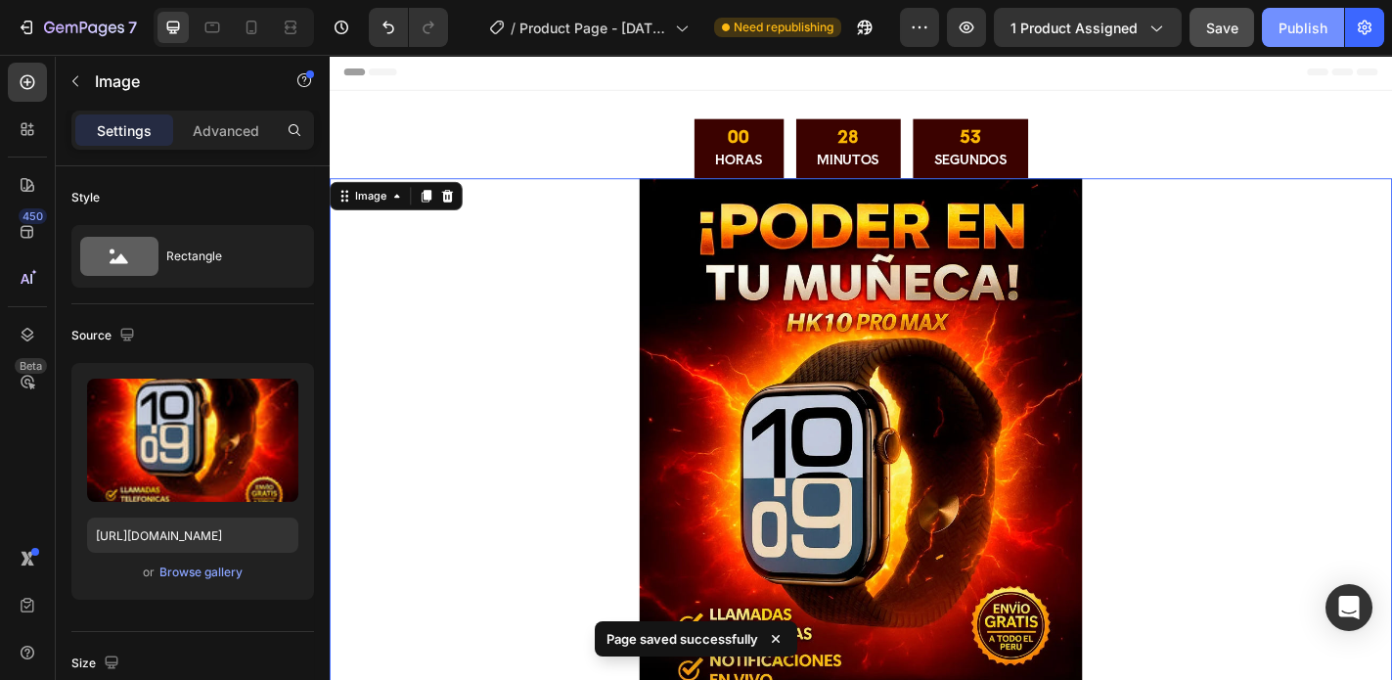
click at [1292, 27] on div "Publish" at bounding box center [1303, 28] width 49 height 21
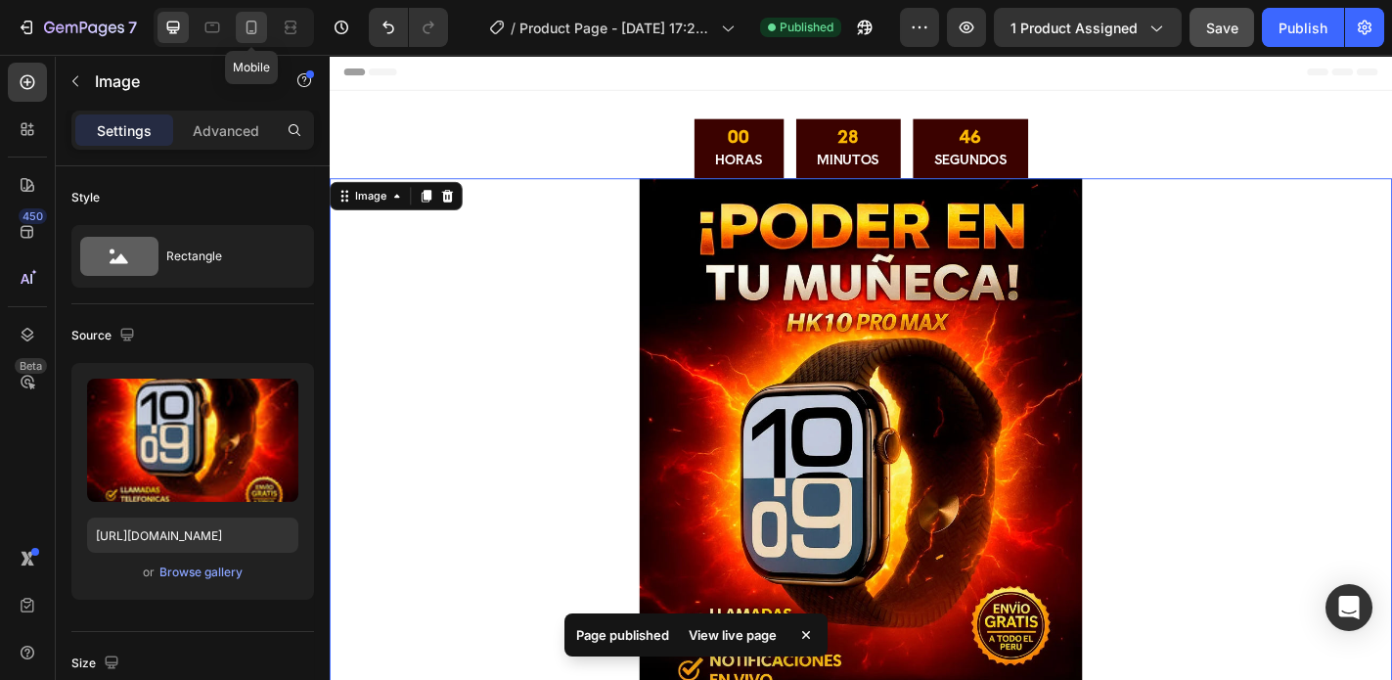
click at [251, 22] on icon at bounding box center [252, 28] width 11 height 14
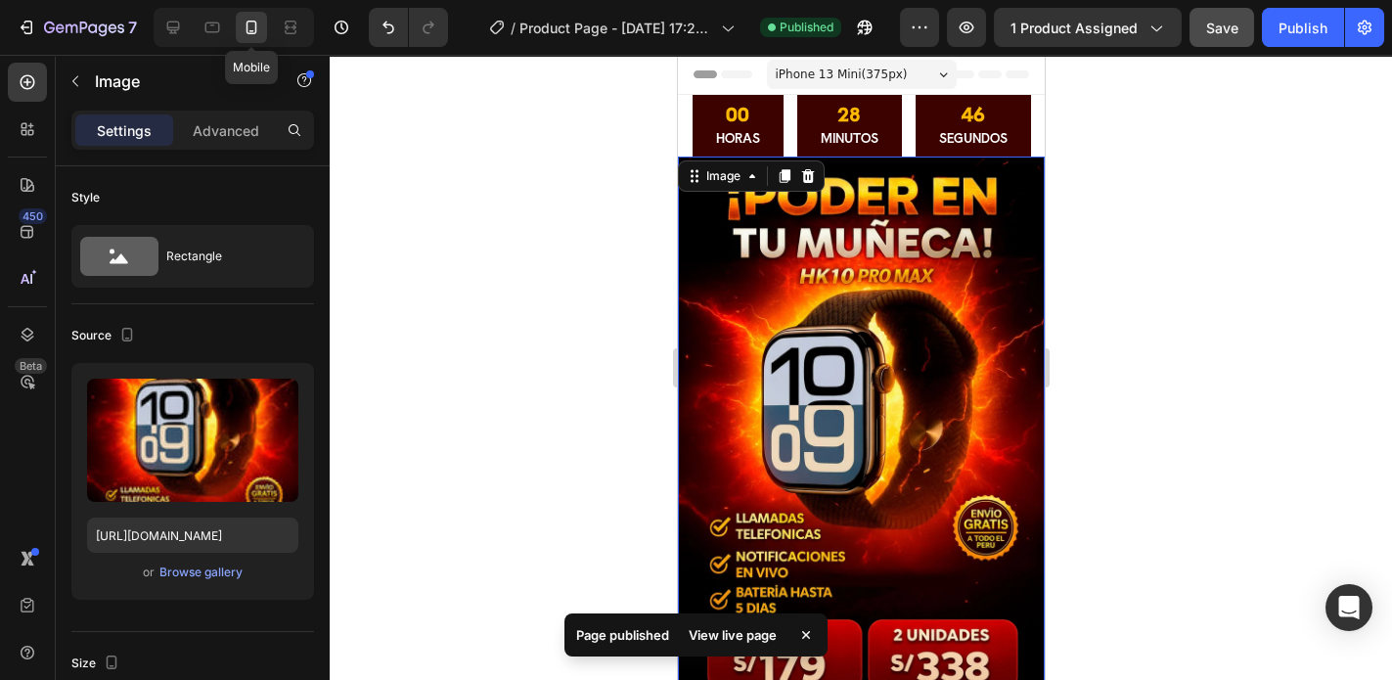
scroll to position [33, 0]
